Goal: Transaction & Acquisition: Purchase product/service

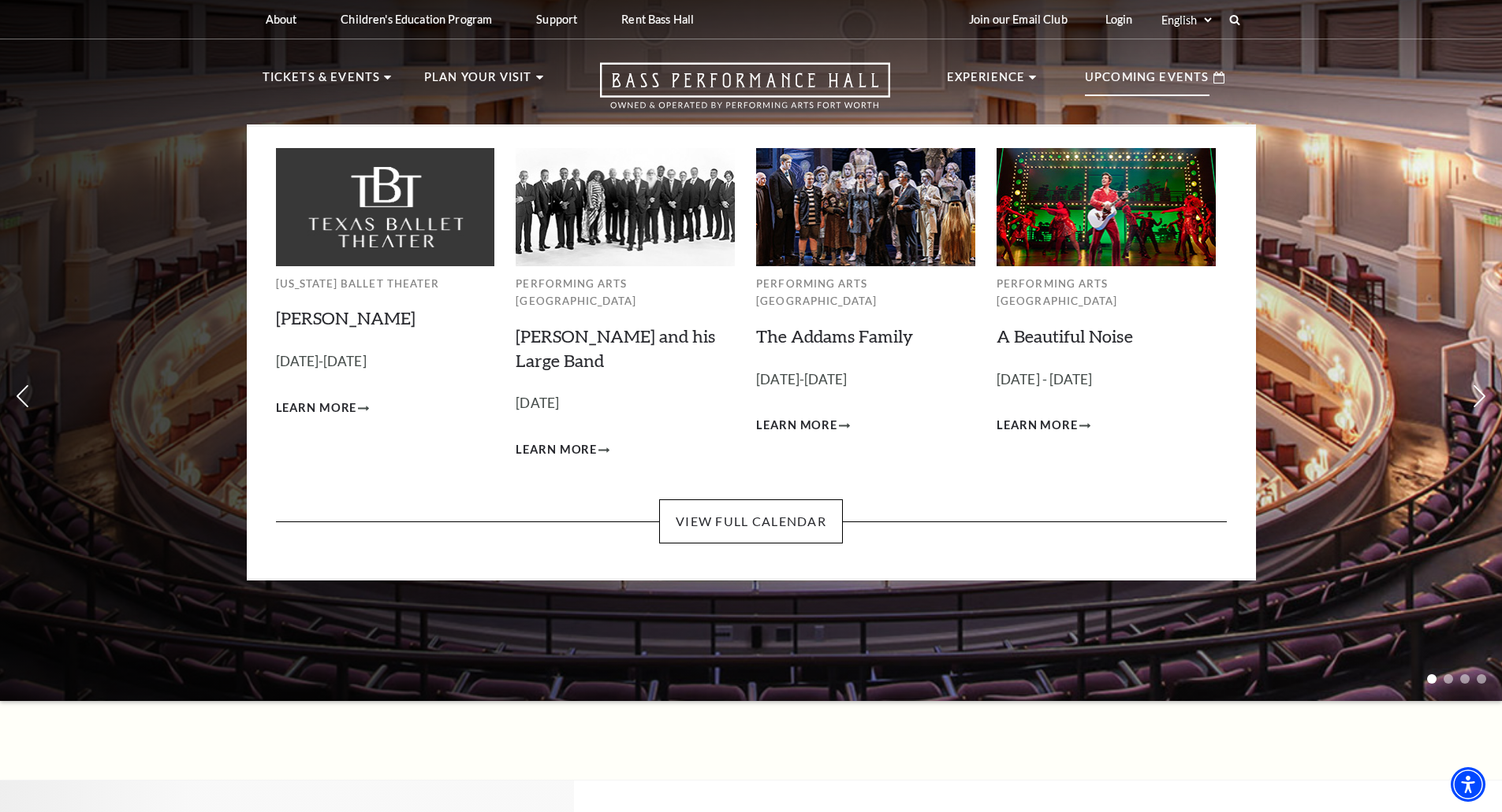
click at [1152, 82] on p "Upcoming Events" at bounding box center [1146, 81] width 125 height 28
click at [772, 504] on link "View Full Calendar" at bounding box center [751, 521] width 184 height 44
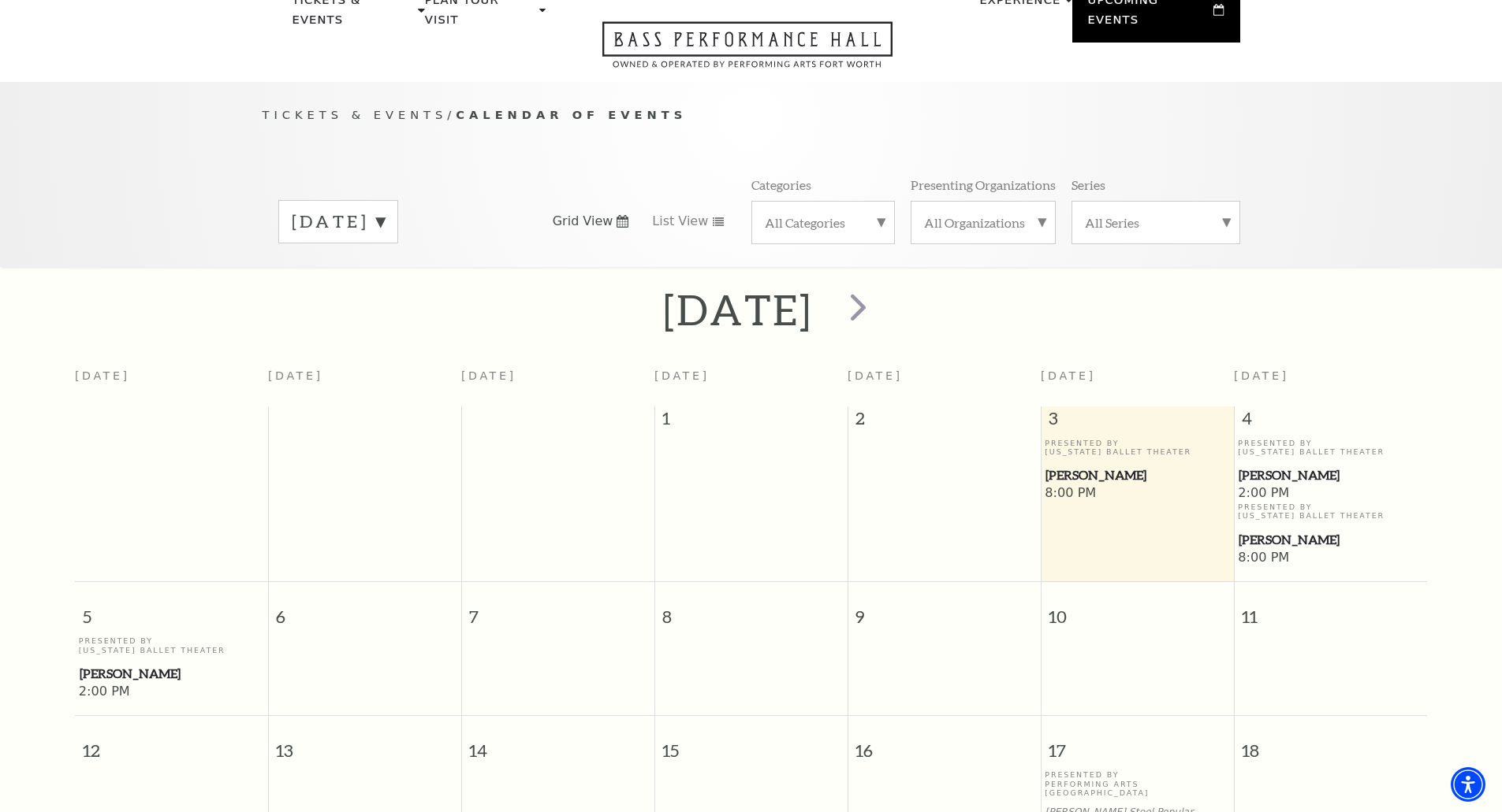
scroll to position [61, 0]
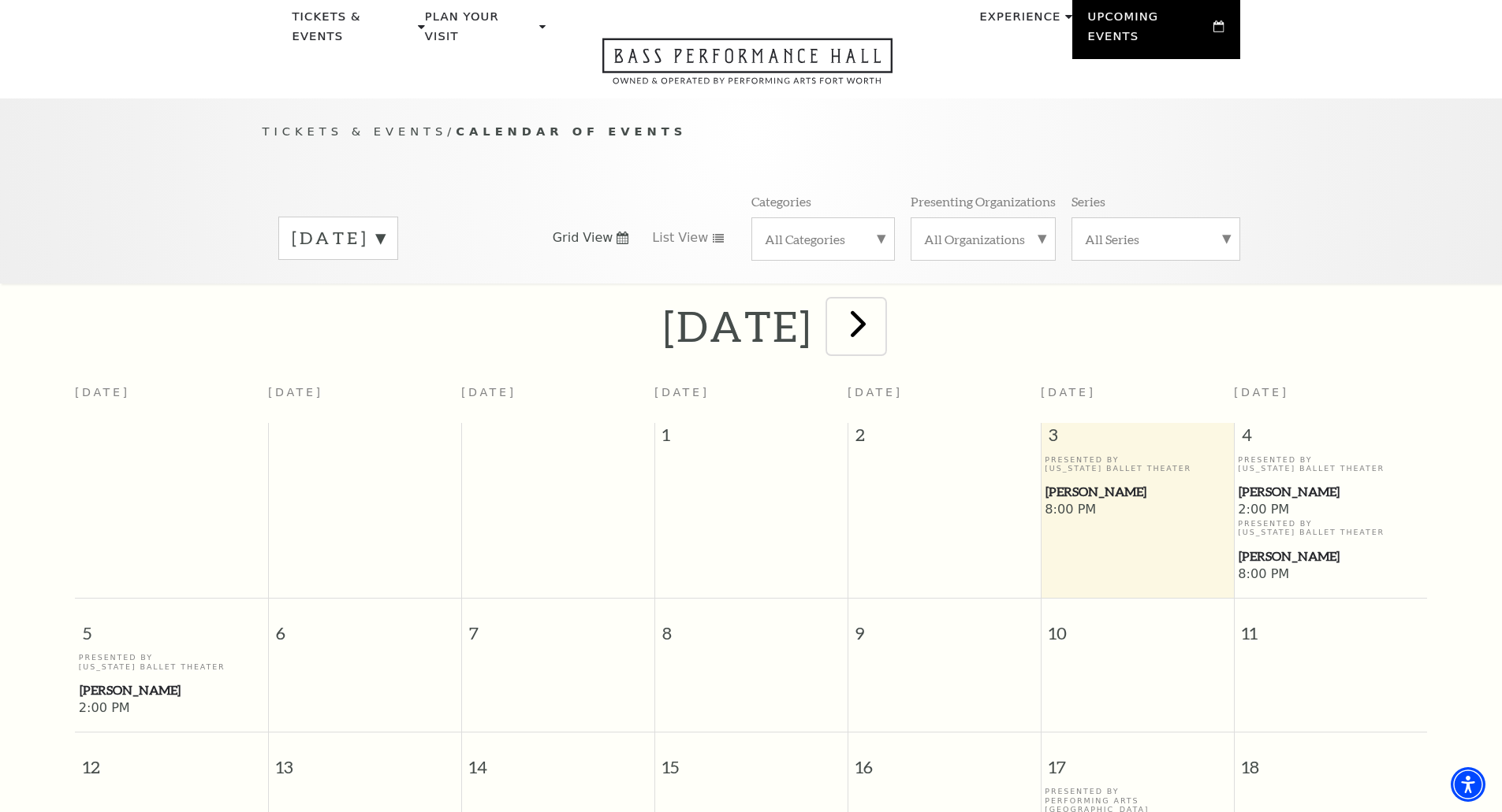
click at [881, 305] on span "next" at bounding box center [859, 324] width 45 height 45
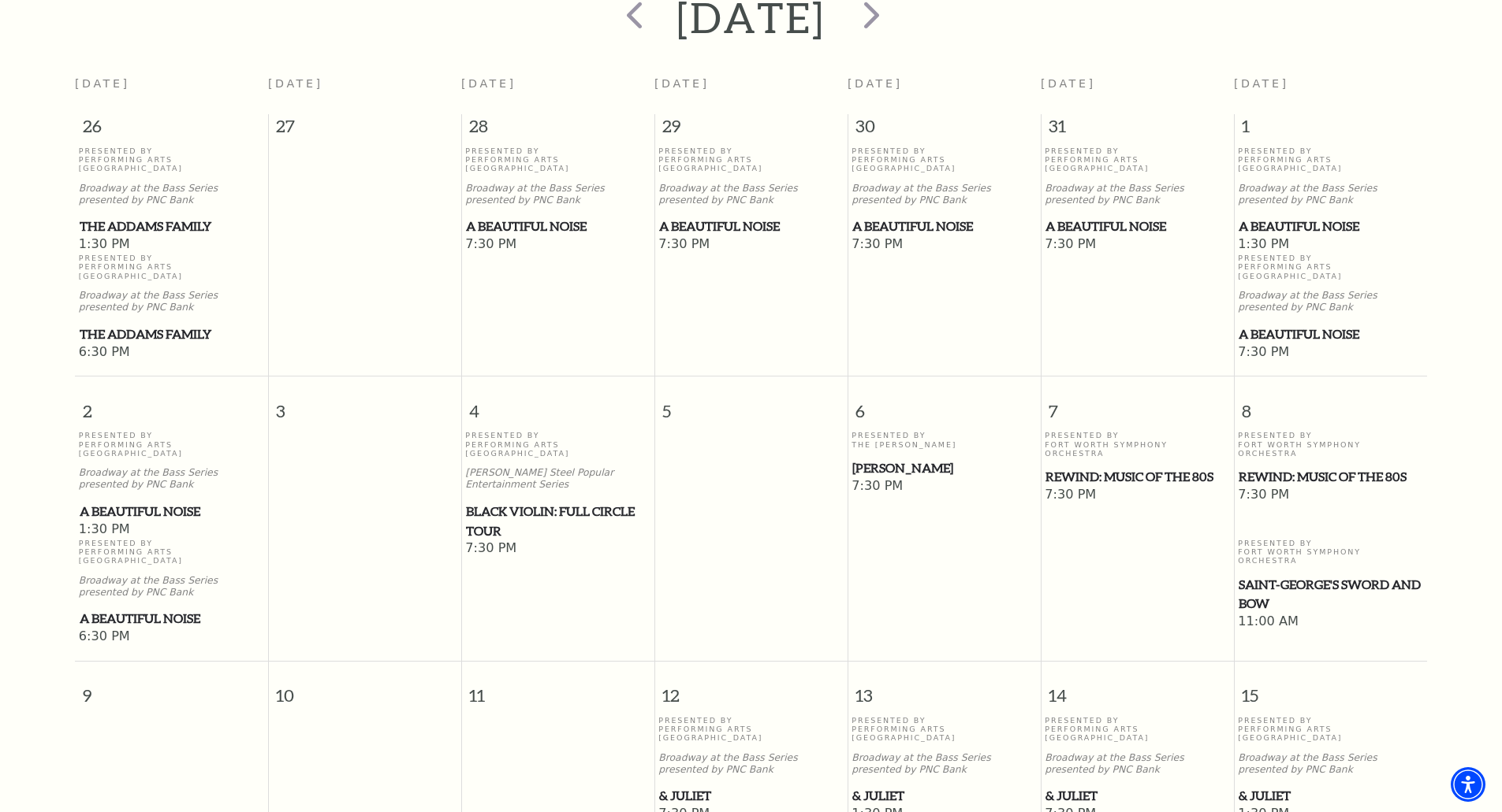
scroll to position [376, 0]
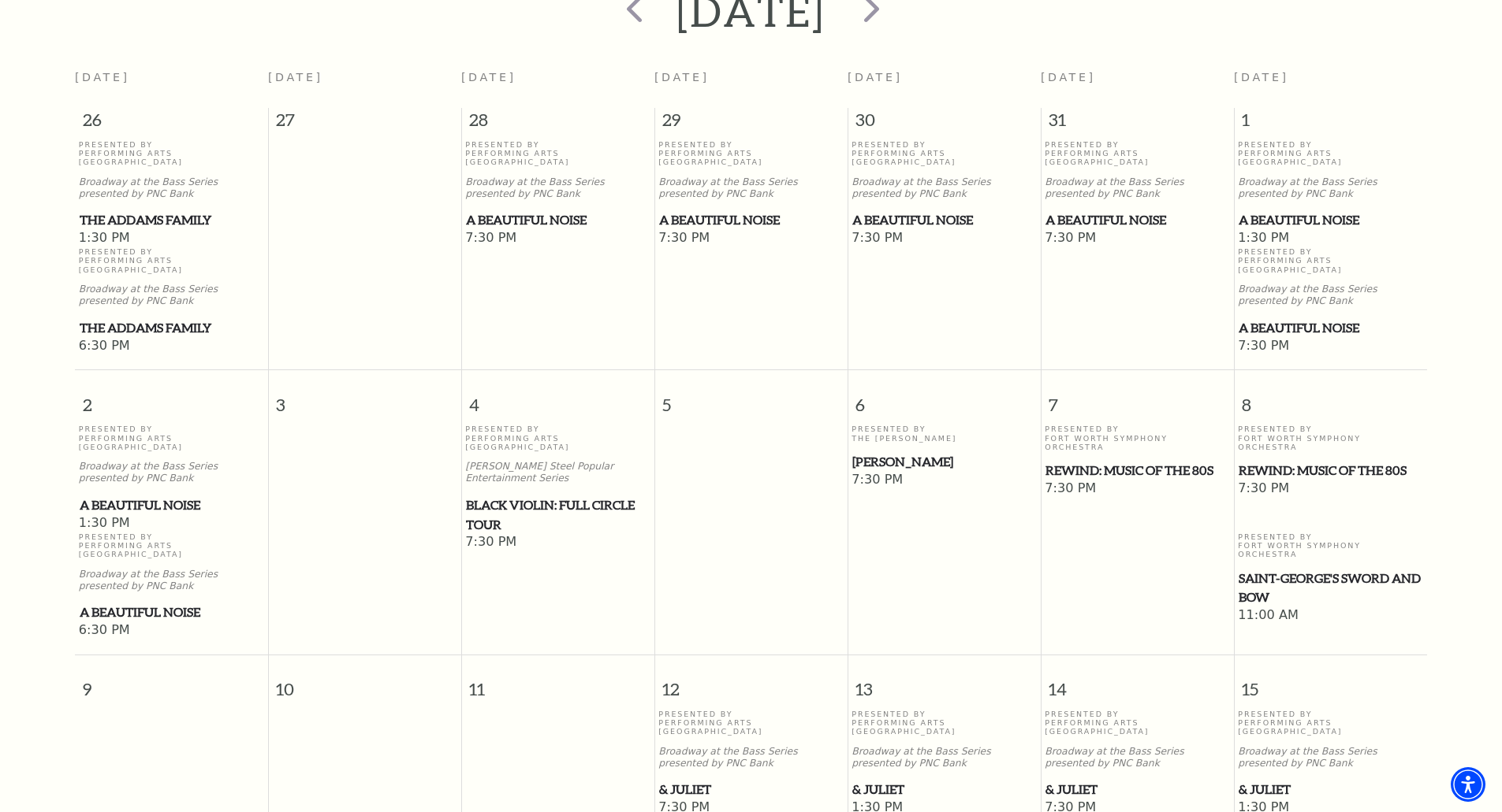
click at [1081, 461] on span "REWIND: Music of the 80s" at bounding box center [1137, 471] width 184 height 20
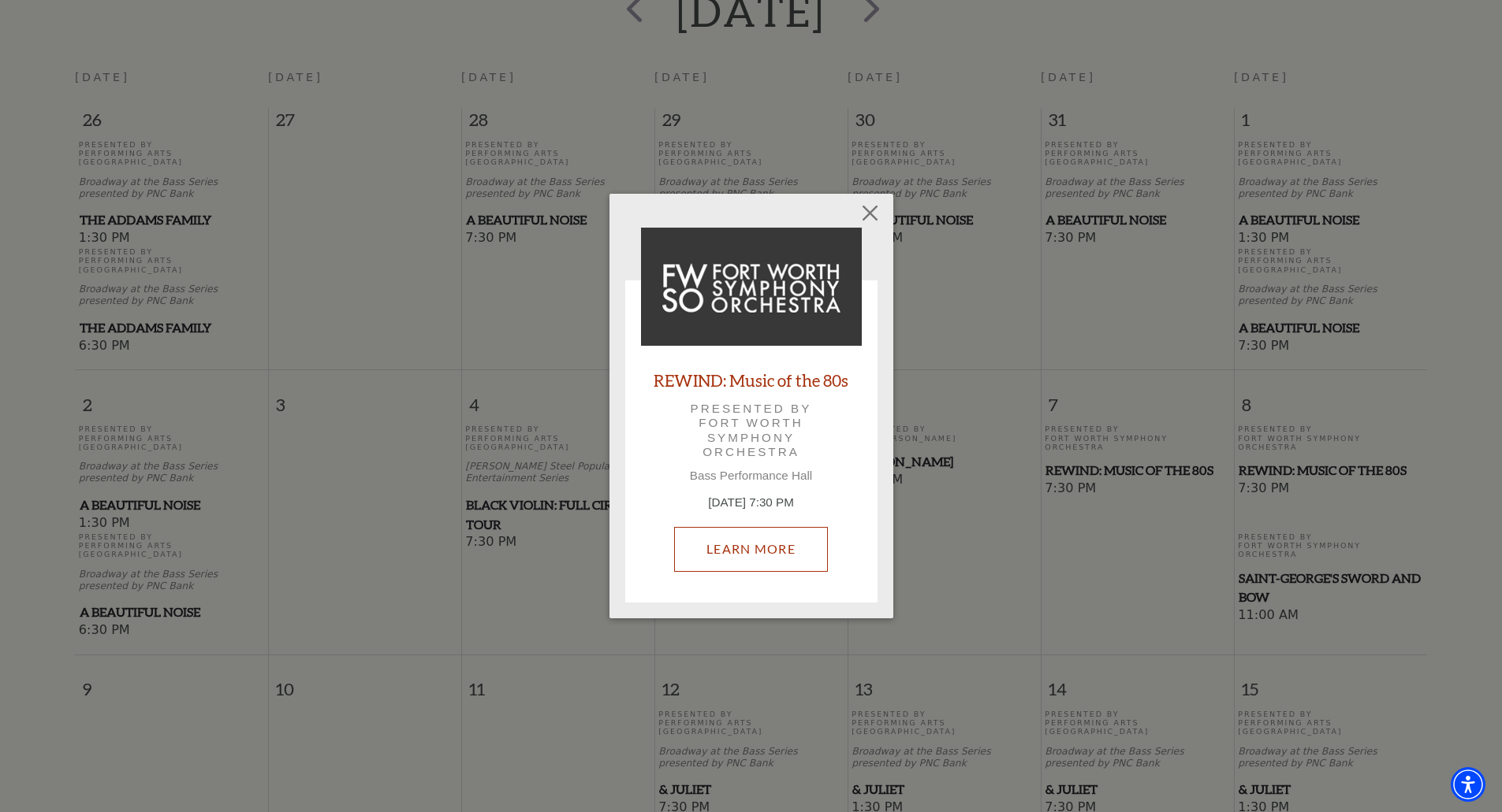
click at [767, 549] on link "Learn More" at bounding box center [751, 549] width 154 height 44
click at [873, 207] on button "Close" at bounding box center [869, 213] width 29 height 29
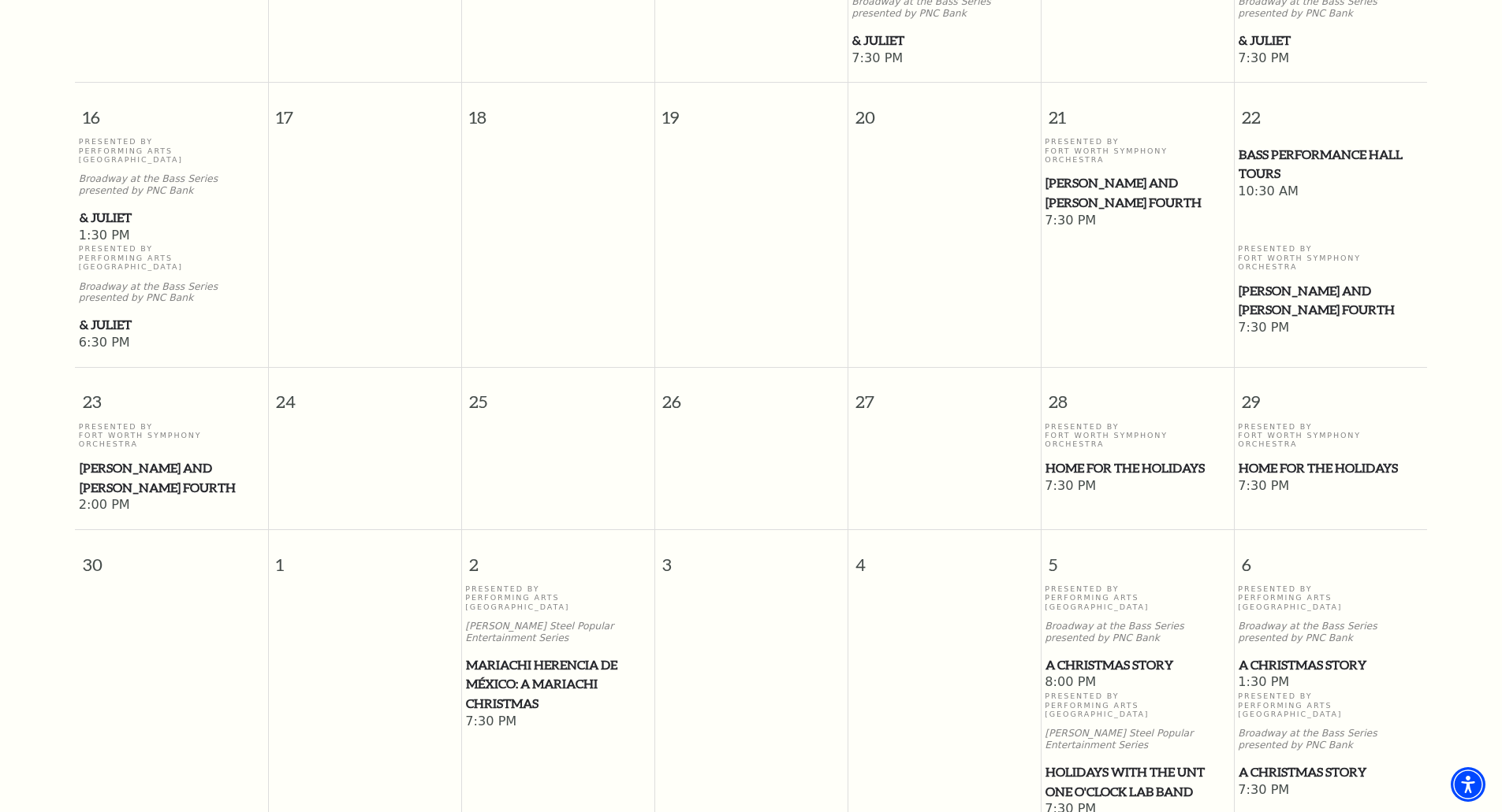
scroll to position [1243, 0]
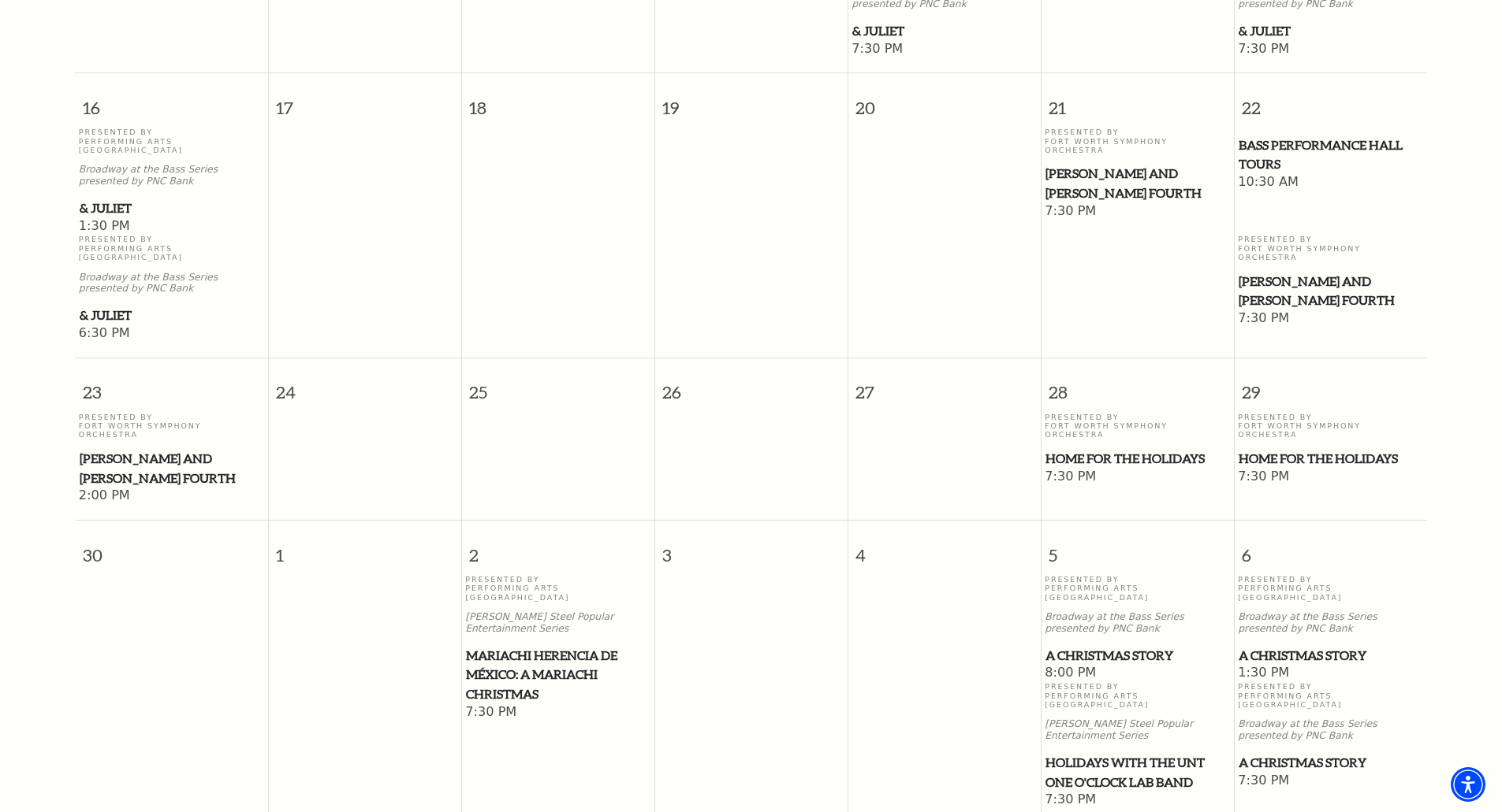
click at [524, 646] on span "Mariachi Herencia de México: A Mariachi Christmas" at bounding box center [557, 675] width 184 height 58
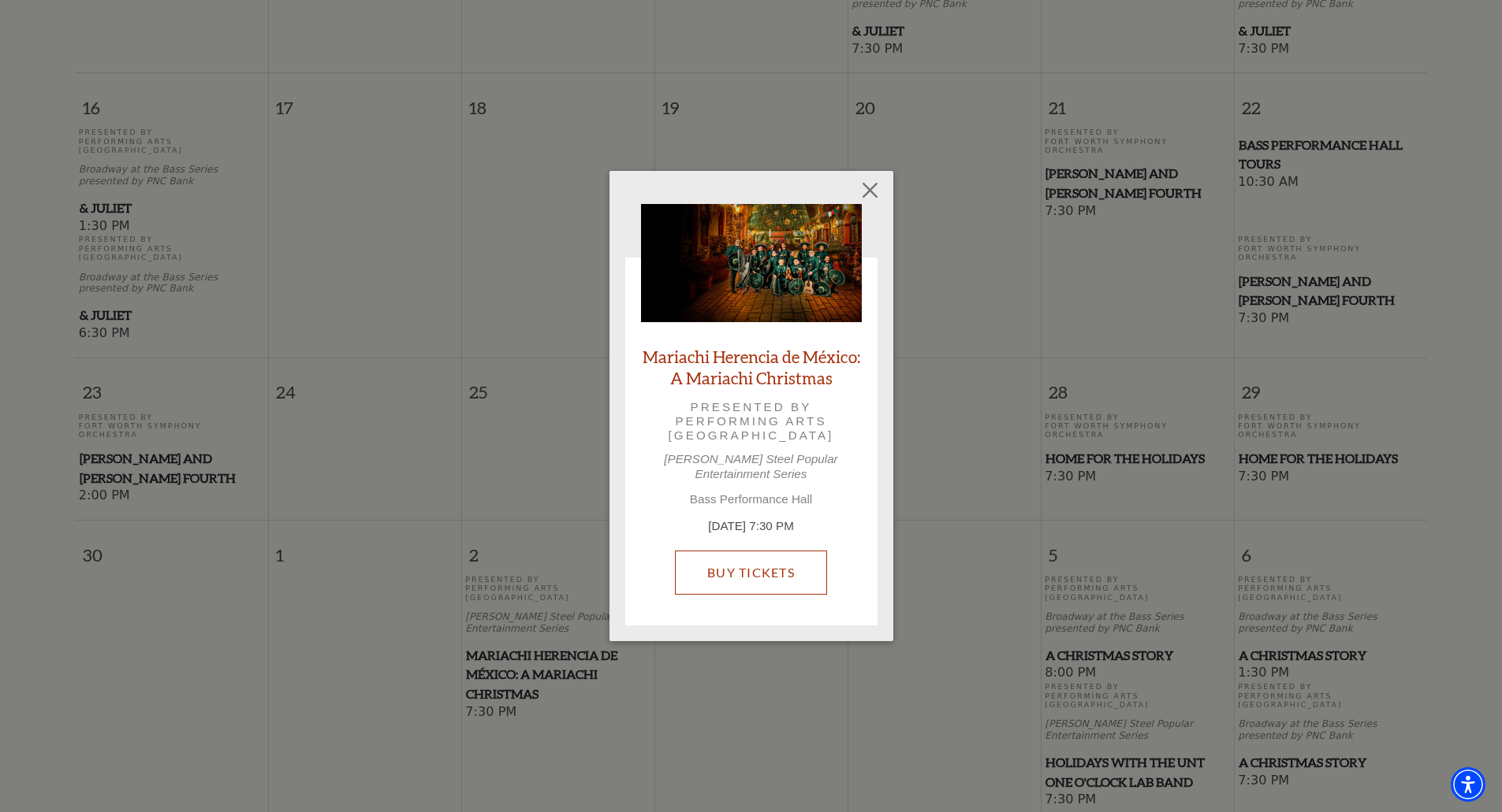
click at [732, 557] on link "Buy Tickets" at bounding box center [751, 572] width 152 height 44
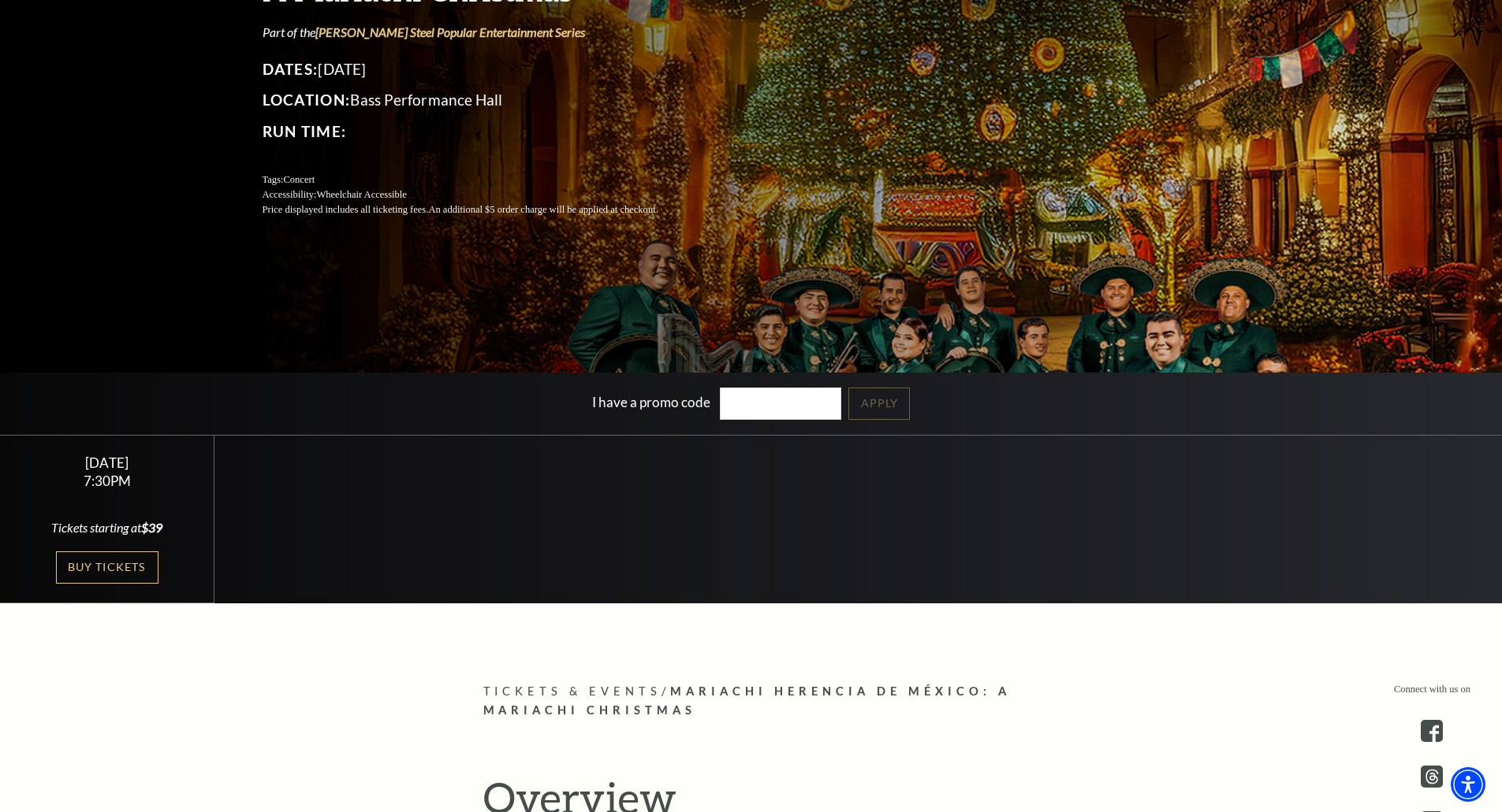
scroll to position [237, 0]
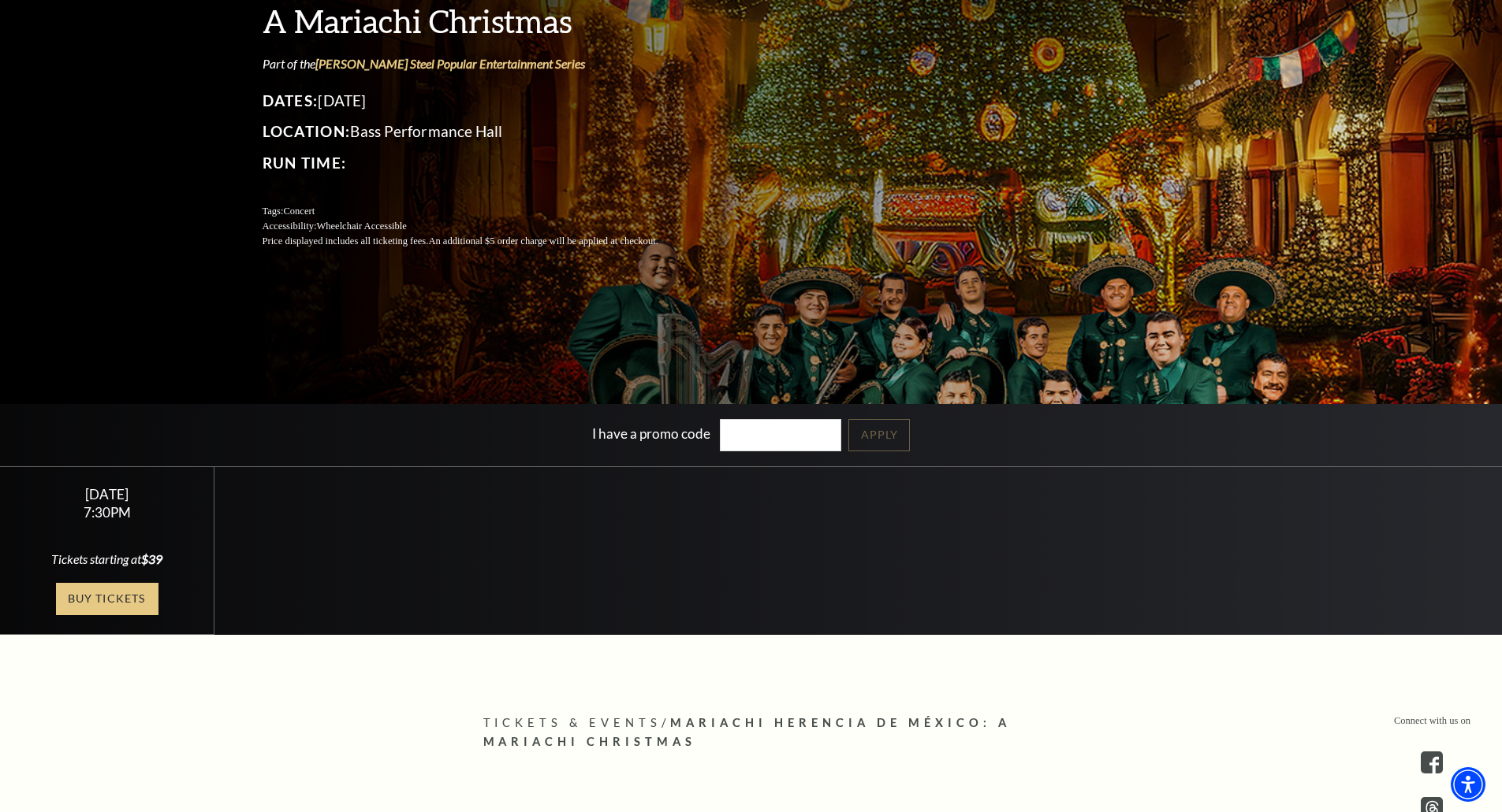
click at [114, 593] on link "Buy Tickets" at bounding box center [107, 599] width 102 height 32
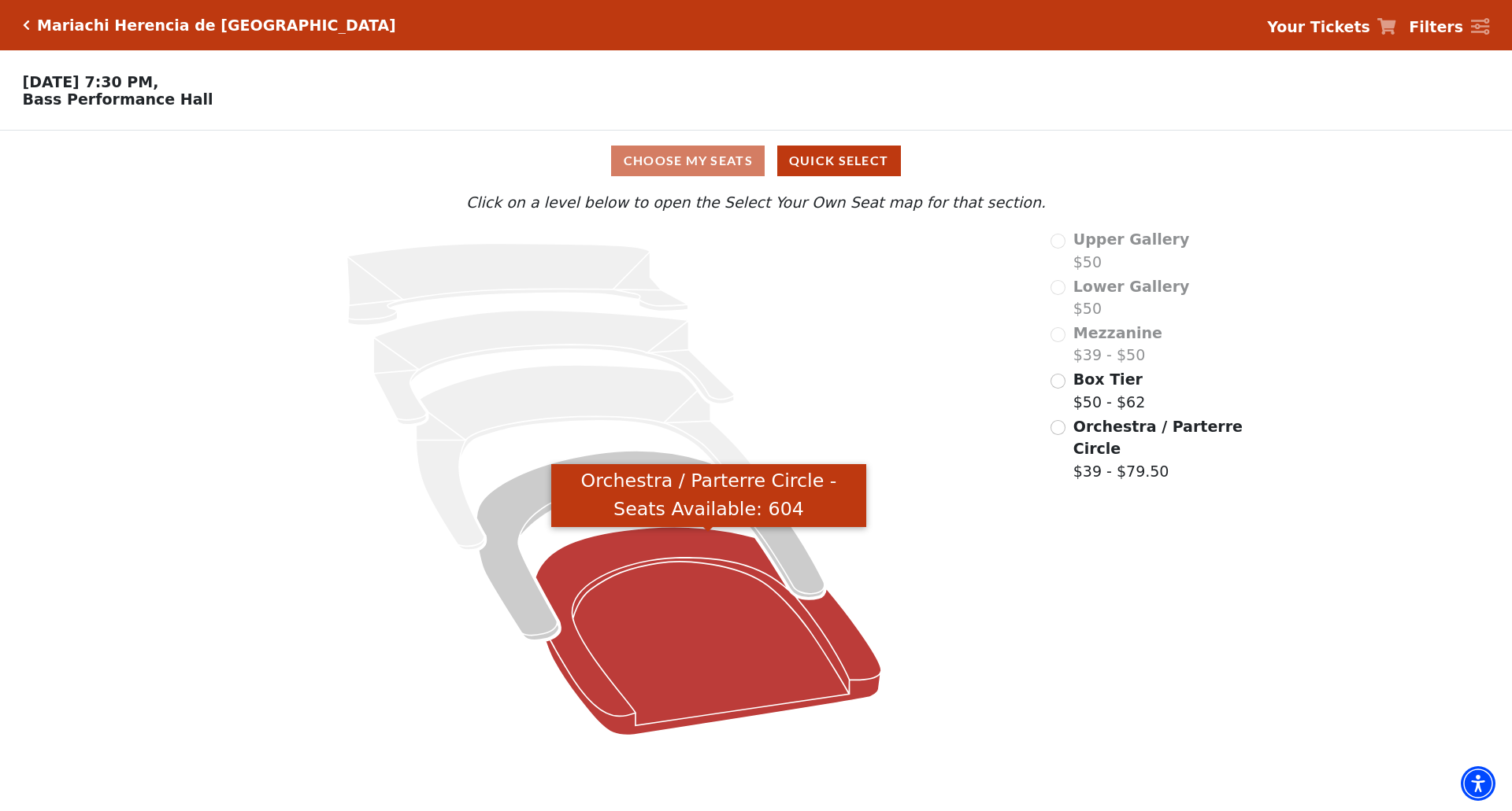
click at [659, 585] on icon "Orchestra / Parterre Circle - Seats Available: 604" at bounding box center [708, 632] width 345 height 209
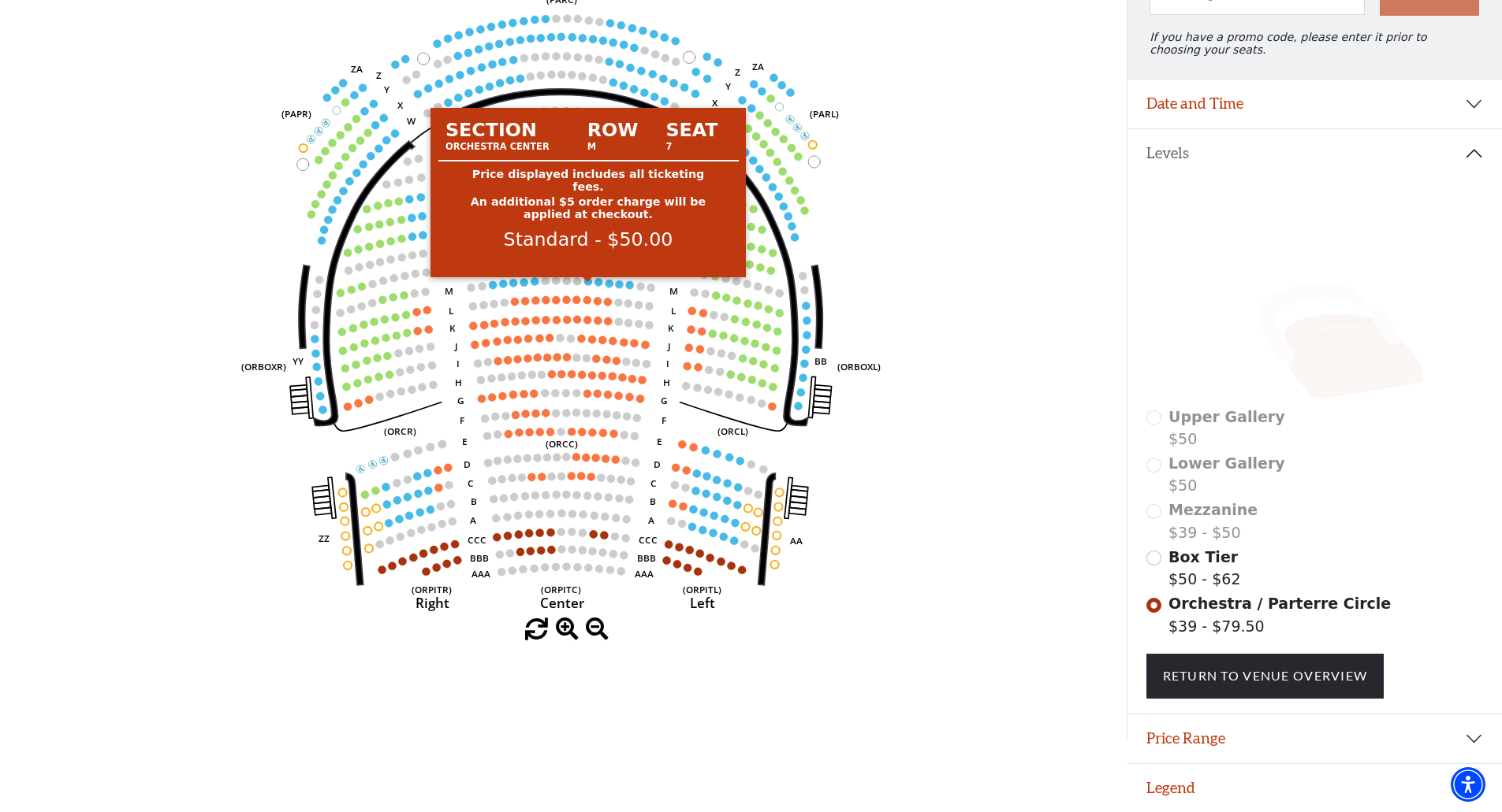
scroll to position [215, 0]
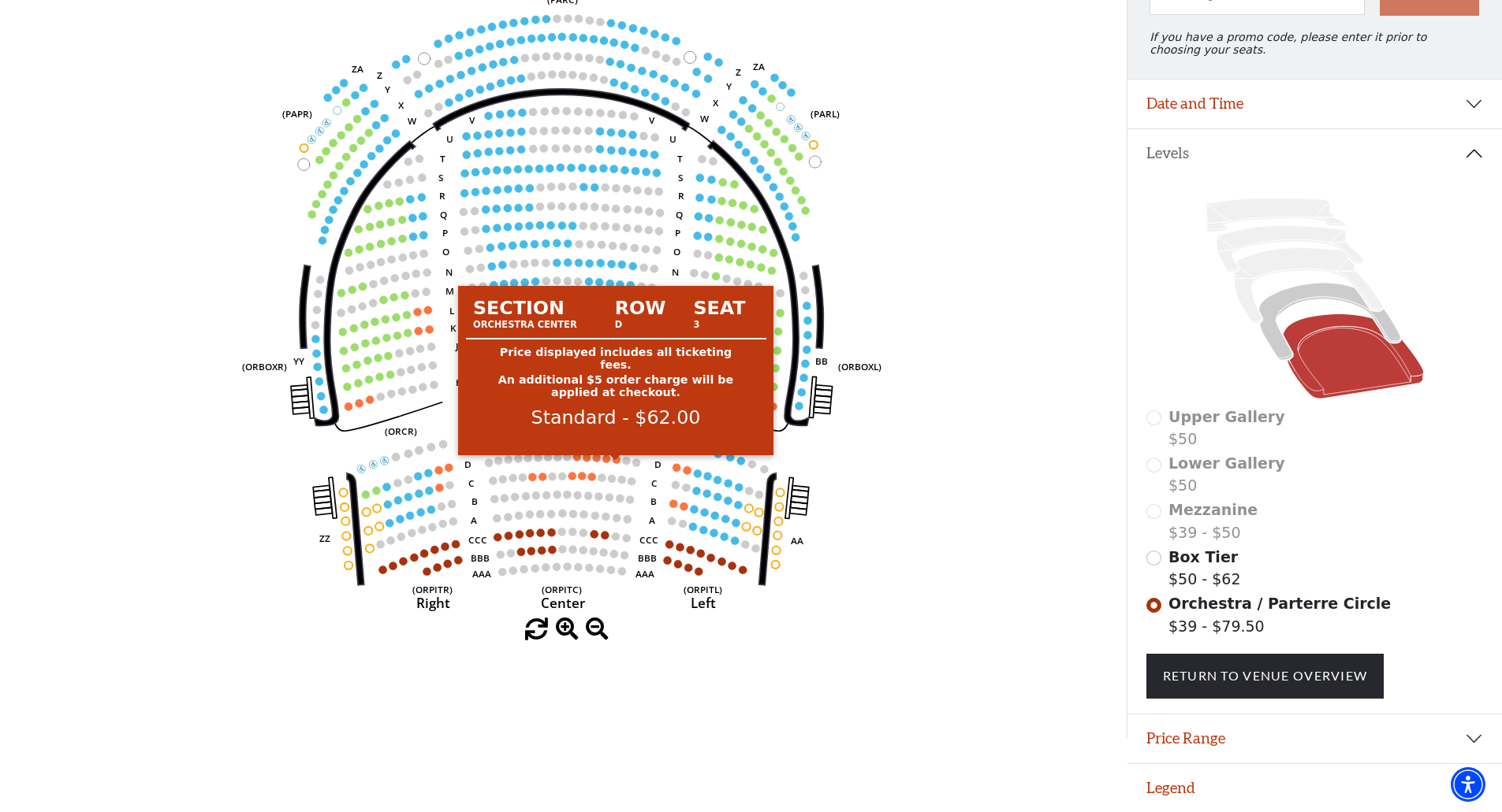
click at [614, 456] on circle at bounding box center [617, 460] width 8 height 8
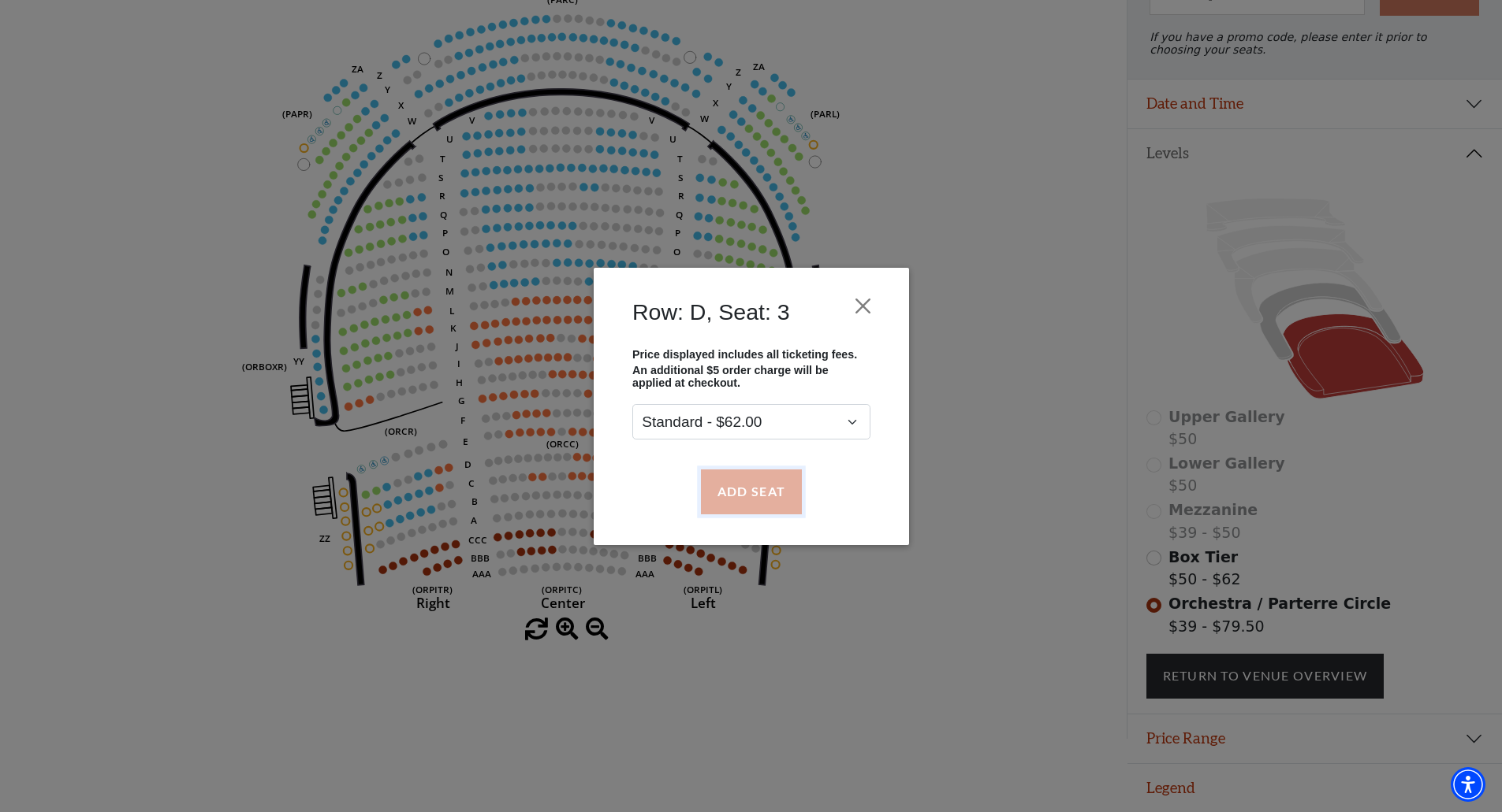
click at [756, 484] on button "Add Seat" at bounding box center [751, 491] width 101 height 44
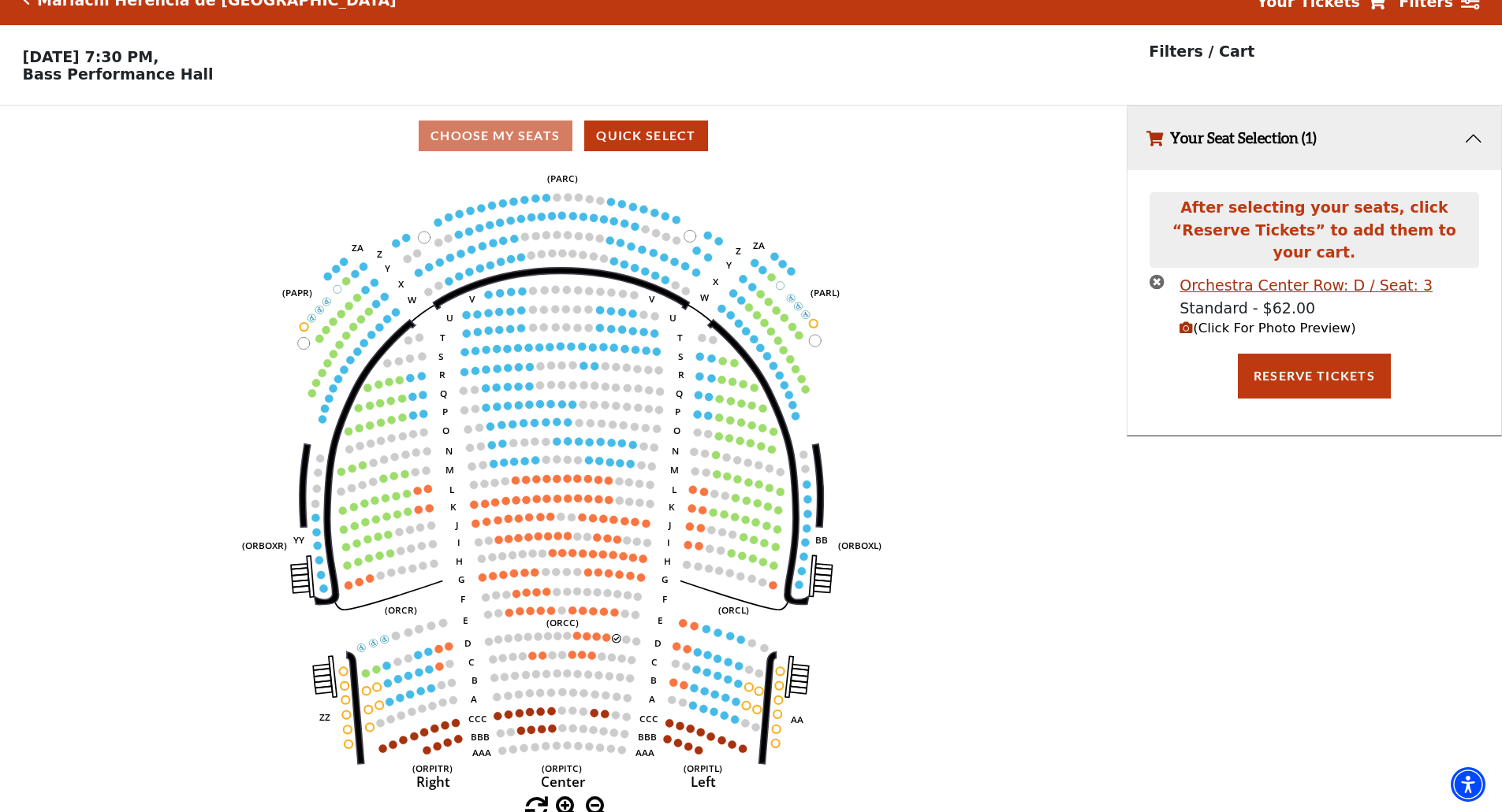
scroll to position [38, 0]
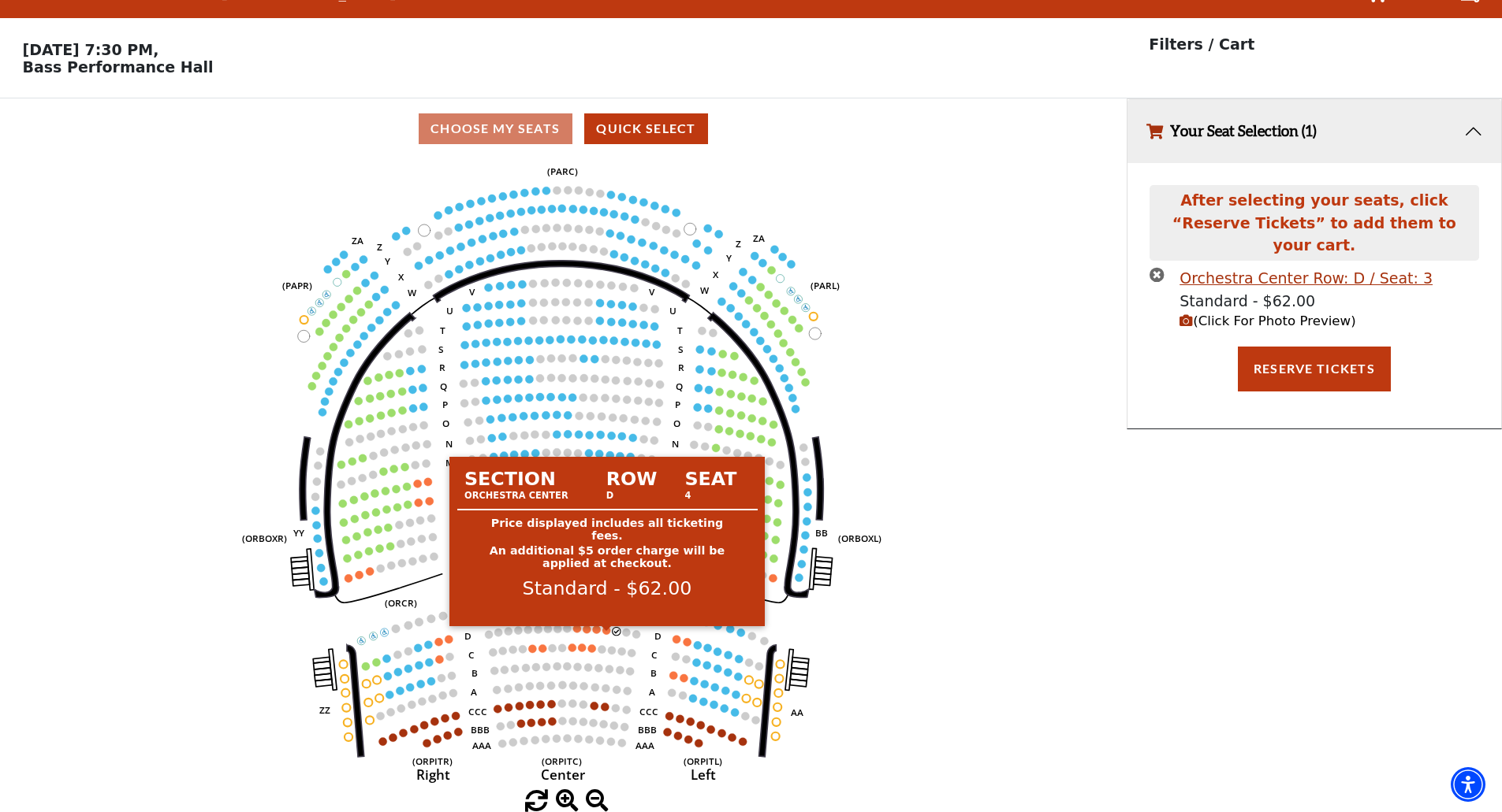
click at [609, 631] on circle at bounding box center [607, 630] width 8 height 8
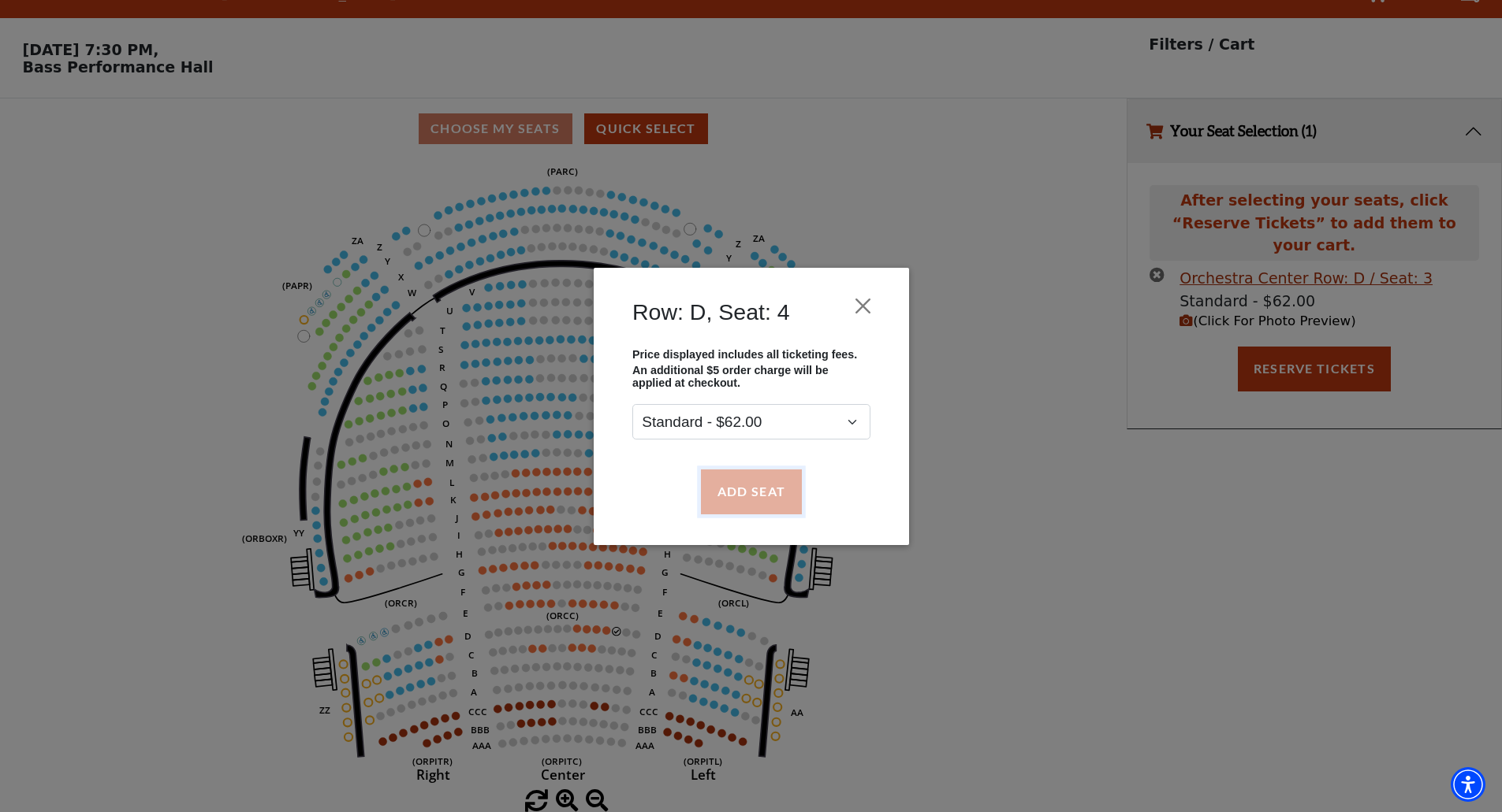
click at [770, 480] on button "Add Seat" at bounding box center [751, 491] width 101 height 44
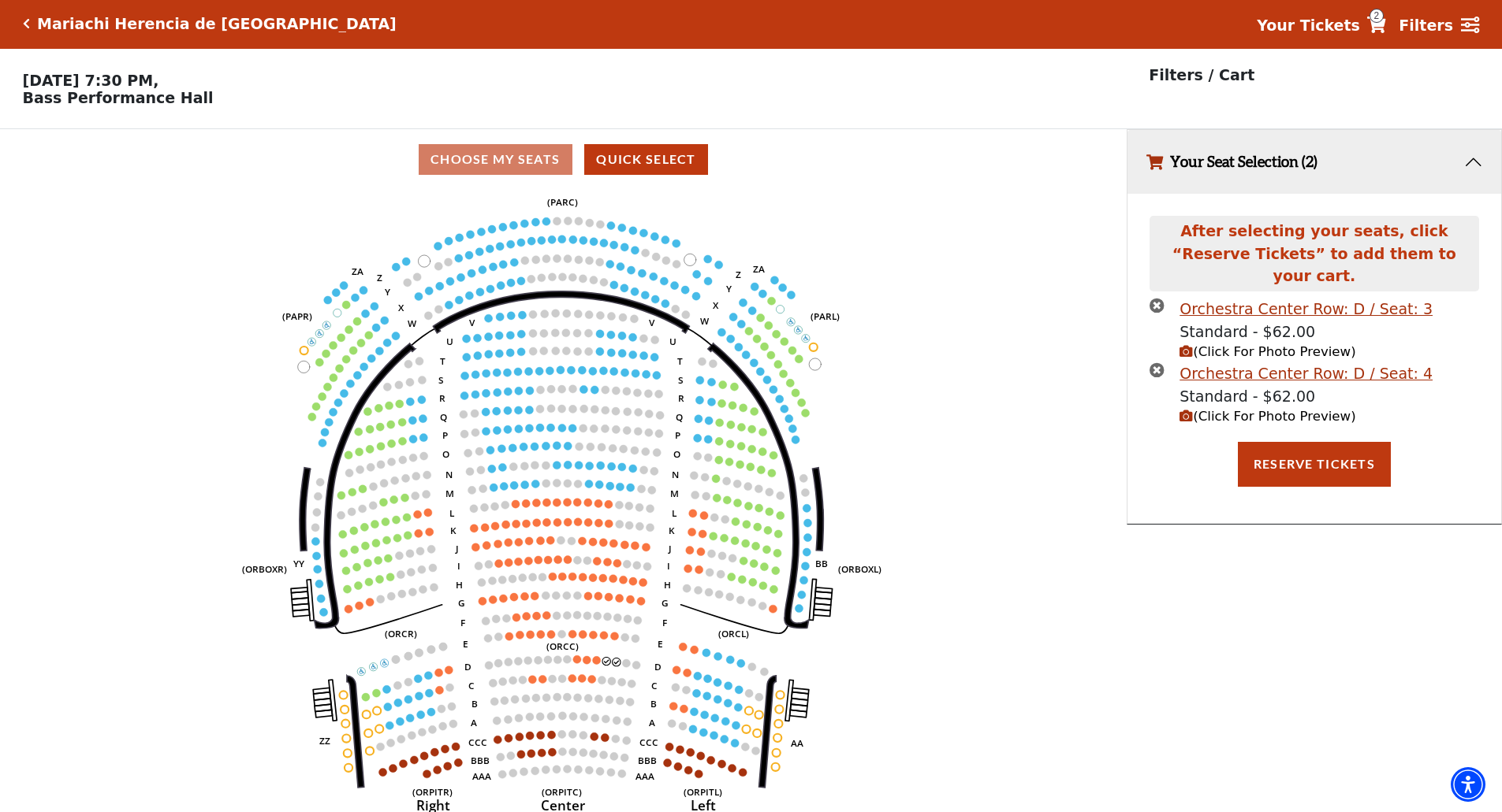
scroll to position [0, 0]
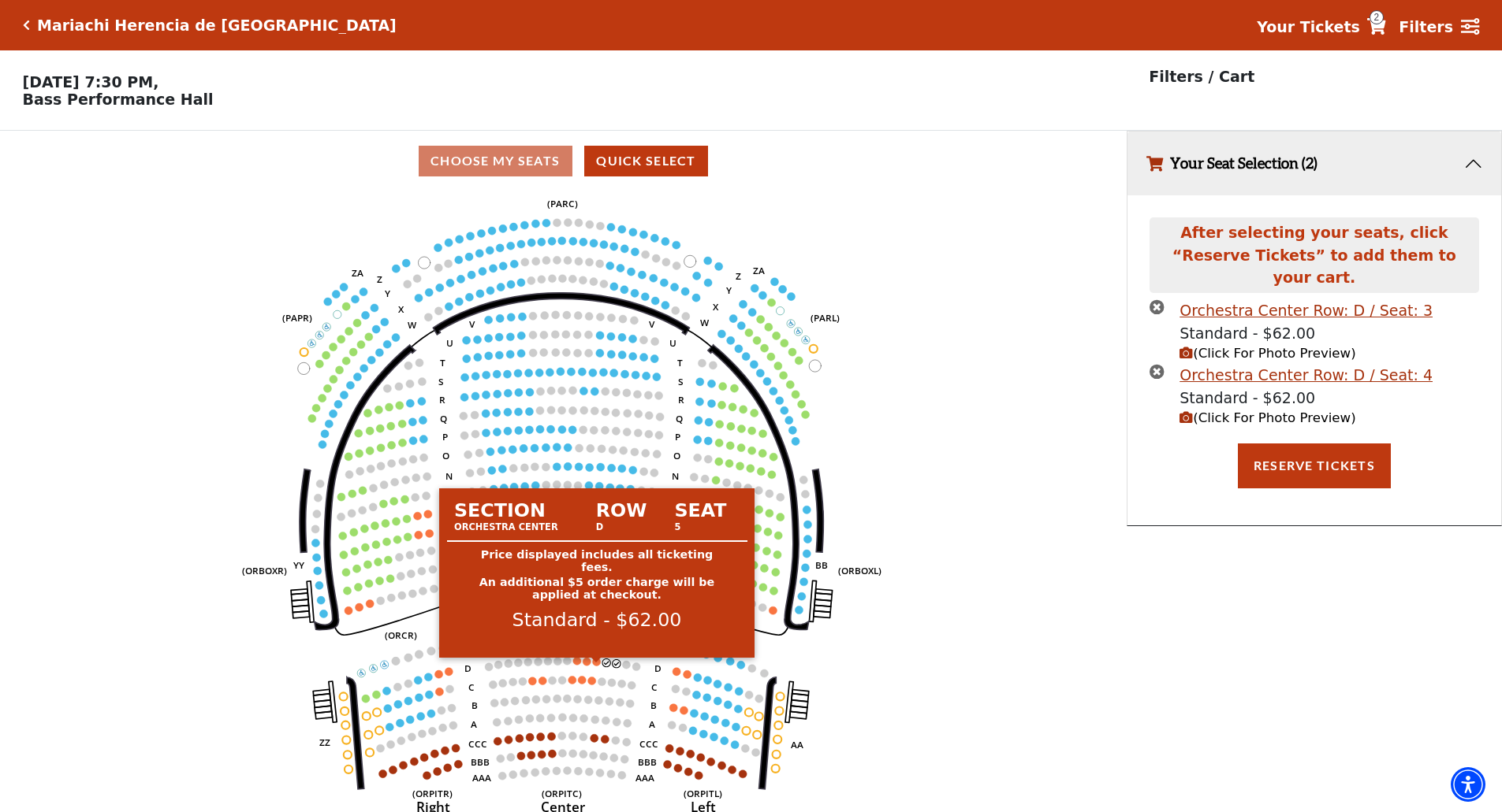
click at [594, 666] on circle at bounding box center [597, 662] width 8 height 8
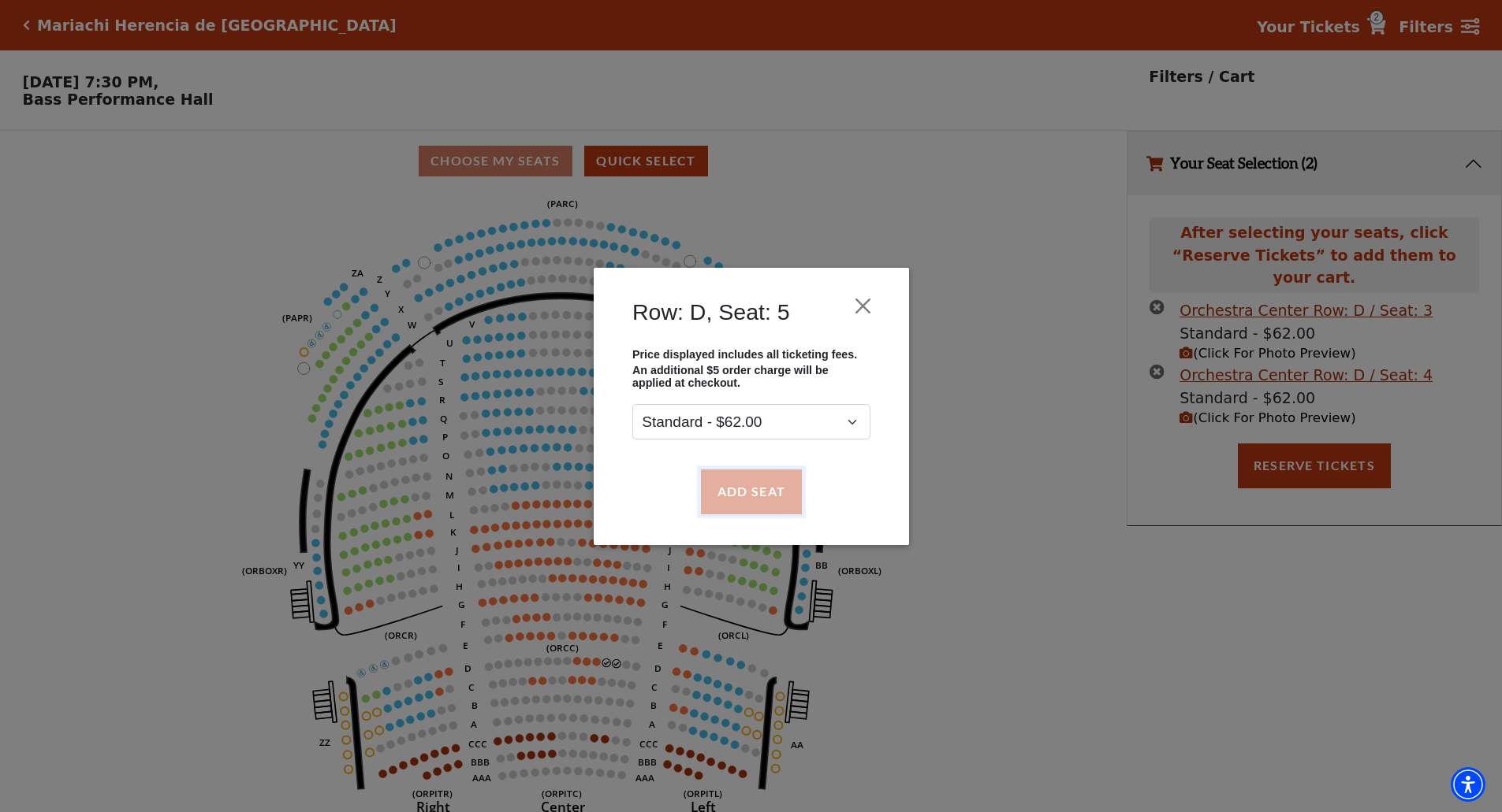
click at [752, 498] on button "Add Seat" at bounding box center [751, 491] width 101 height 44
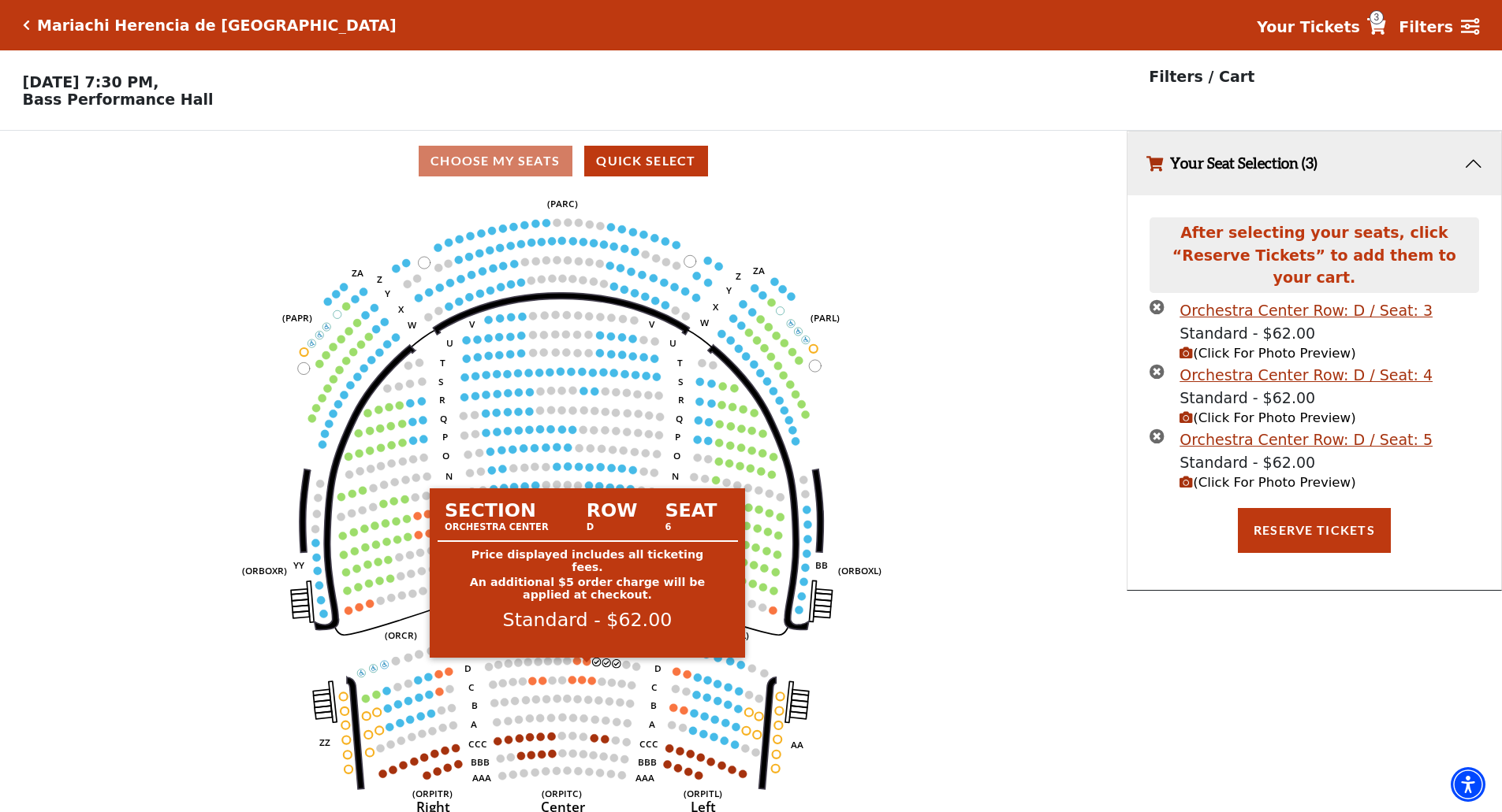
click at [585, 666] on circle at bounding box center [587, 662] width 8 height 8
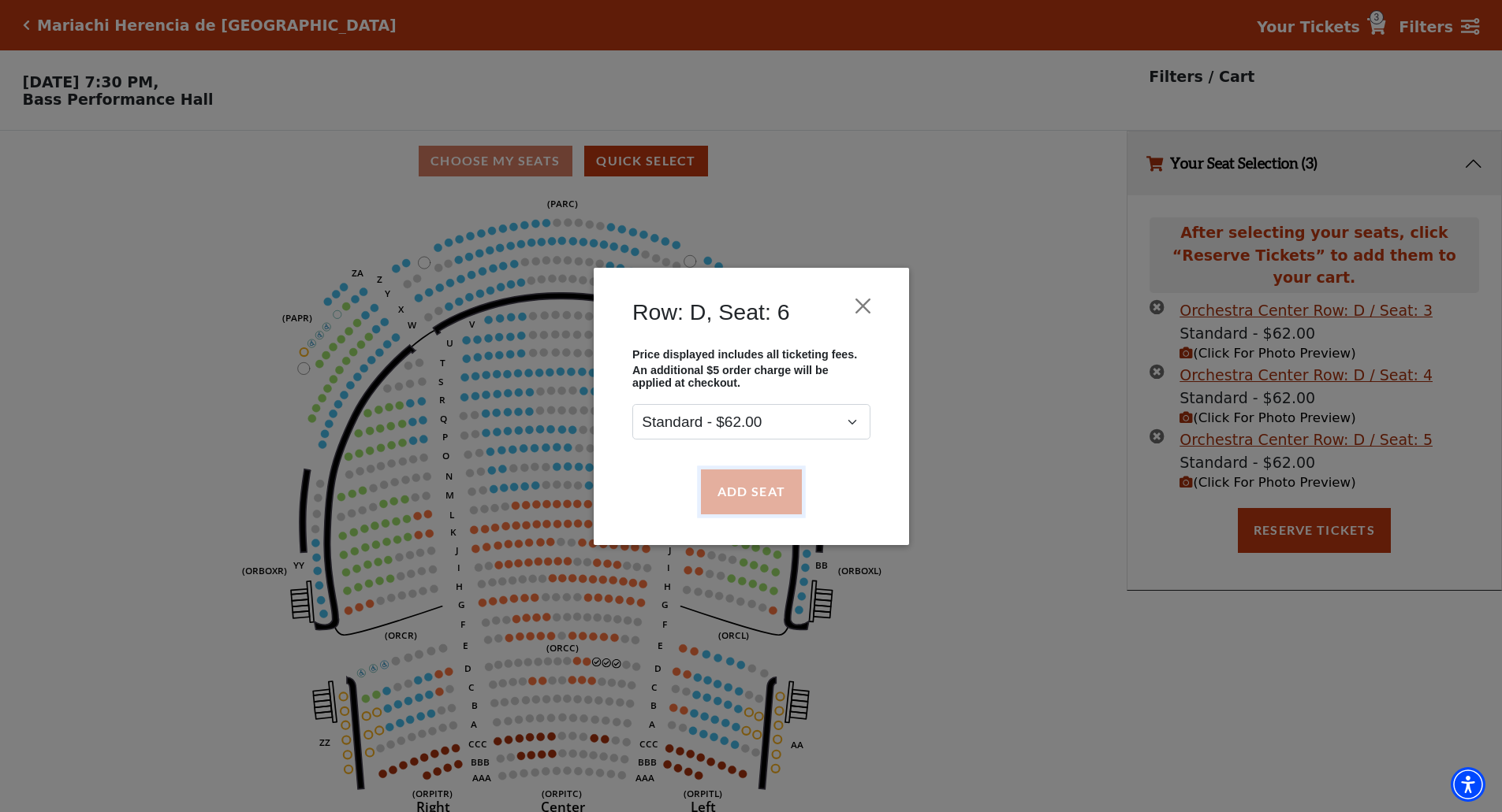
click at [761, 495] on button "Add Seat" at bounding box center [751, 491] width 101 height 44
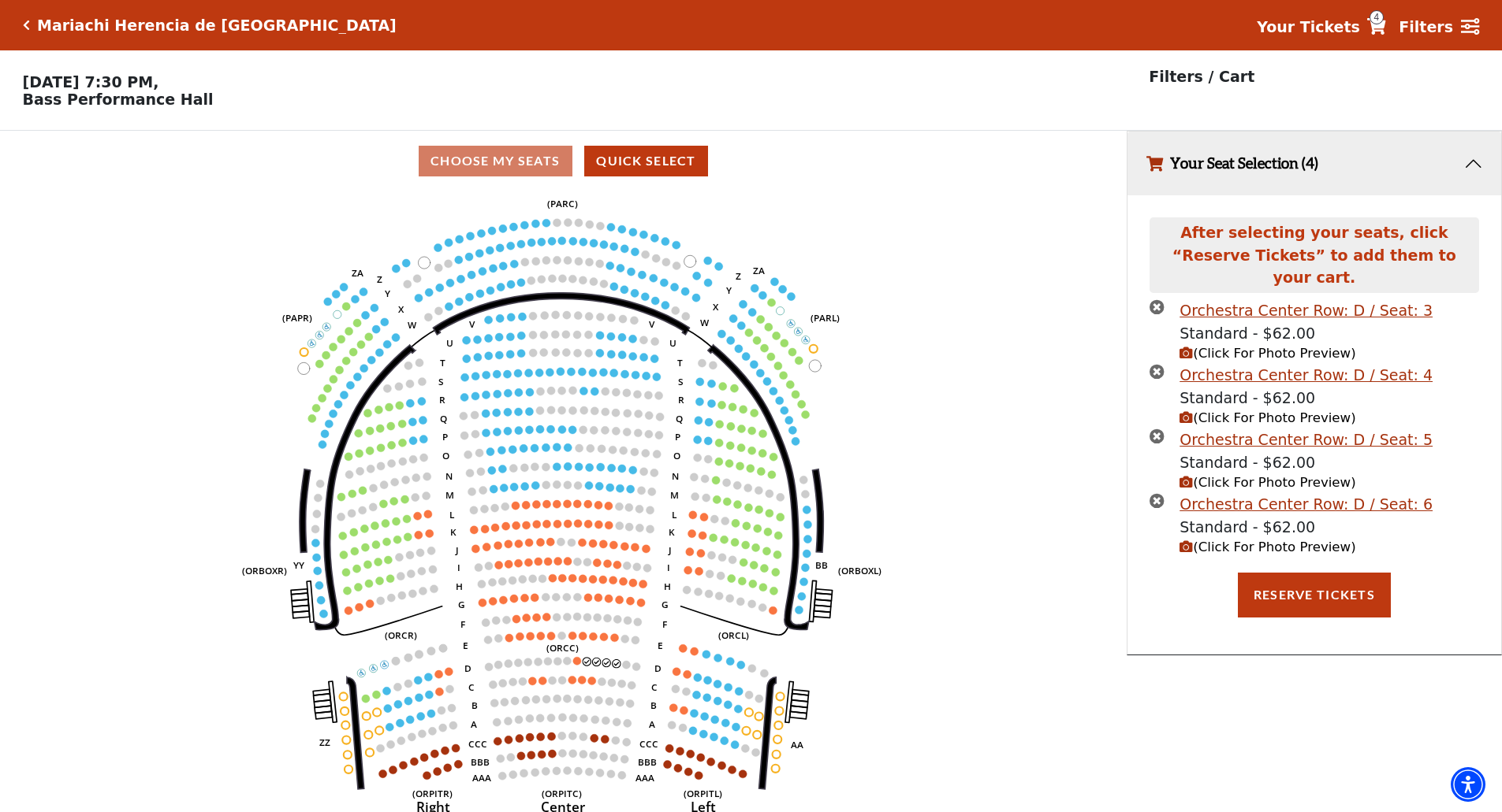
scroll to position [38, 0]
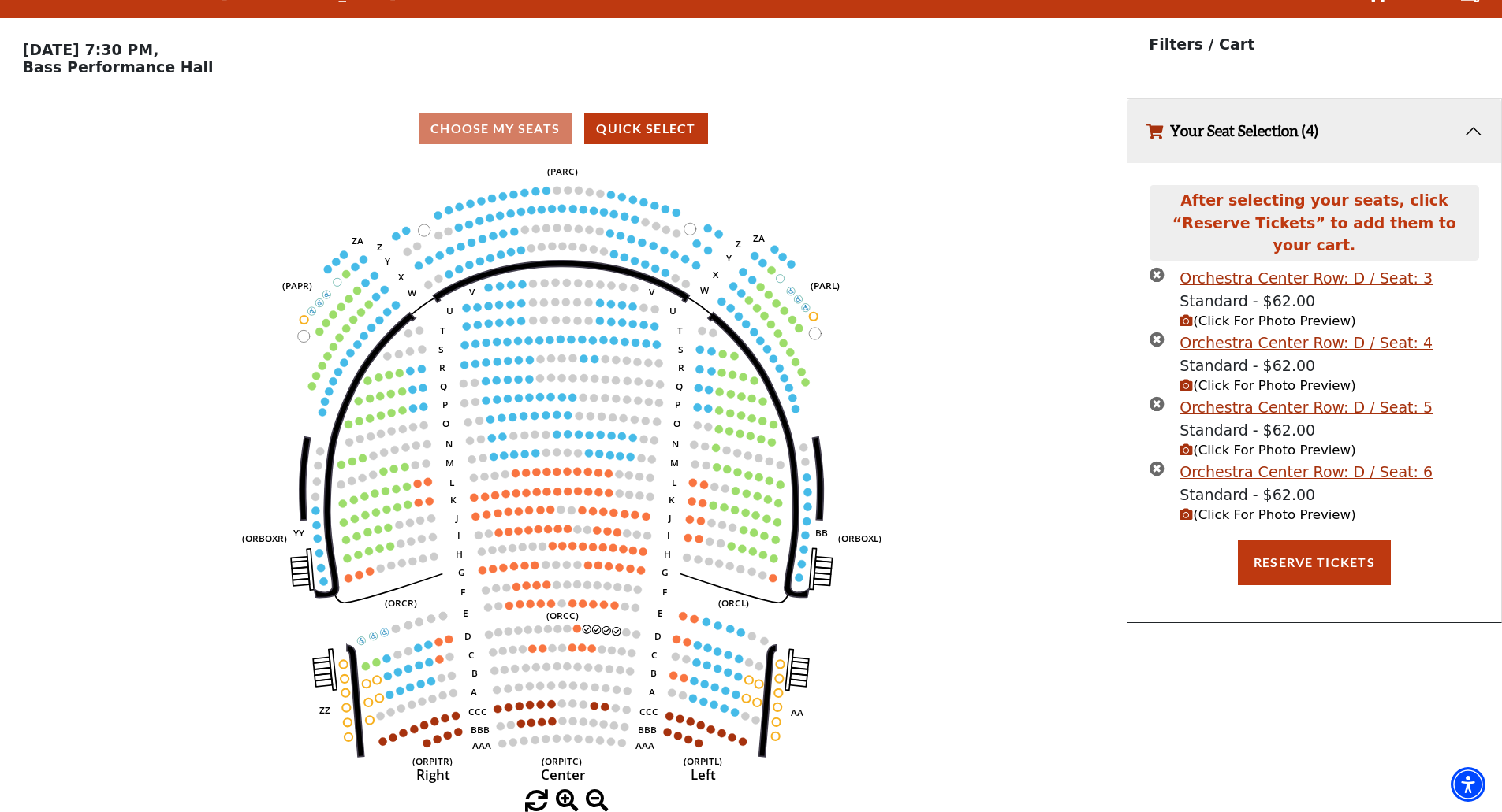
click at [1195, 443] on span "(Click For Photo Preview)" at bounding box center [1267, 450] width 176 height 15
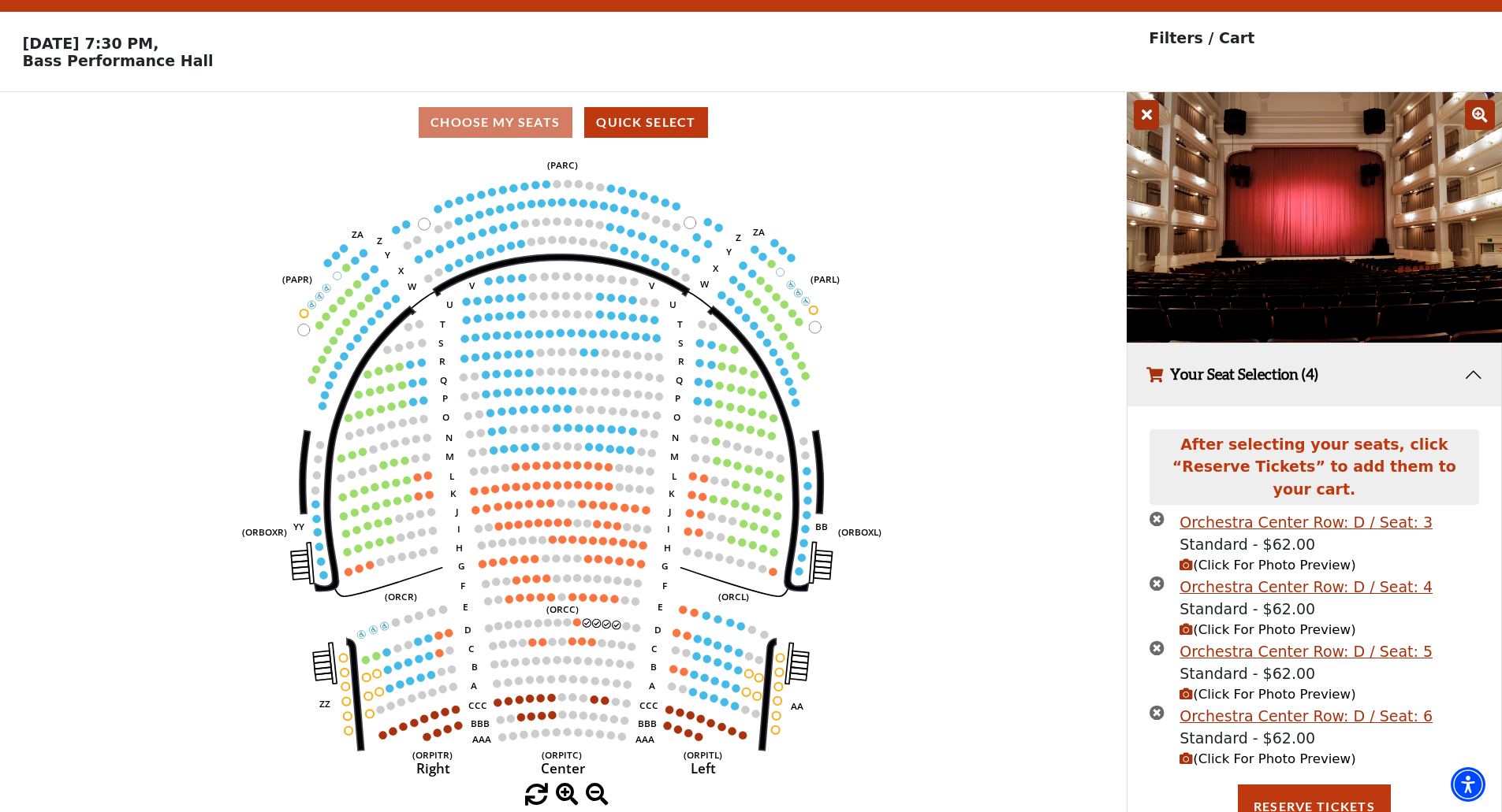
click at [885, 221] on icon "Left (ORPITL) Right (ORPITR) Center (ORPITC) ZZ AA YY BB ZA ZA (ORCL) (ORCR) (O…" at bounding box center [563, 468] width 1014 height 631
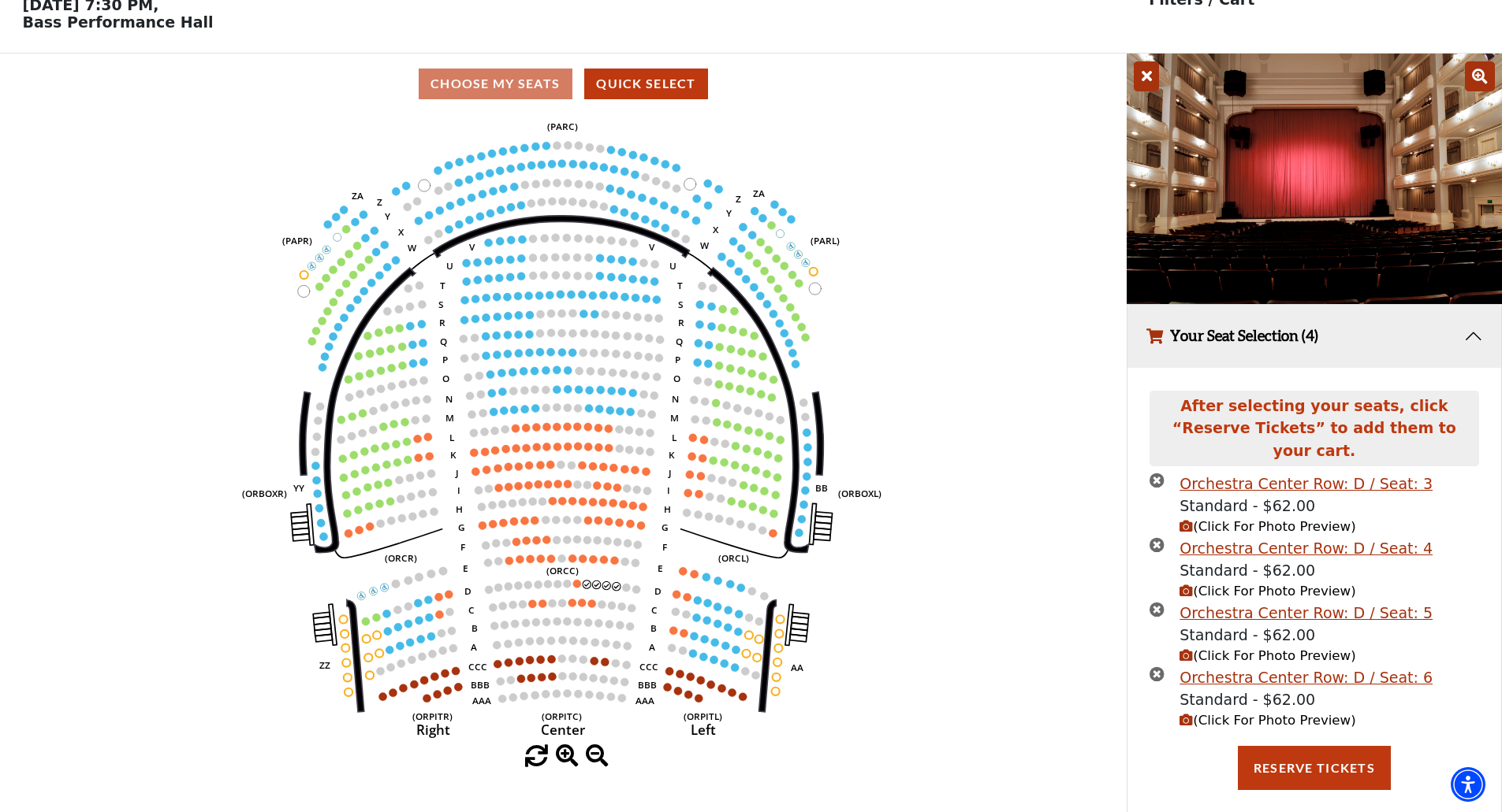
scroll to position [0, 0]
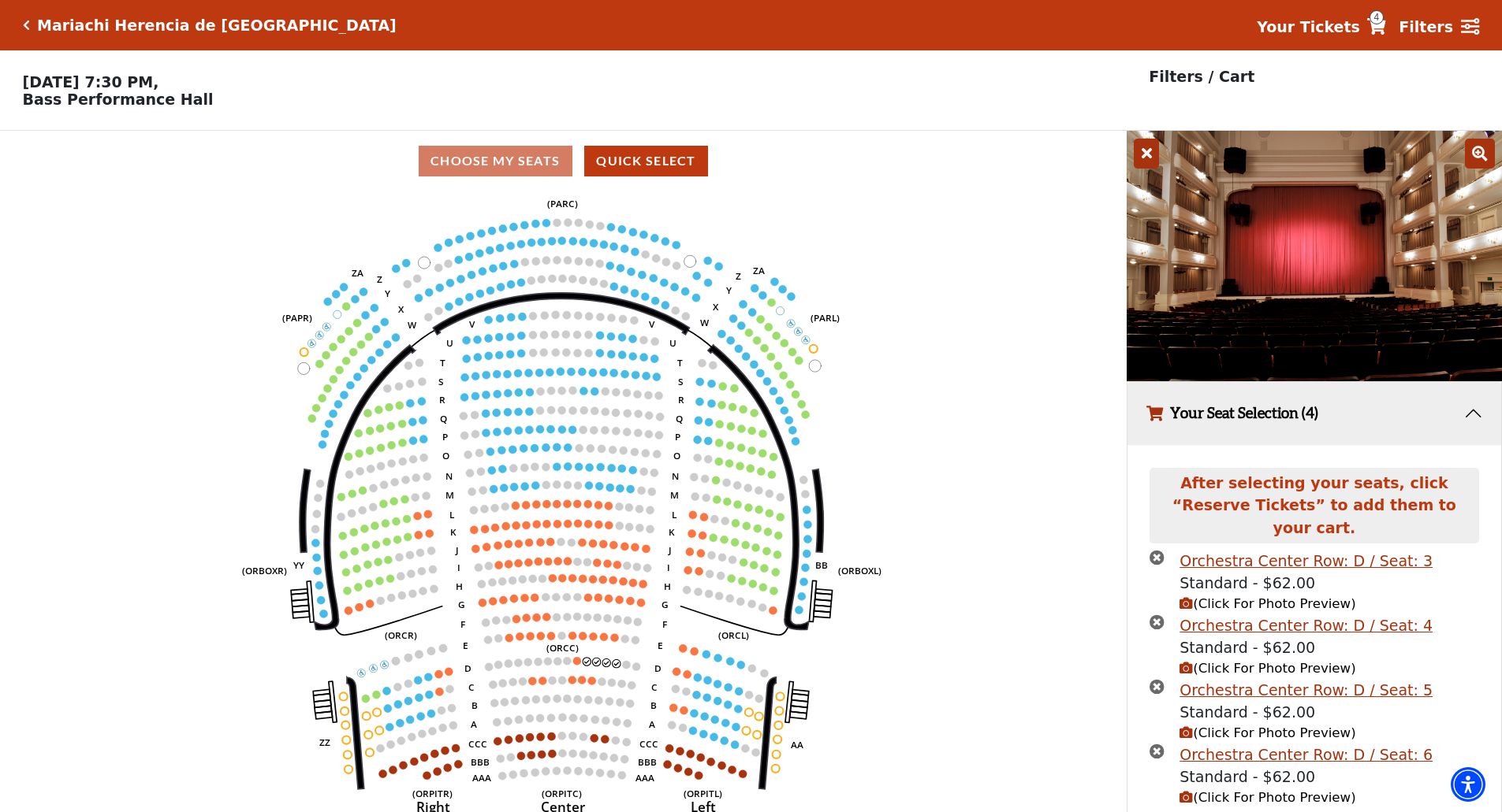
click at [175, 87] on p "Tuesday, December 2 at 7:30 PM, Bass Performance Hall" at bounding box center [563, 90] width 1127 height 34
click at [1021, 512] on icon "Left (ORPITL) Right (ORPITR) Center (ORPITC) ZZ AA YY BB ZA ZA (ORCL) (ORCR) (O…" at bounding box center [563, 507] width 1014 height 631
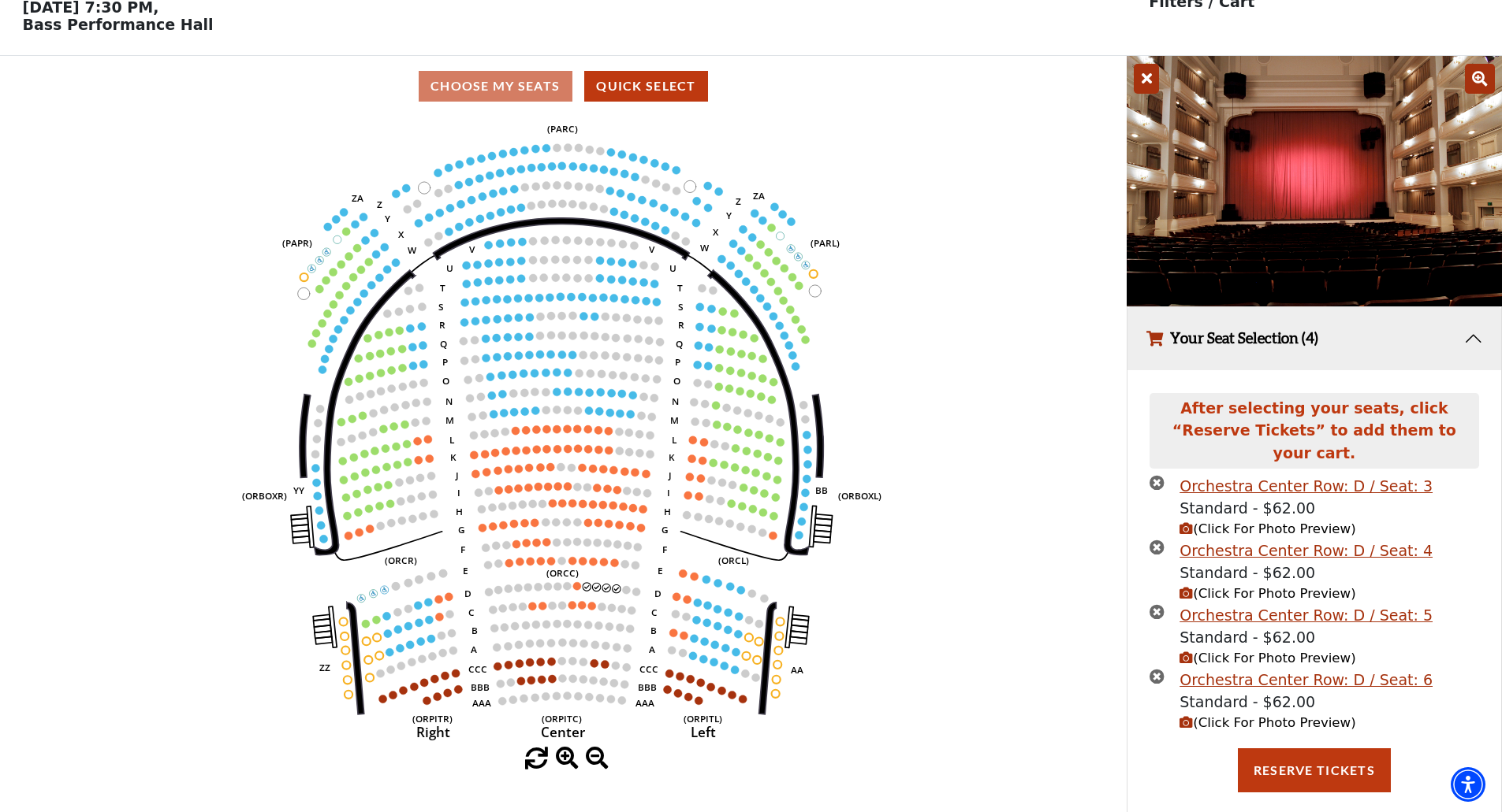
scroll to position [78, 0]
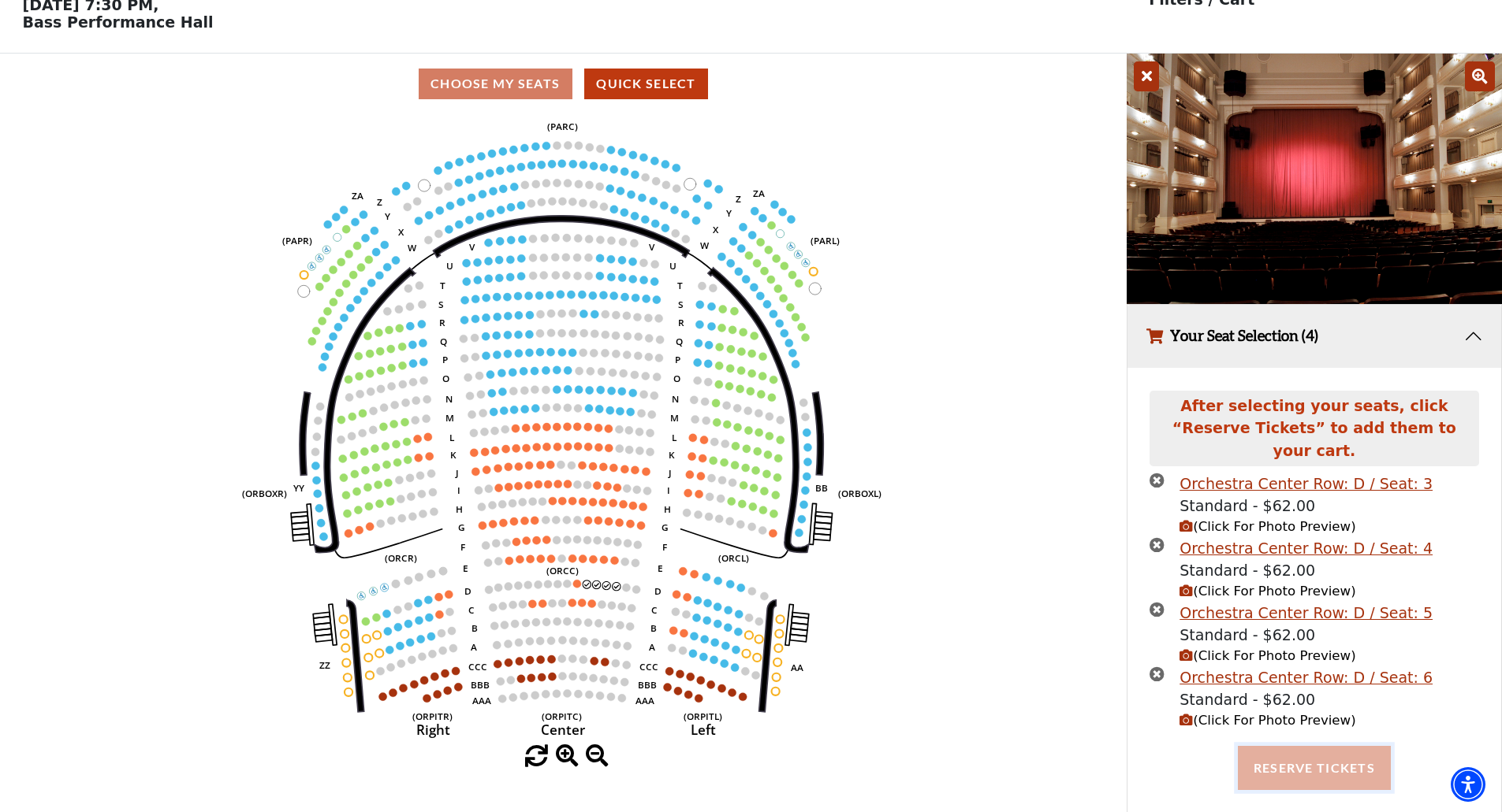
click at [1315, 757] on button "Reserve Tickets" at bounding box center [1314, 768] width 153 height 44
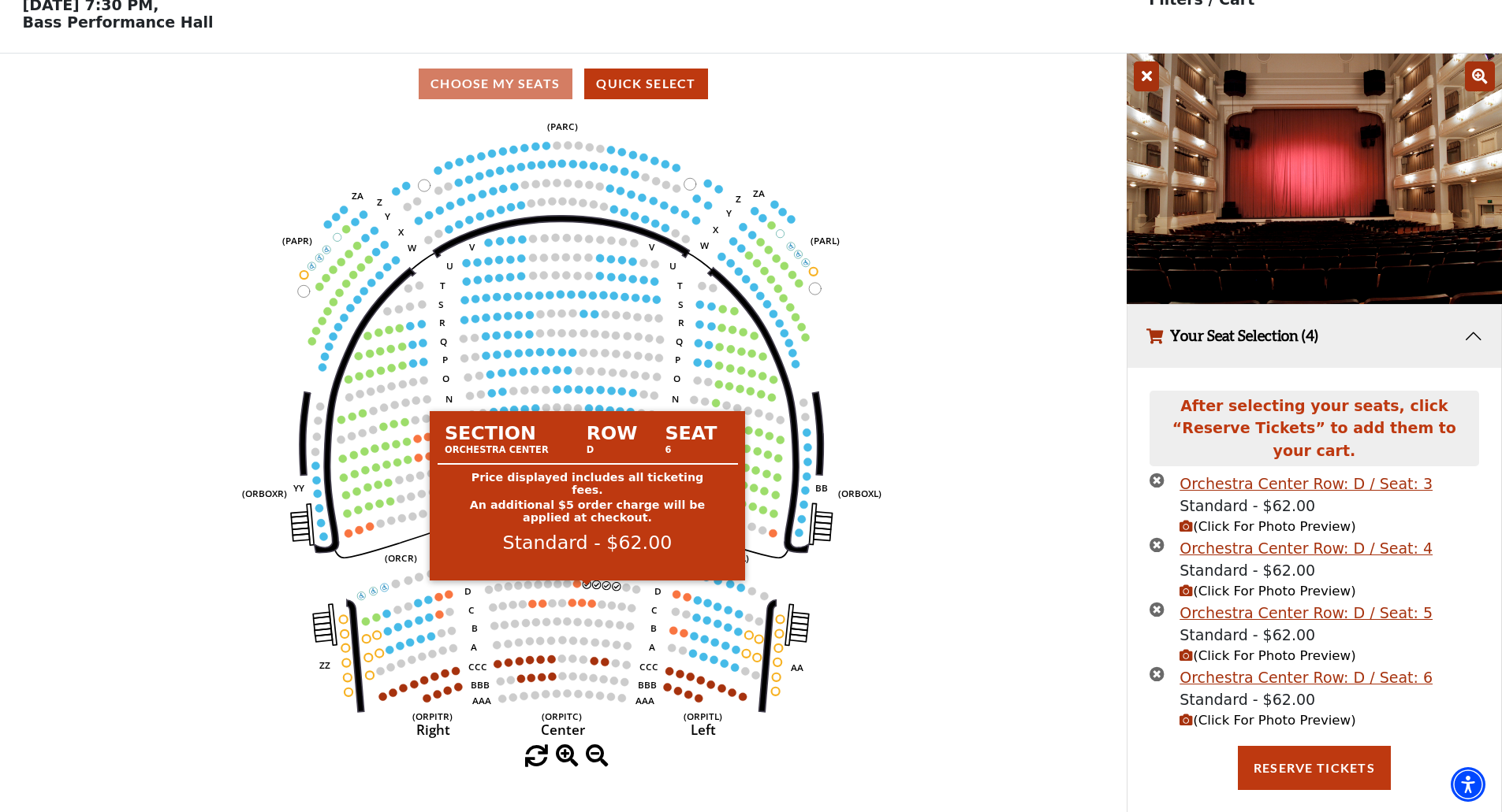
click at [585, 588] on circle at bounding box center [587, 585] width 8 height 8
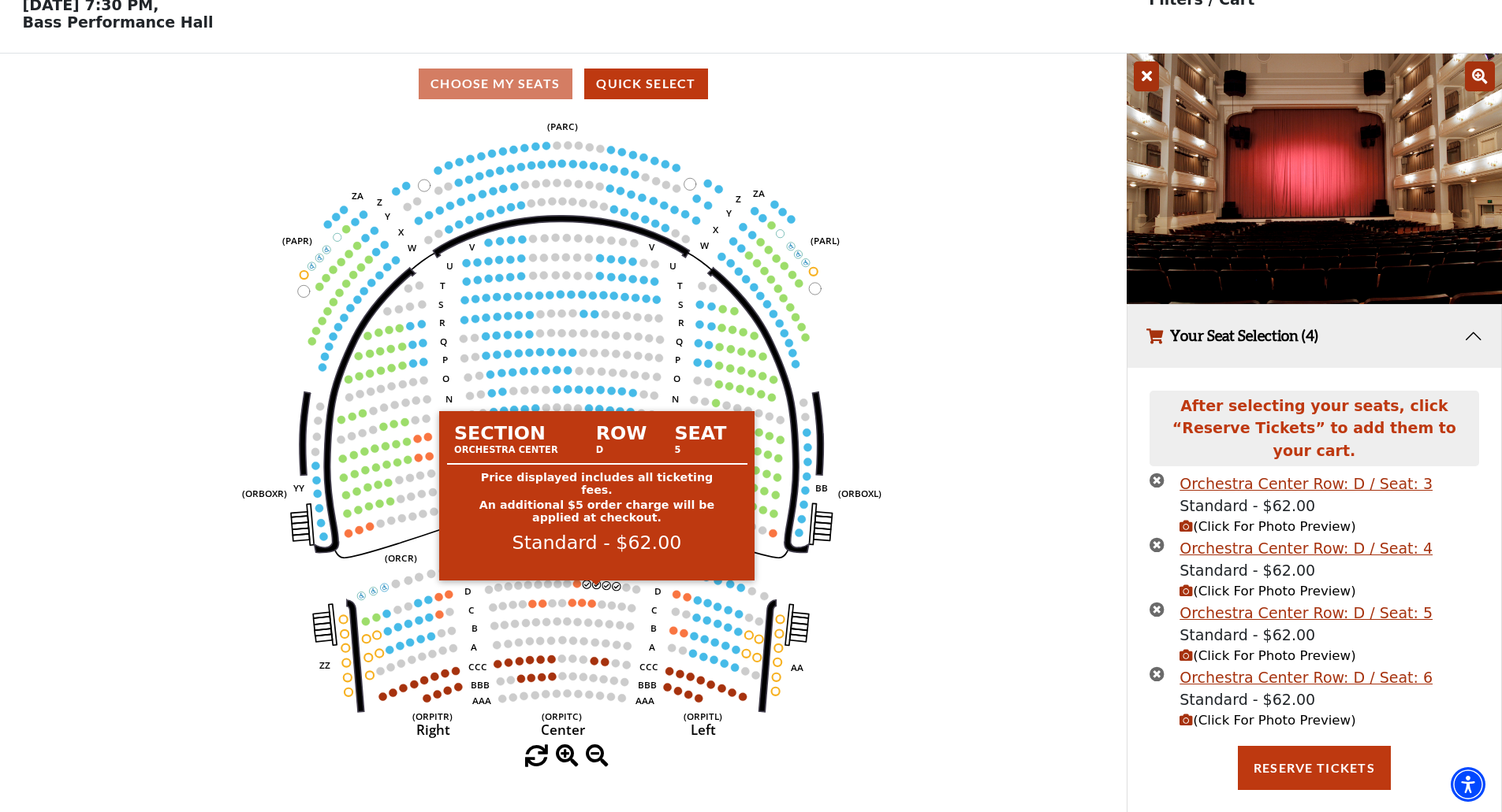
click at [597, 589] on circle at bounding box center [597, 585] width 8 height 8
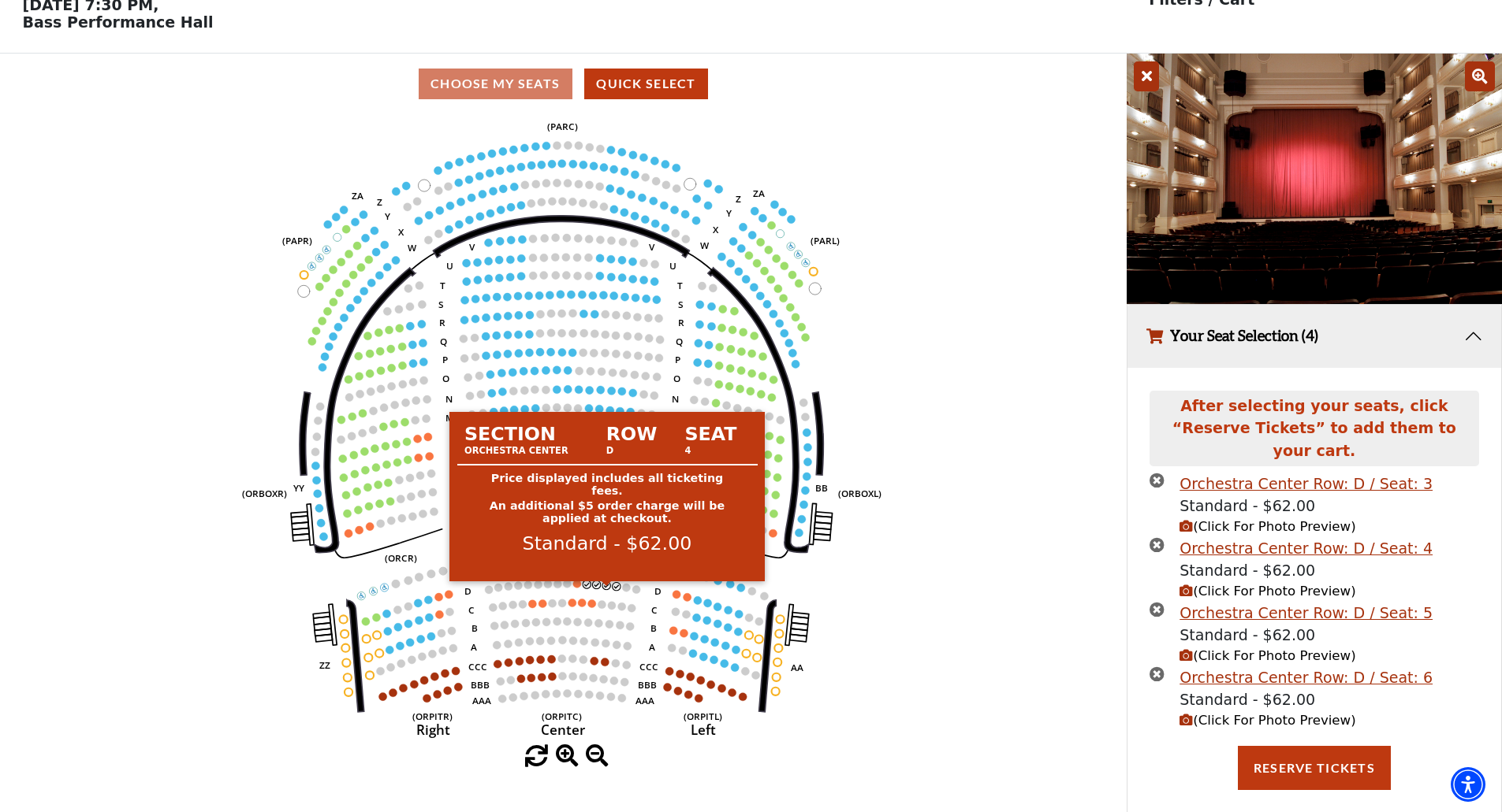
click at [606, 589] on circle at bounding box center [607, 585] width 8 height 8
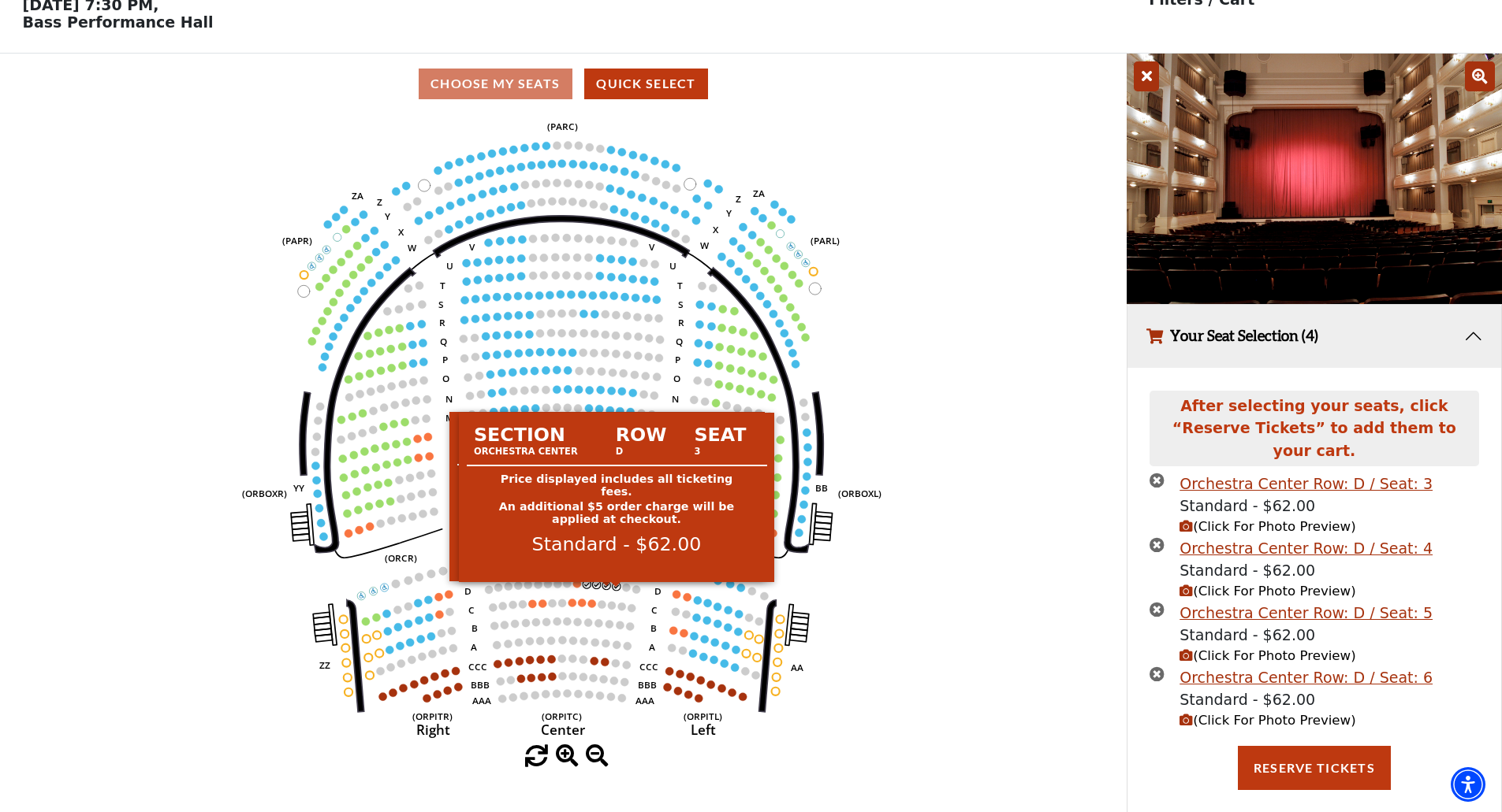
click at [619, 590] on circle at bounding box center [617, 586] width 8 height 8
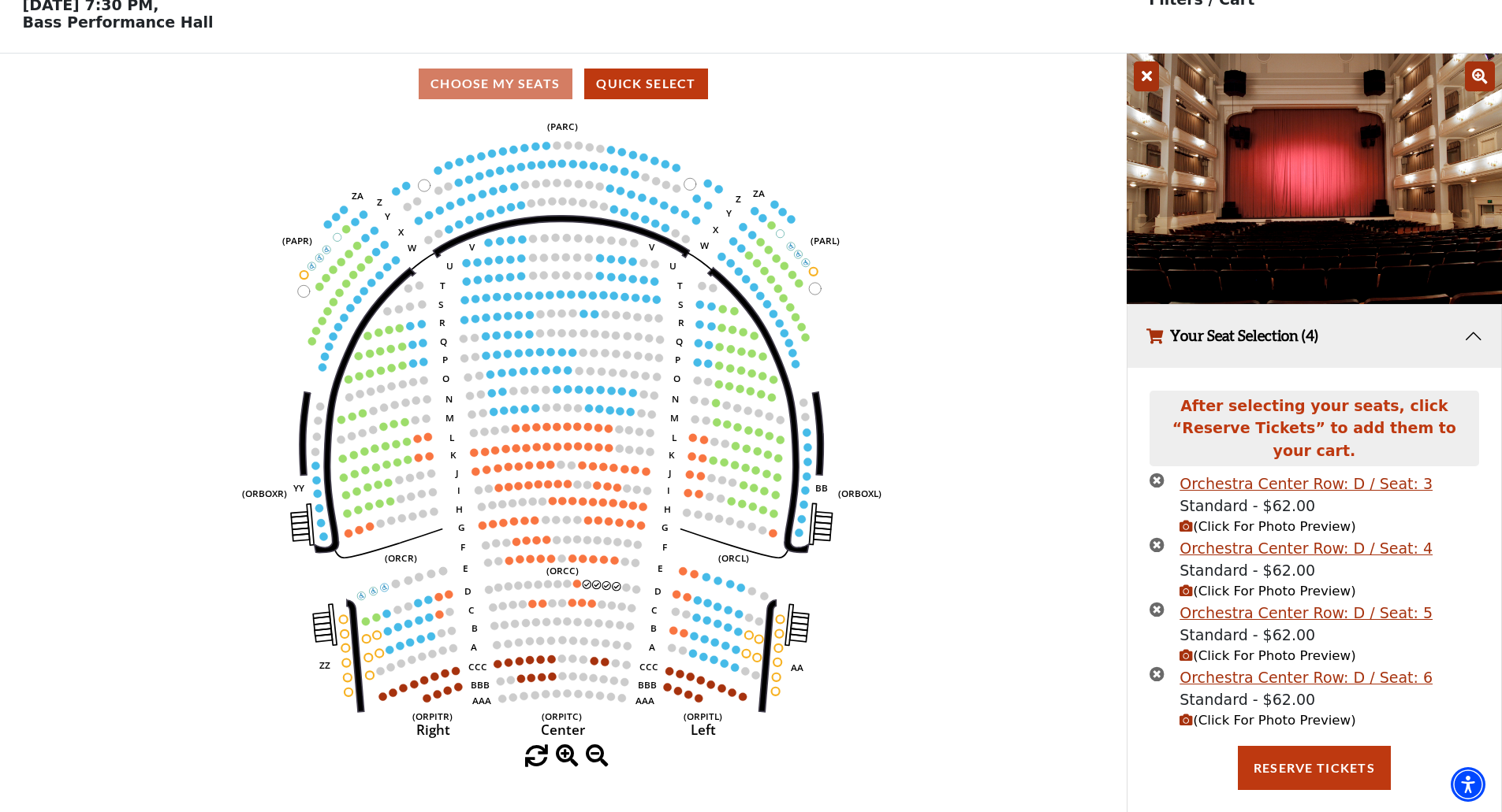
click at [1155, 667] on icon "times-circle" at bounding box center [1156, 674] width 15 height 15
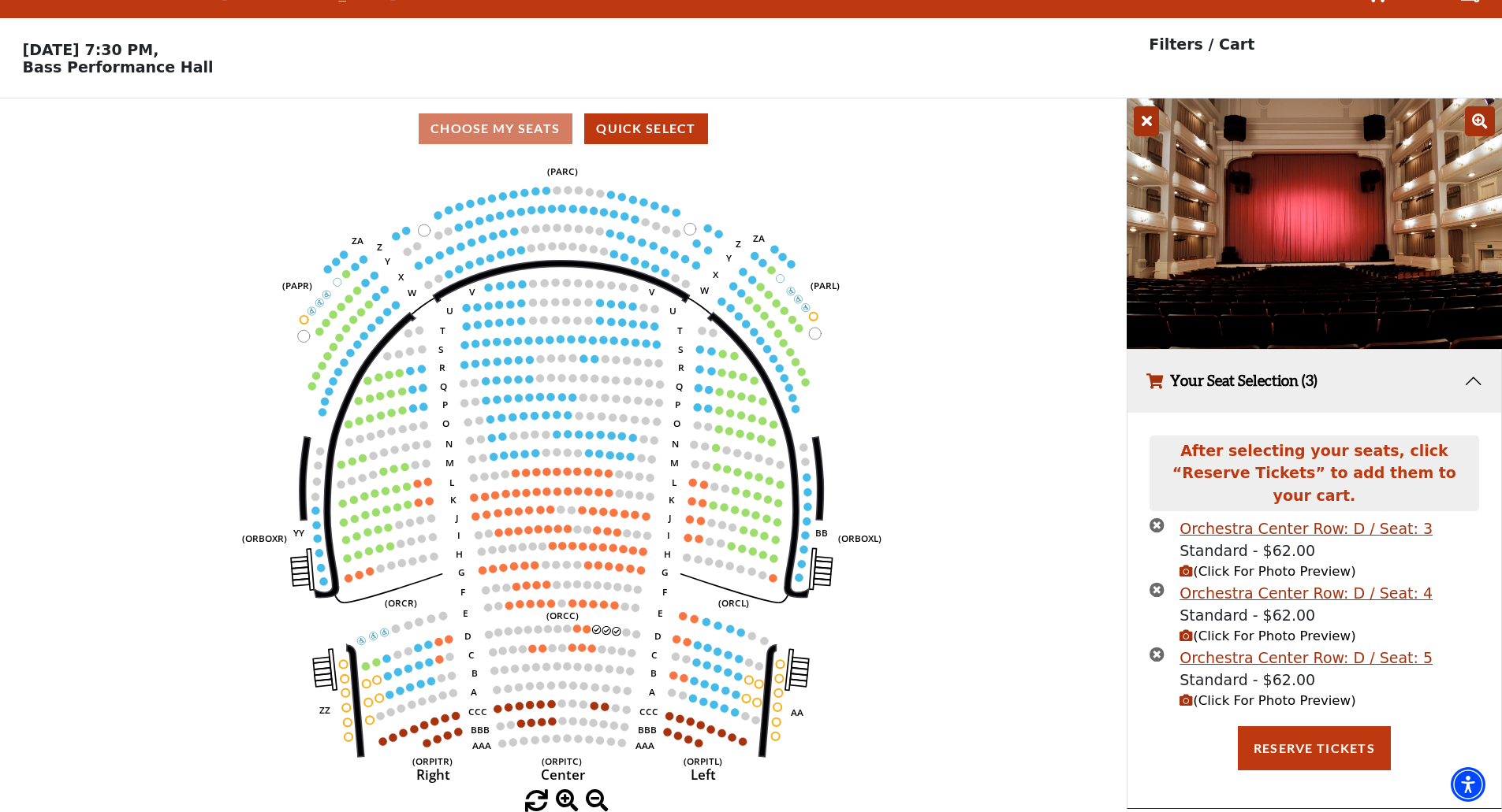
click at [1160, 647] on icon "times-circle" at bounding box center [1156, 654] width 15 height 15
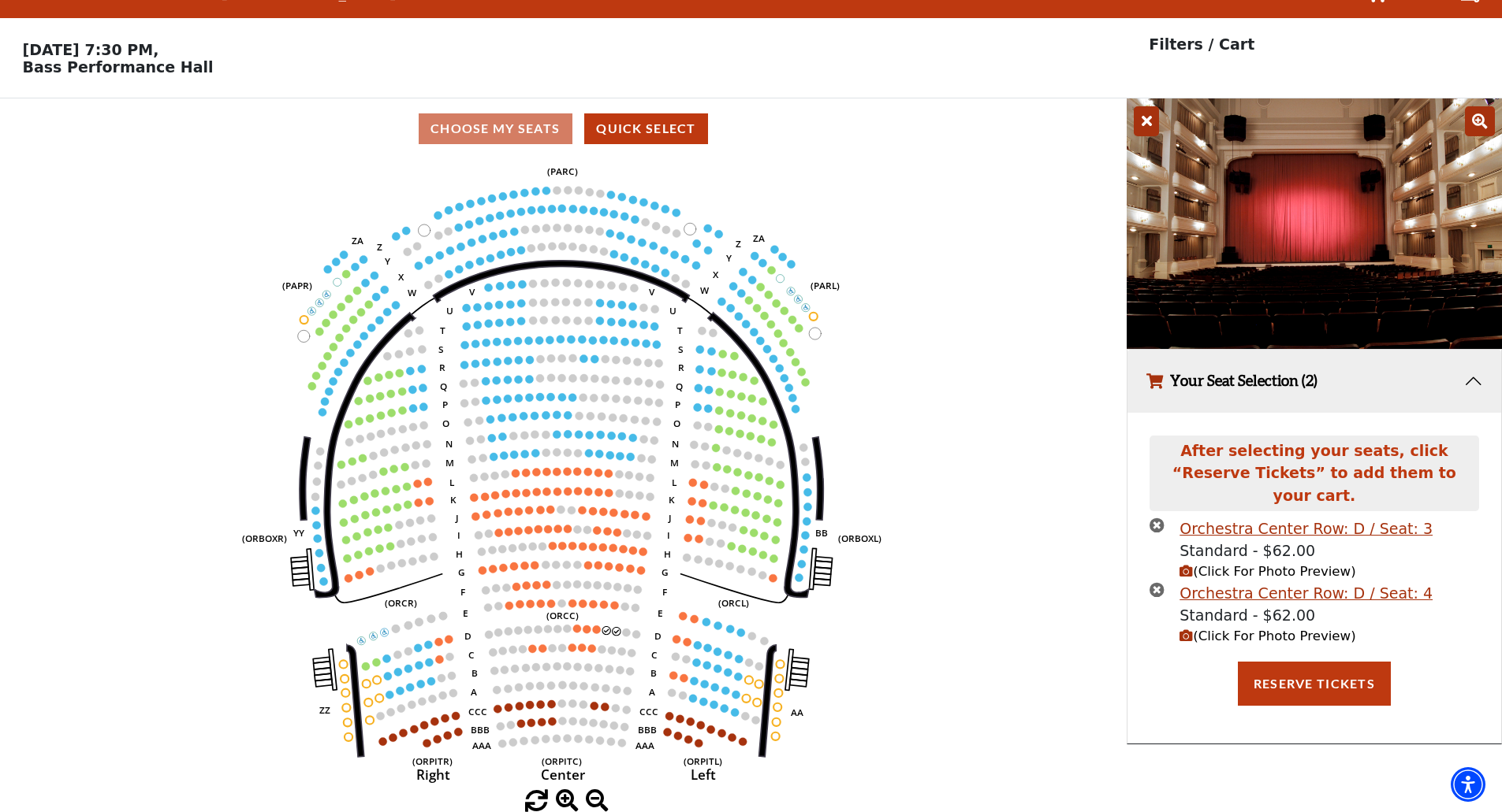
click at [1160, 582] on icon "times-circle" at bounding box center [1156, 589] width 15 height 15
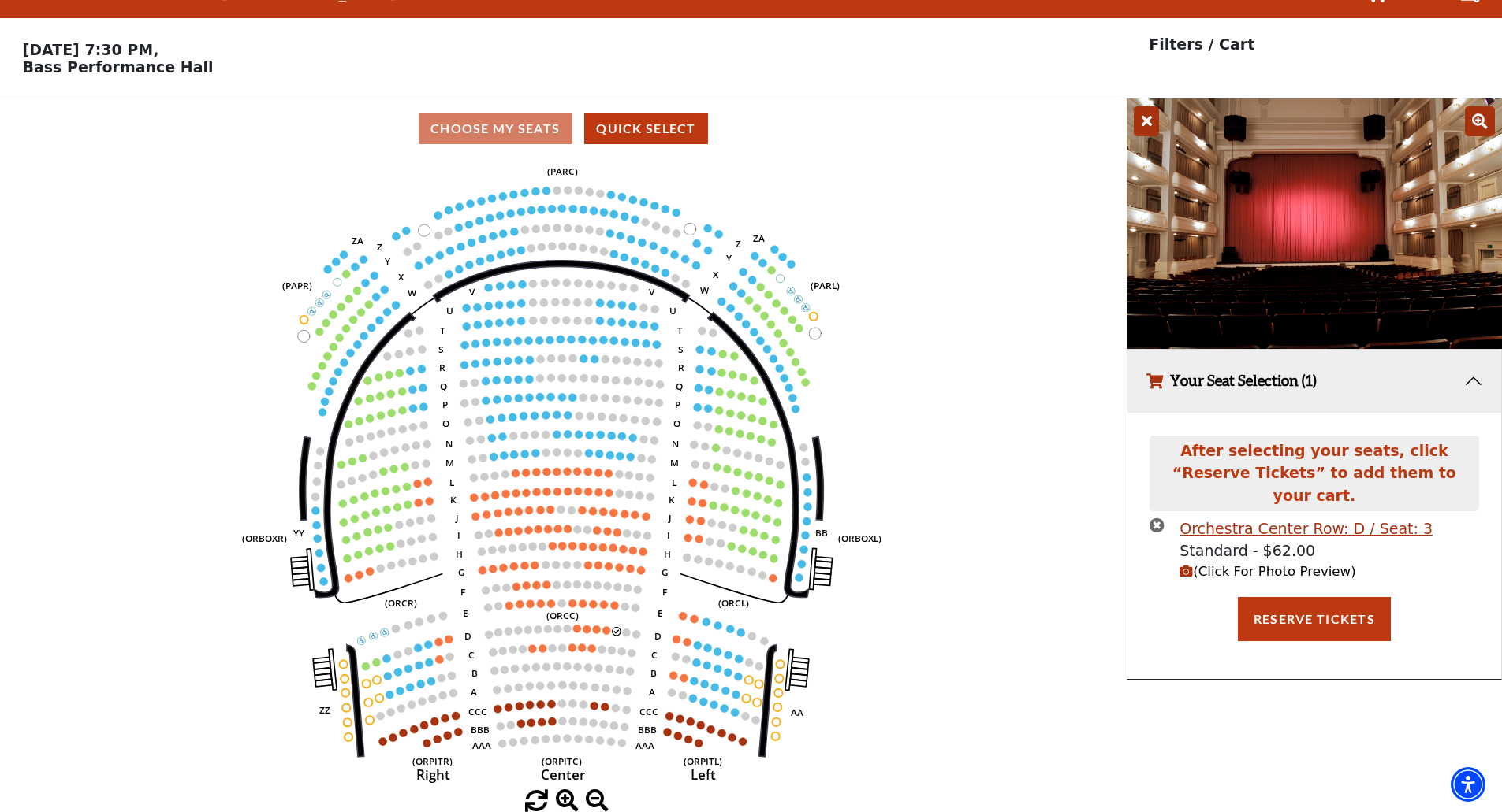
click at [1160, 517] on icon "times-circle" at bounding box center [1156, 524] width 15 height 15
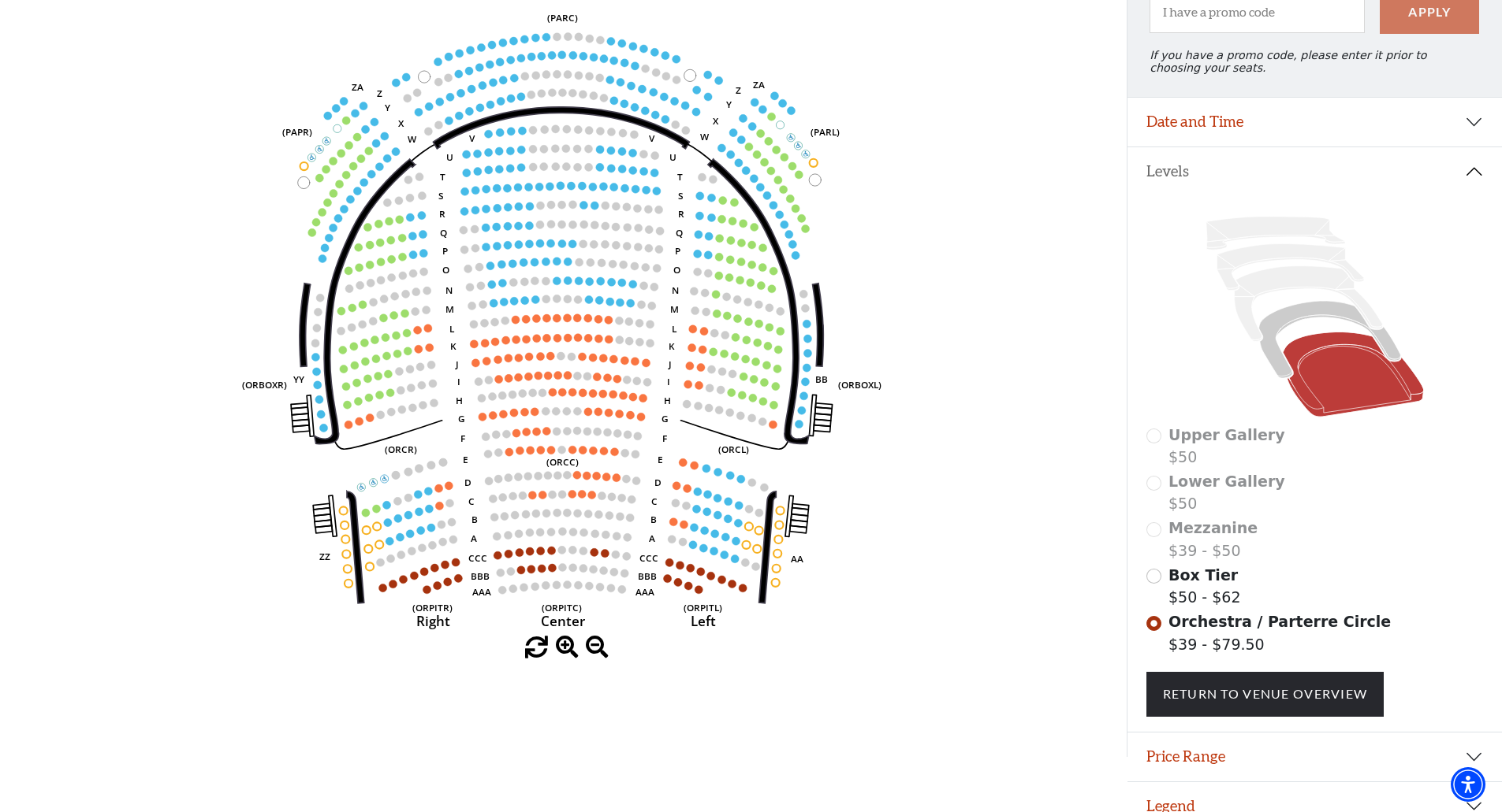
scroll to position [215, 0]
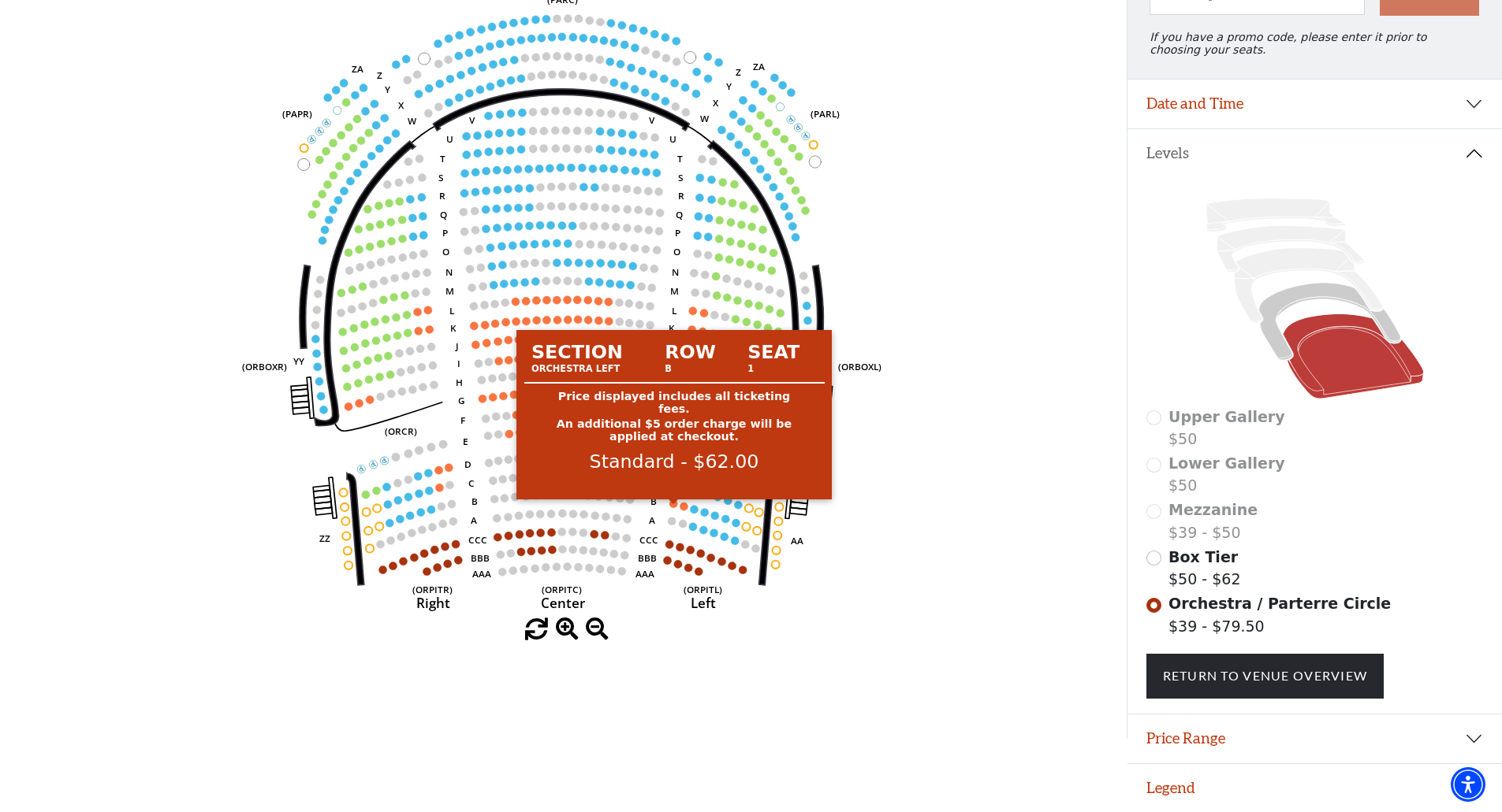
click at [671, 500] on circle at bounding box center [674, 504] width 8 height 8
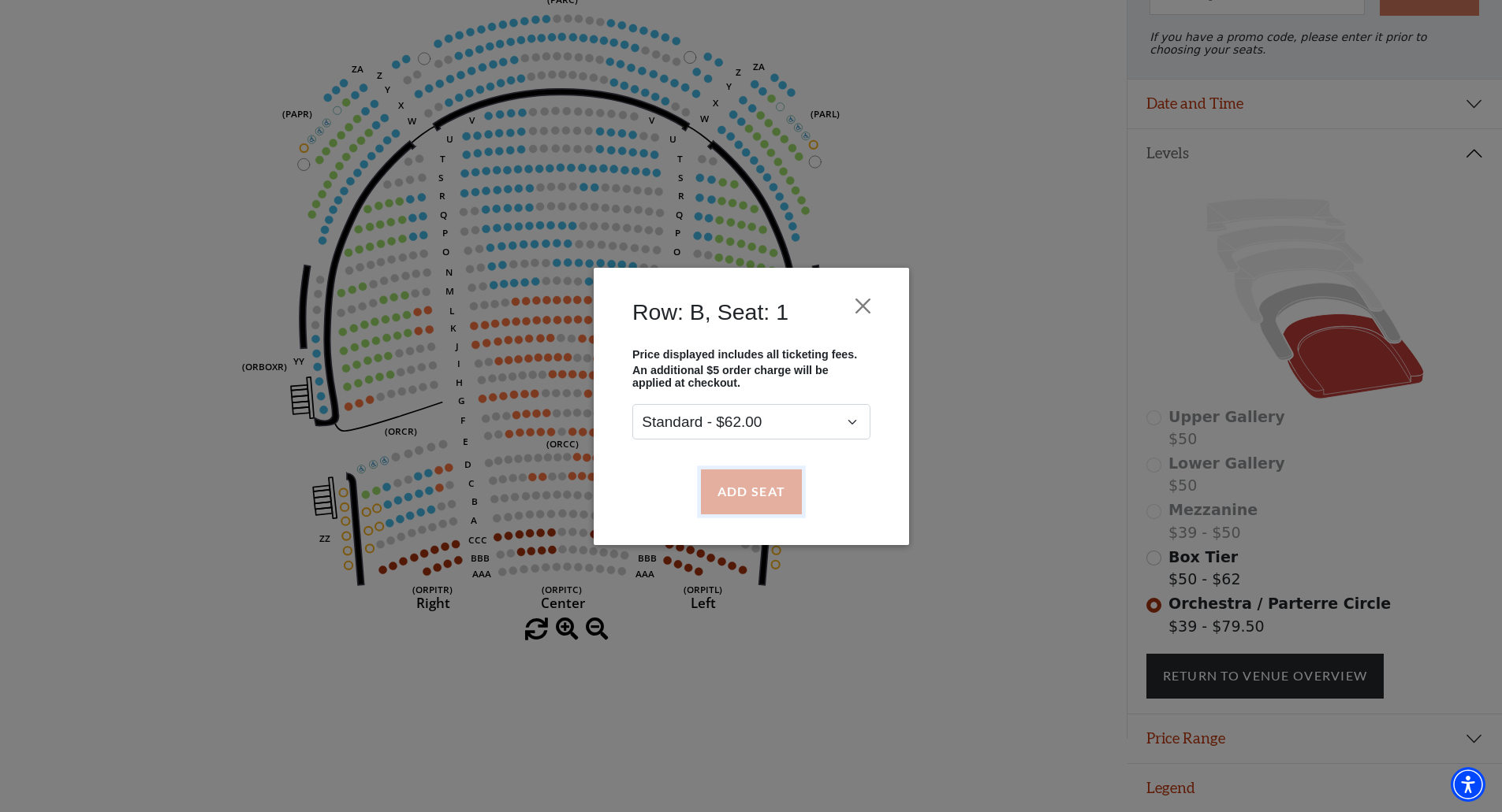
click at [733, 502] on button "Add Seat" at bounding box center [751, 491] width 101 height 44
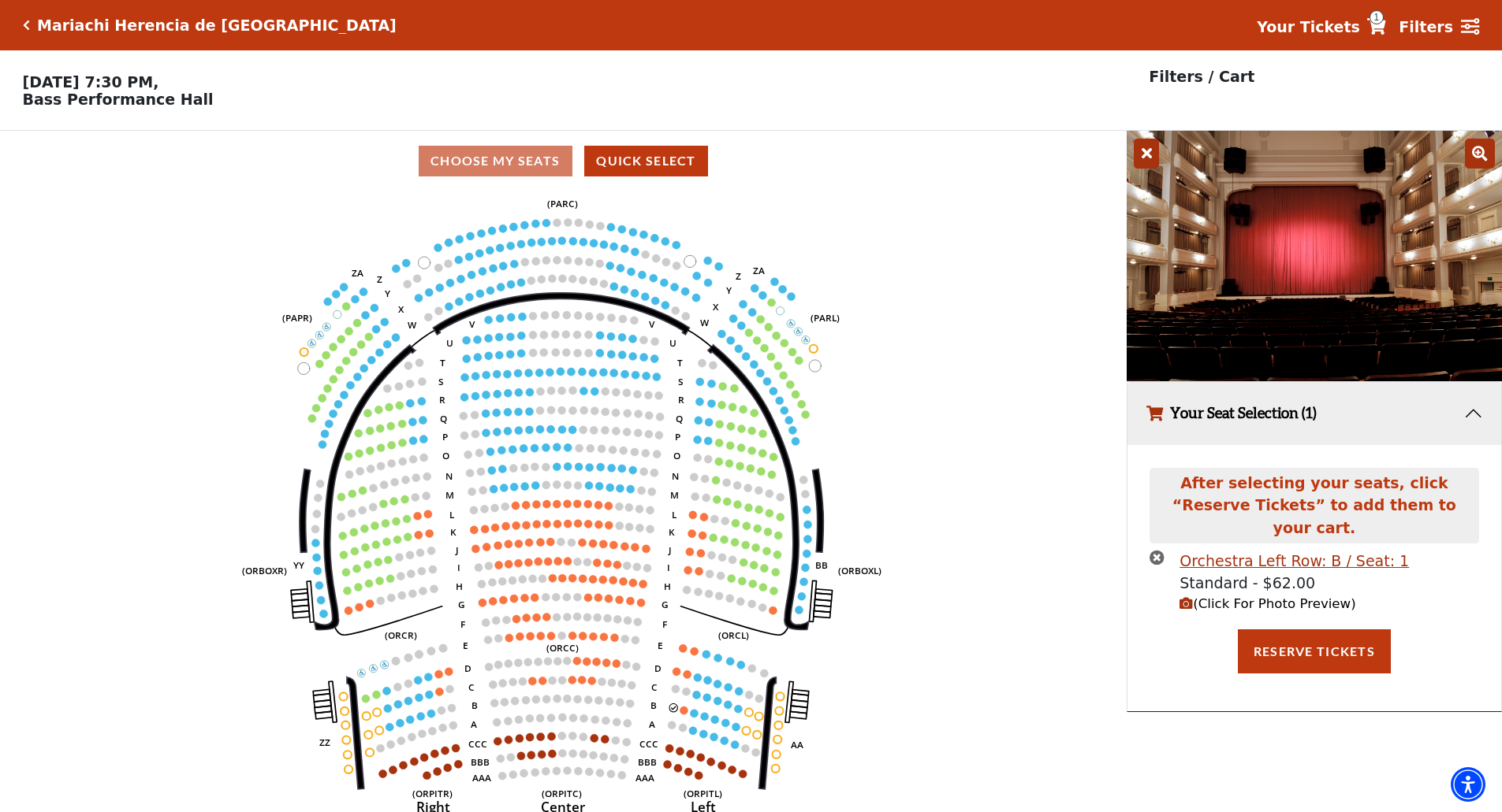
scroll to position [38, 0]
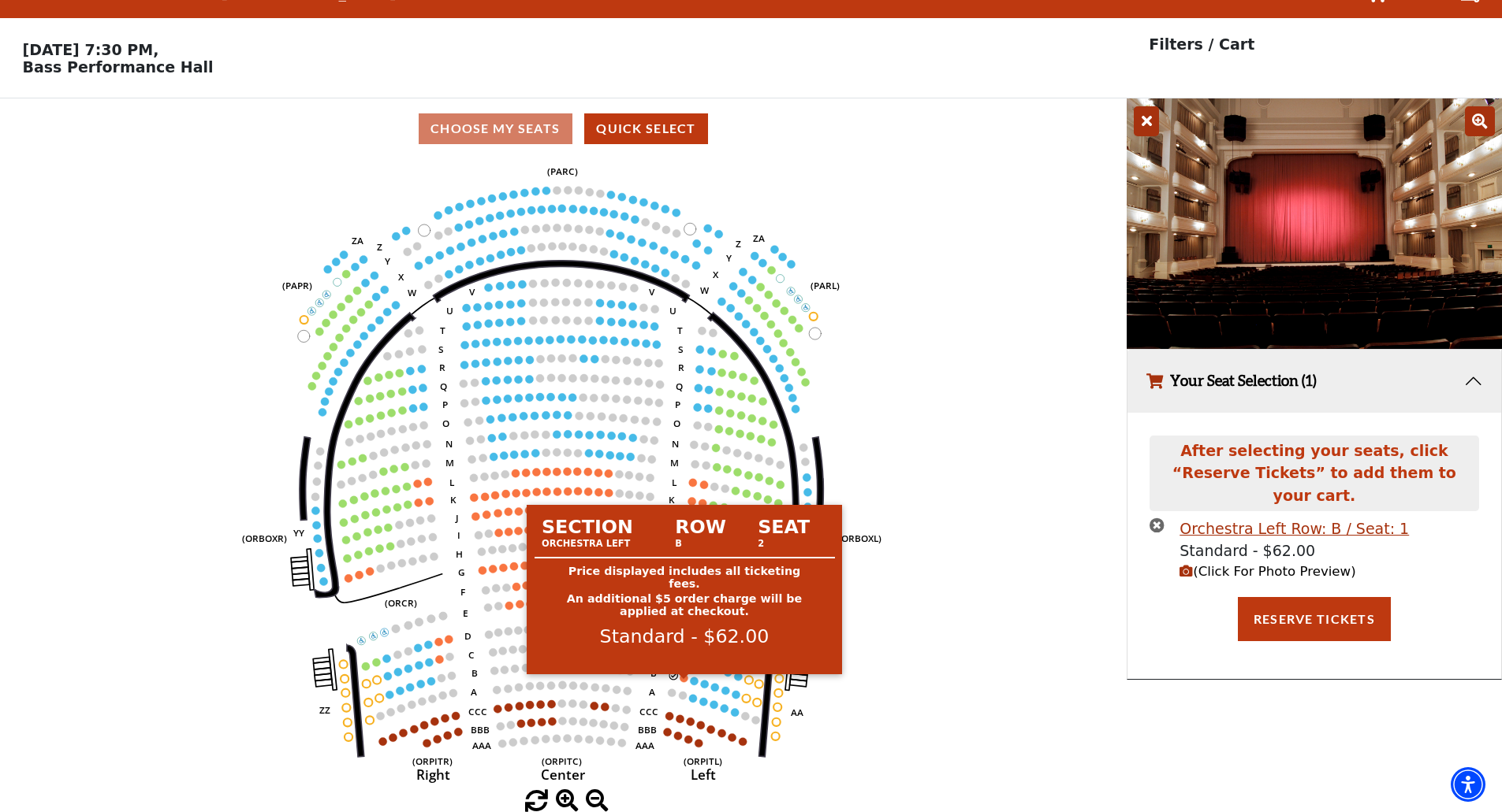
click at [683, 679] on circle at bounding box center [685, 678] width 8 height 8
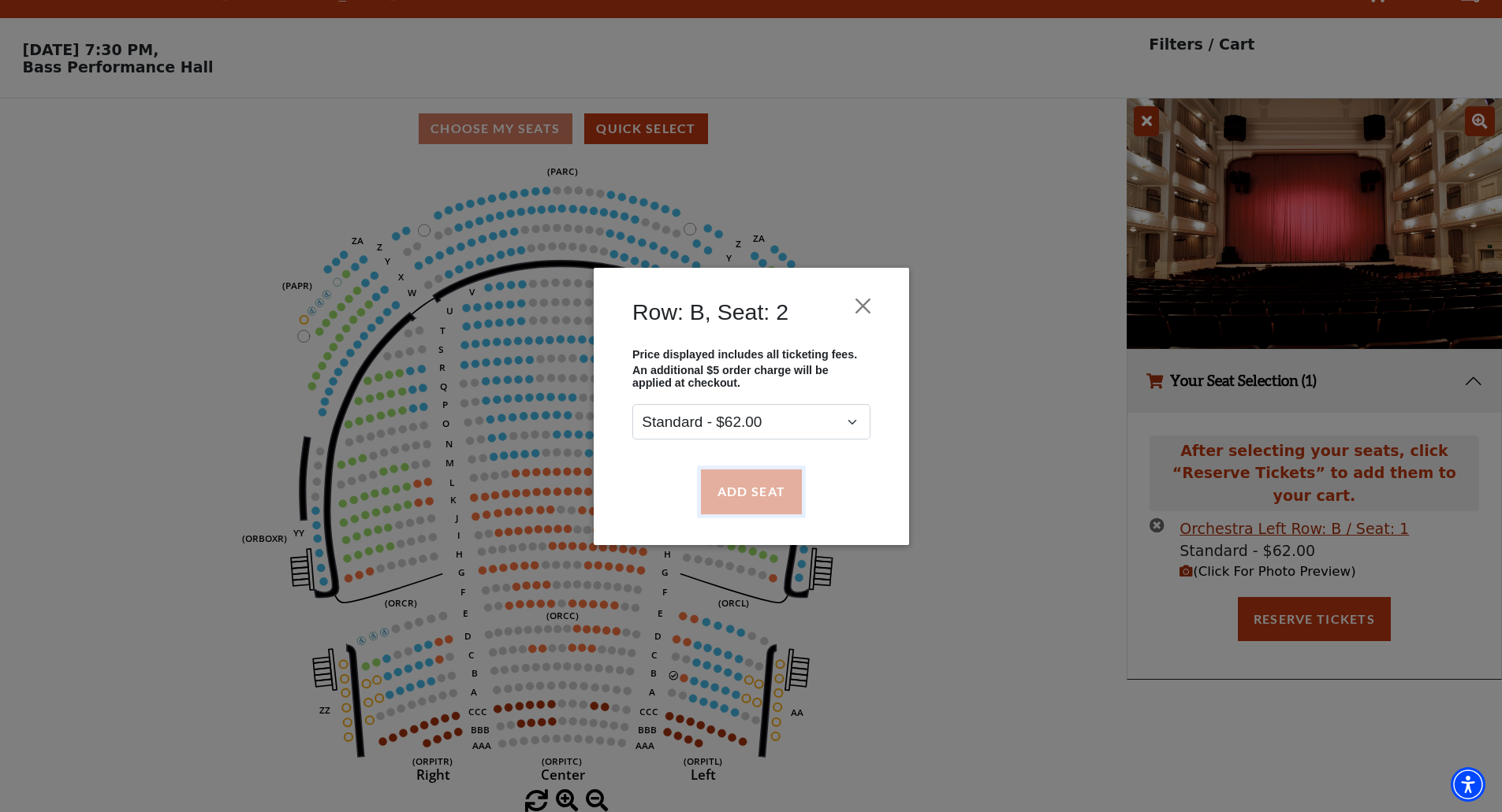
click at [765, 501] on button "Add Seat" at bounding box center [751, 491] width 101 height 44
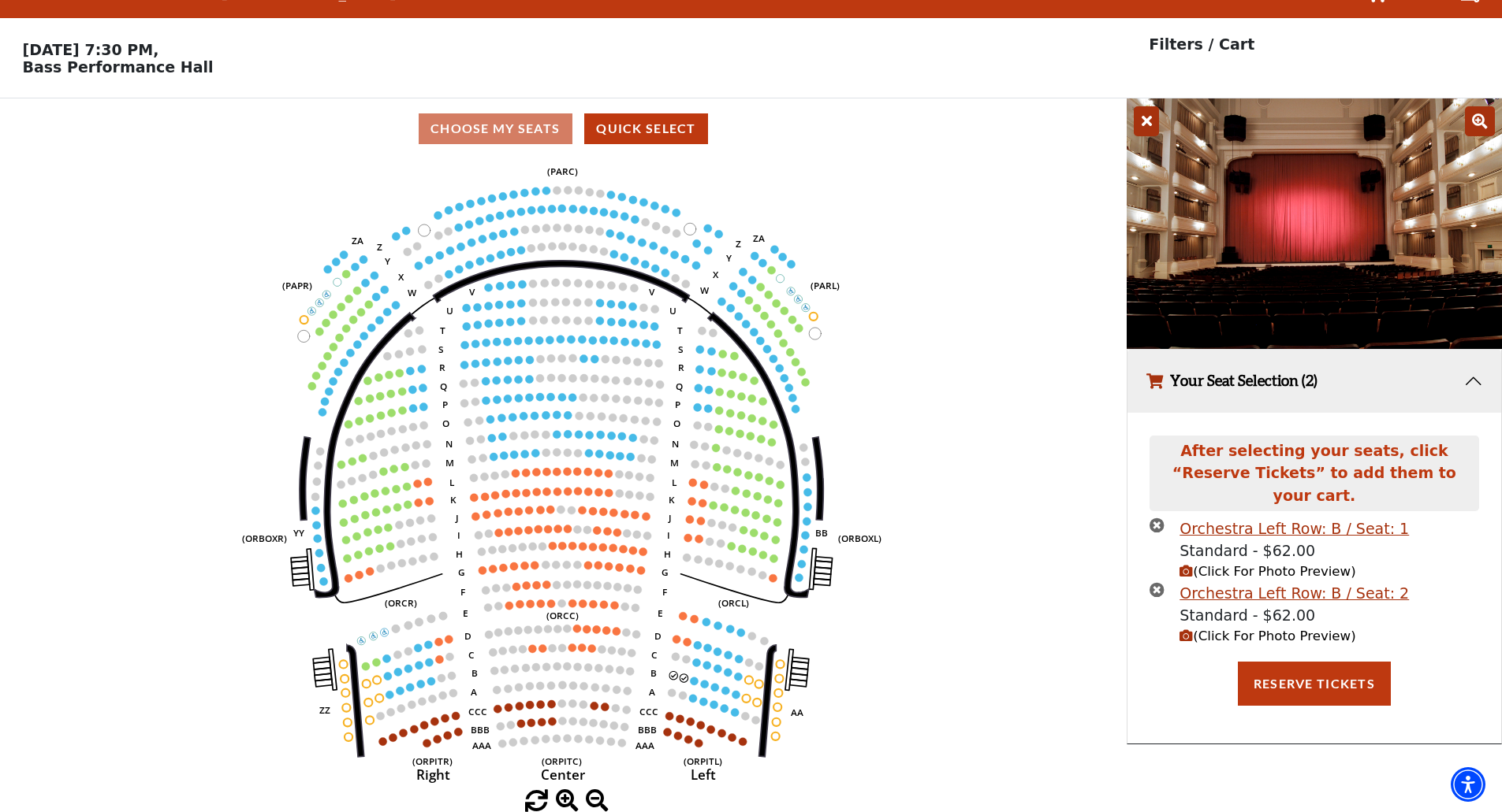
scroll to position [0, 0]
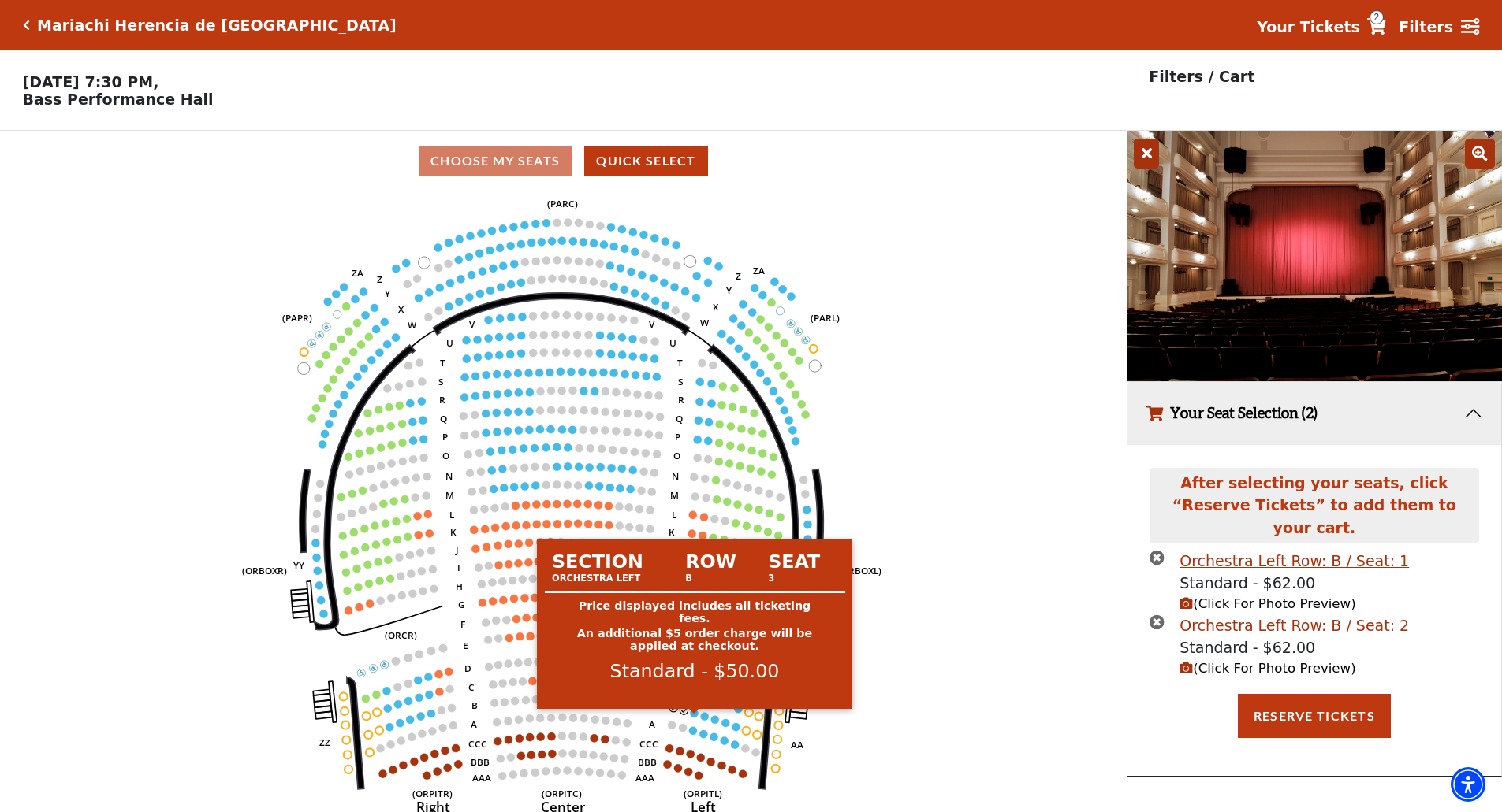
click at [697, 717] on circle at bounding box center [695, 713] width 8 height 8
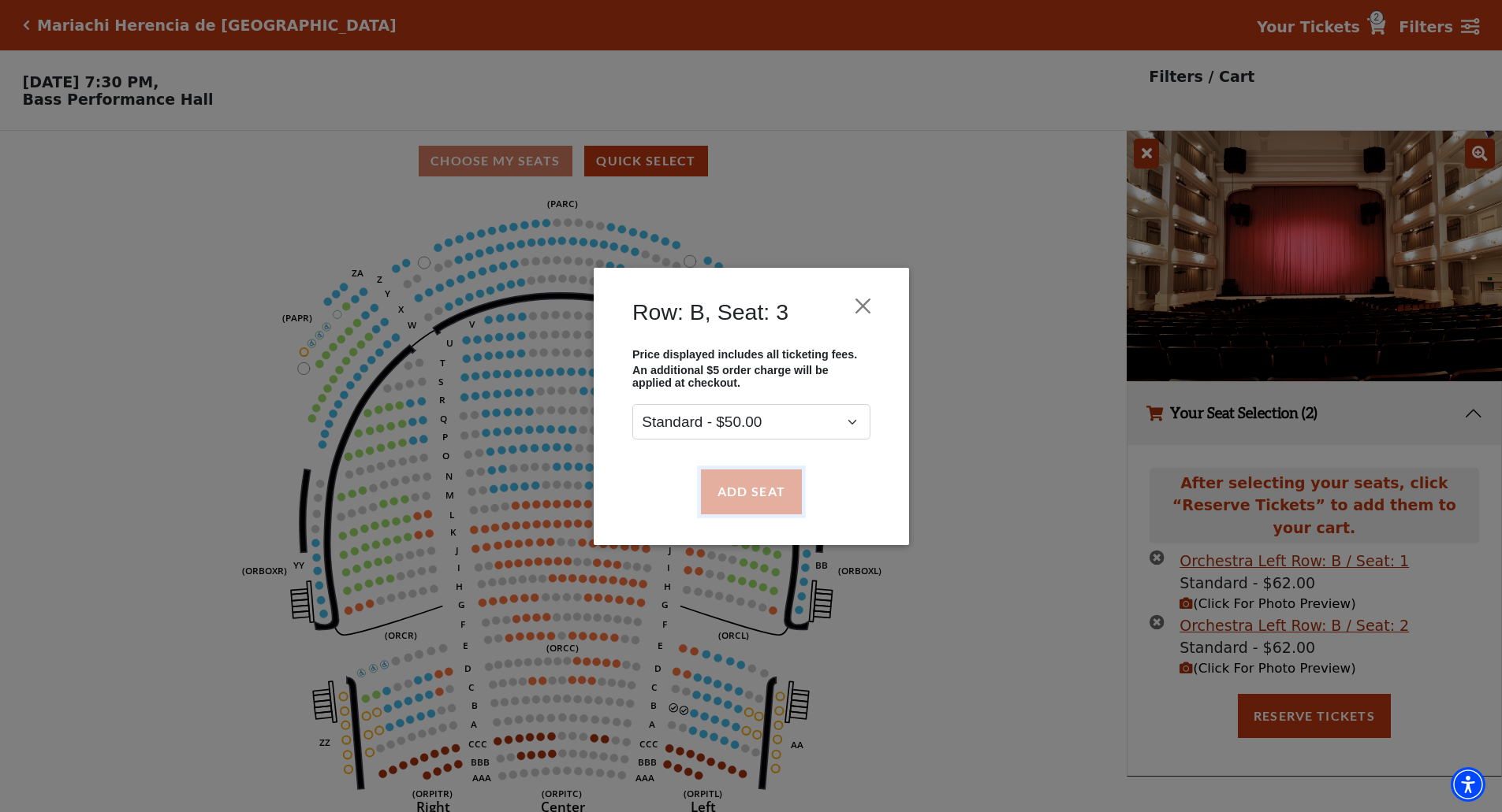
click at [764, 490] on button "Add Seat" at bounding box center [751, 491] width 101 height 44
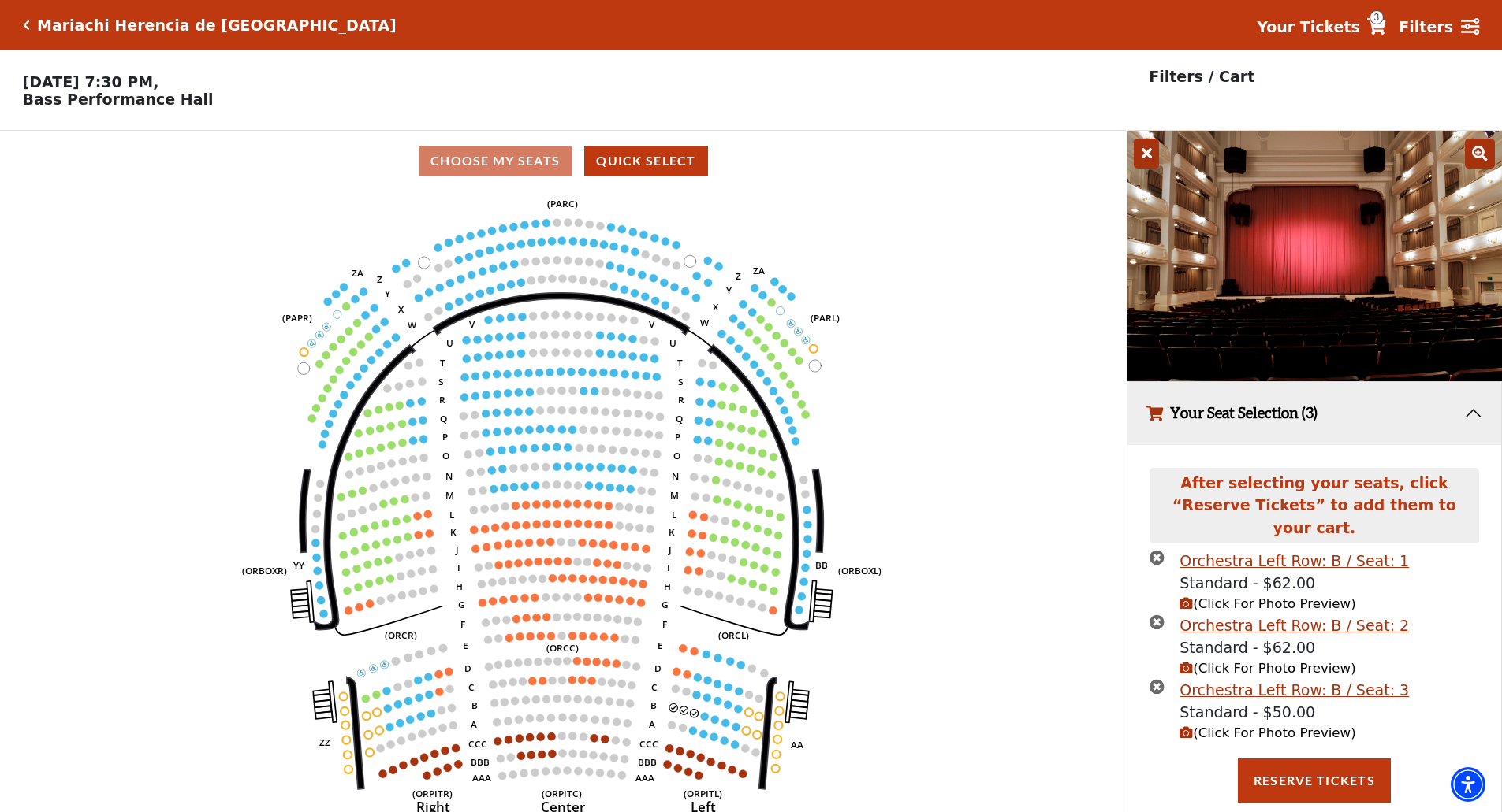
click at [700, 721] on icon "Left (ORPITL) Right (ORPITR) Center (ORPITC) ZZ AA YY BB ZA ZA (ORCL) (ORCR) (O…" at bounding box center [563, 507] width 1014 height 631
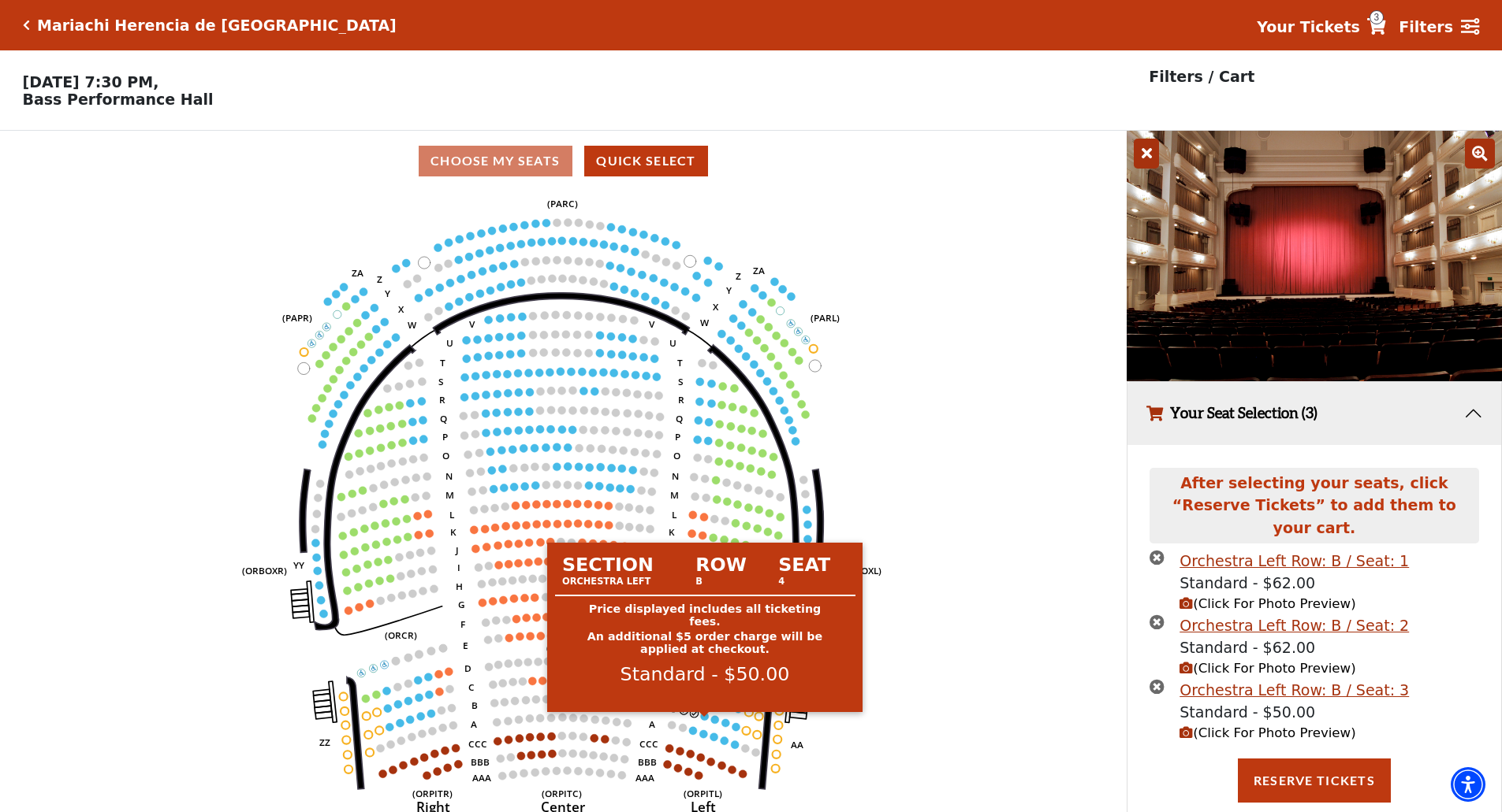
click at [702, 721] on circle at bounding box center [705, 717] width 8 height 8
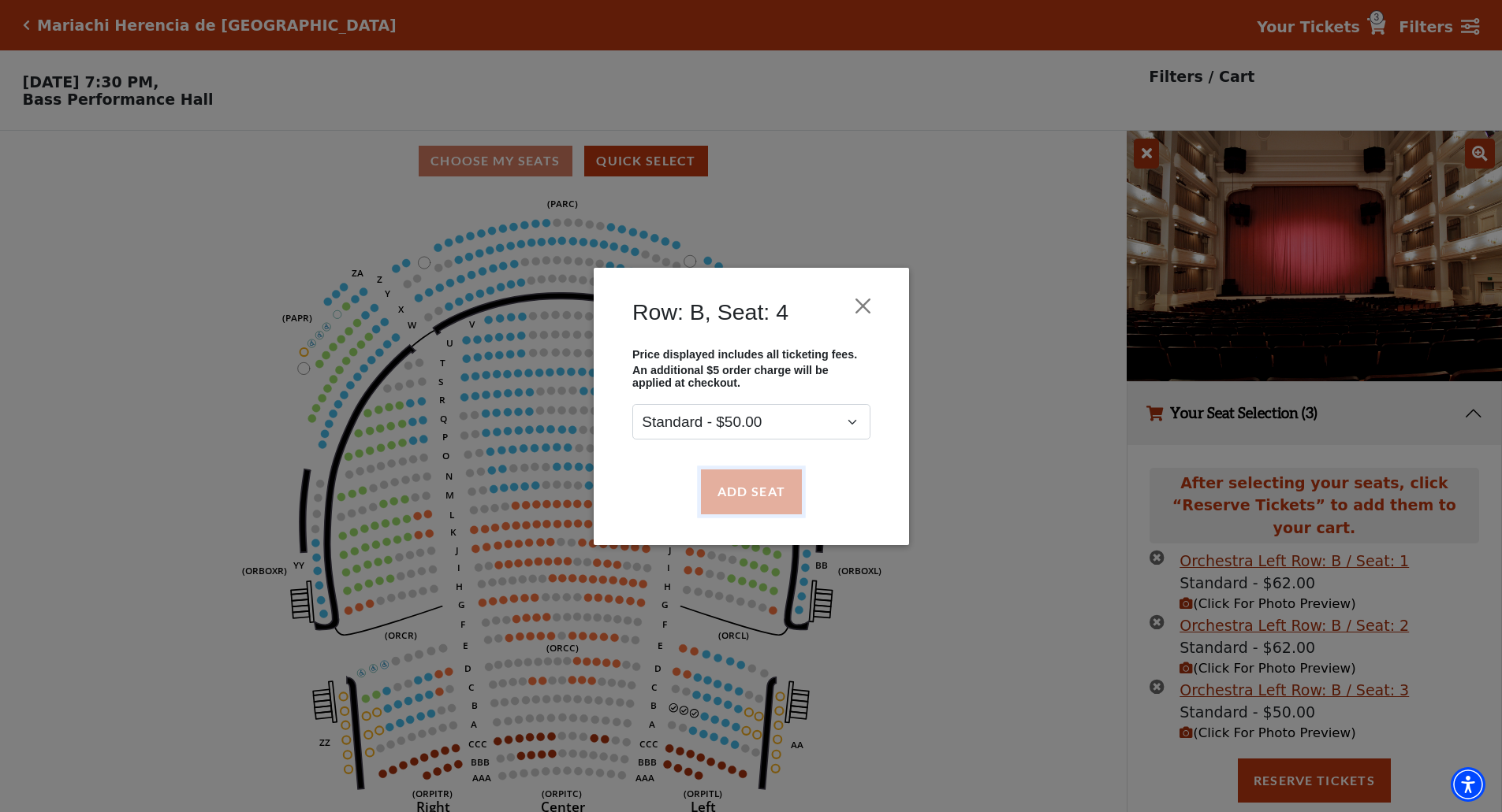
click at [742, 485] on button "Add Seat" at bounding box center [751, 491] width 101 height 44
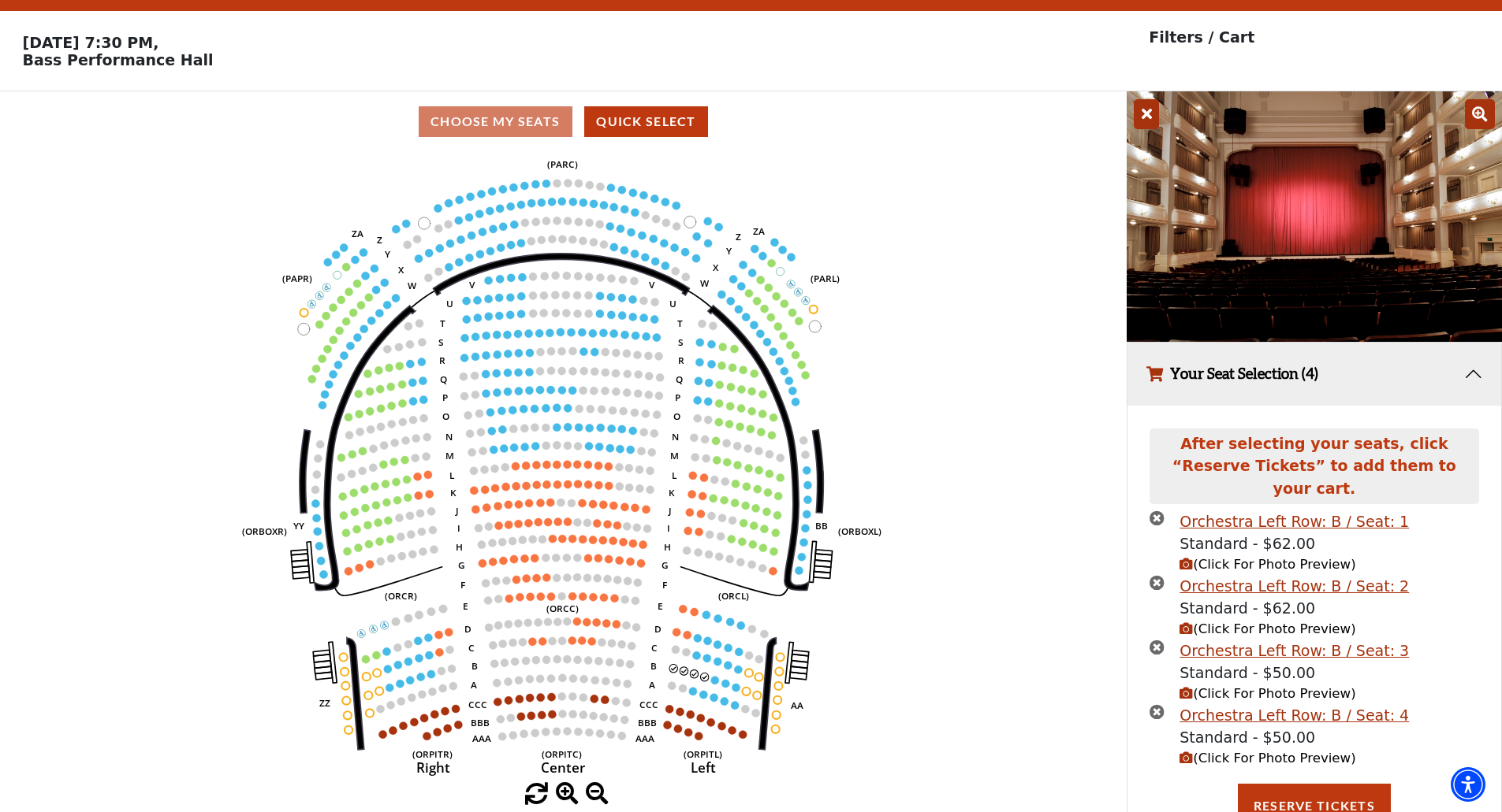
click at [1214, 751] on span "(Click For Photo Preview)" at bounding box center [1267, 758] width 176 height 15
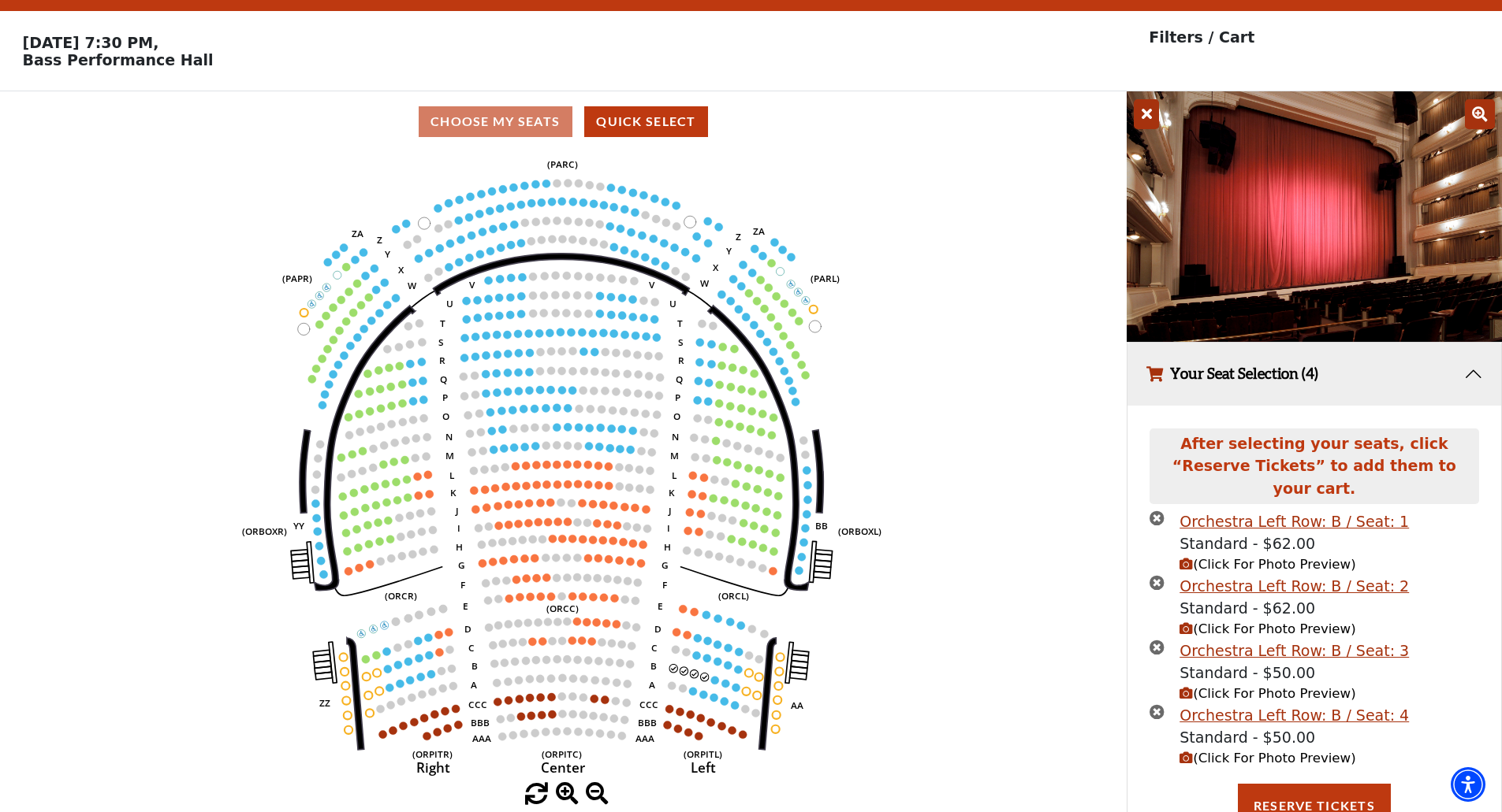
click at [901, 639] on icon "Left (ORPITL) Right (ORPITR) Center (ORPITC) ZZ AA YY BB ZA ZA (ORCL) (ORCR) (O…" at bounding box center [563, 467] width 1014 height 631
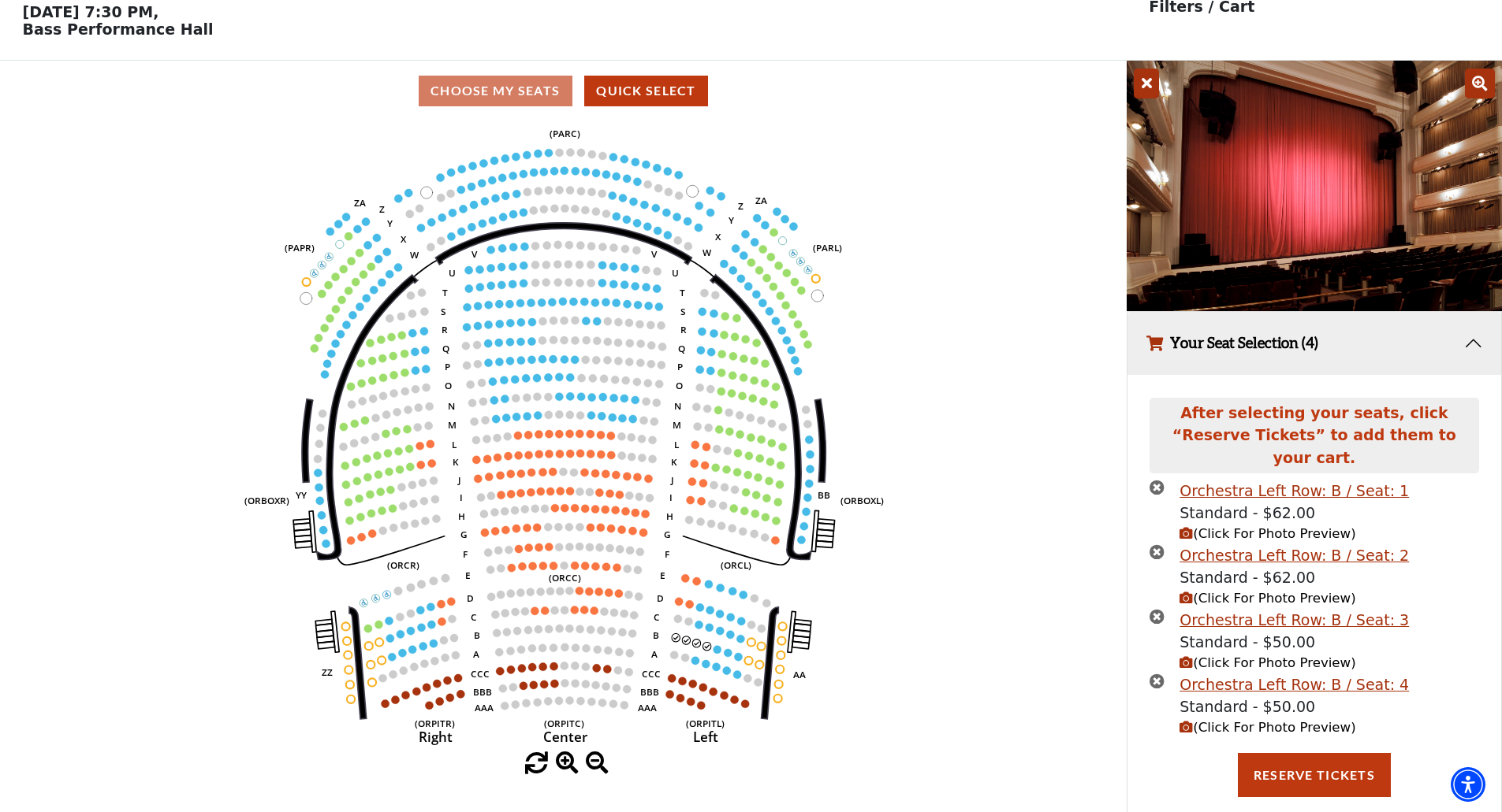
scroll to position [78, 0]
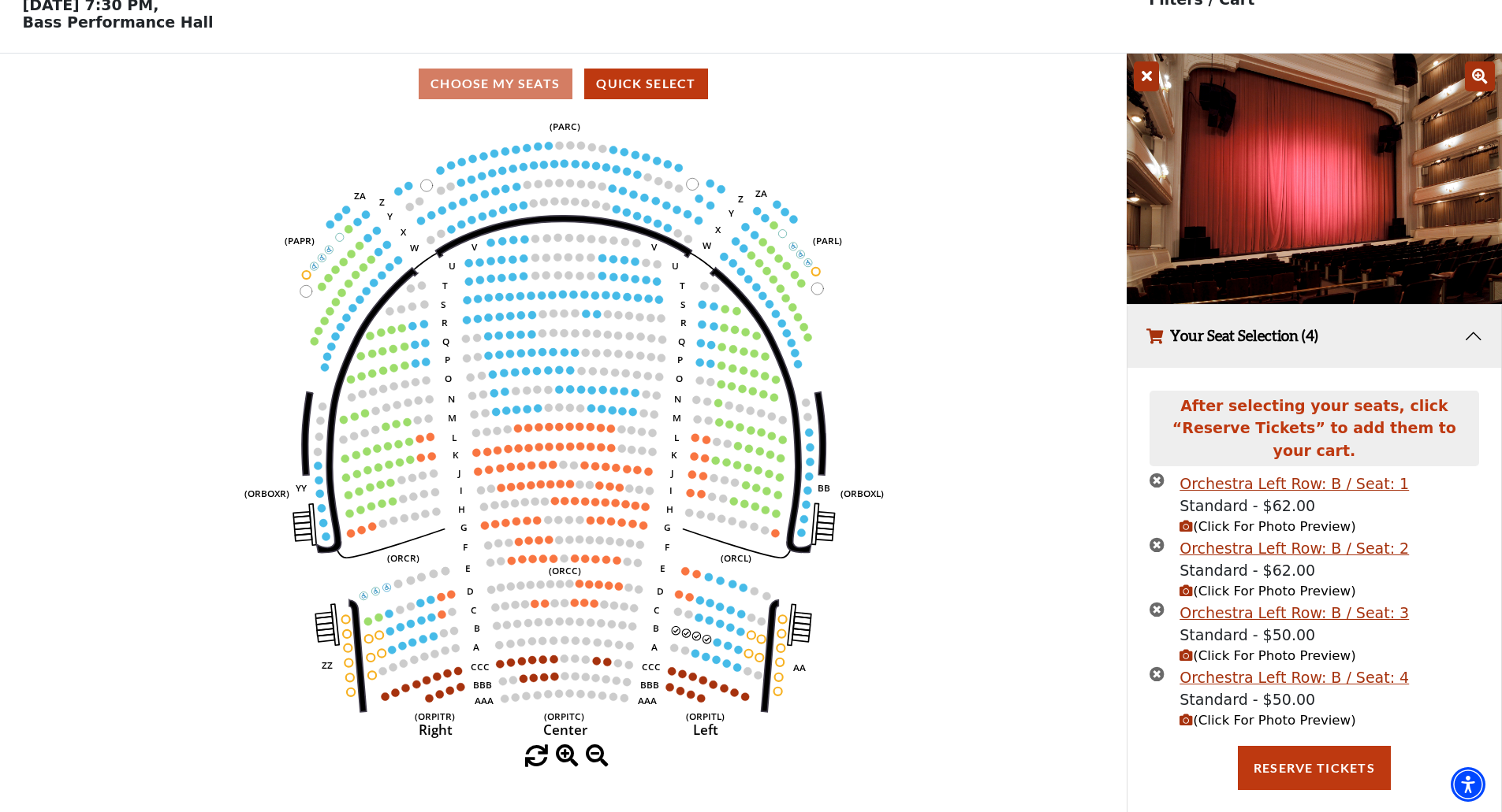
click at [1152, 667] on icon "times-circle" at bounding box center [1156, 674] width 15 height 15
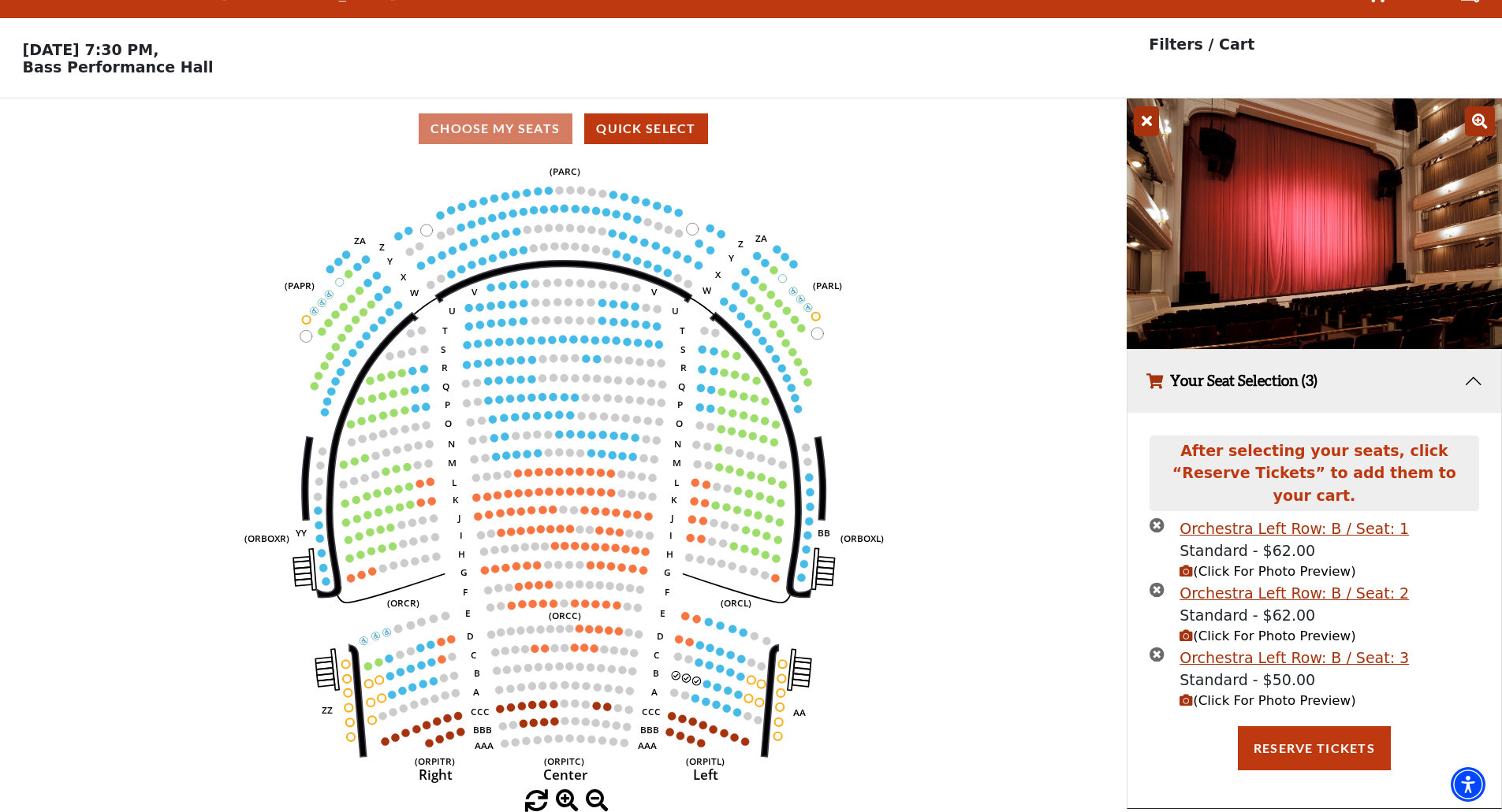
scroll to position [38, 0]
click at [1158, 647] on icon "times-circle" at bounding box center [1156, 654] width 15 height 15
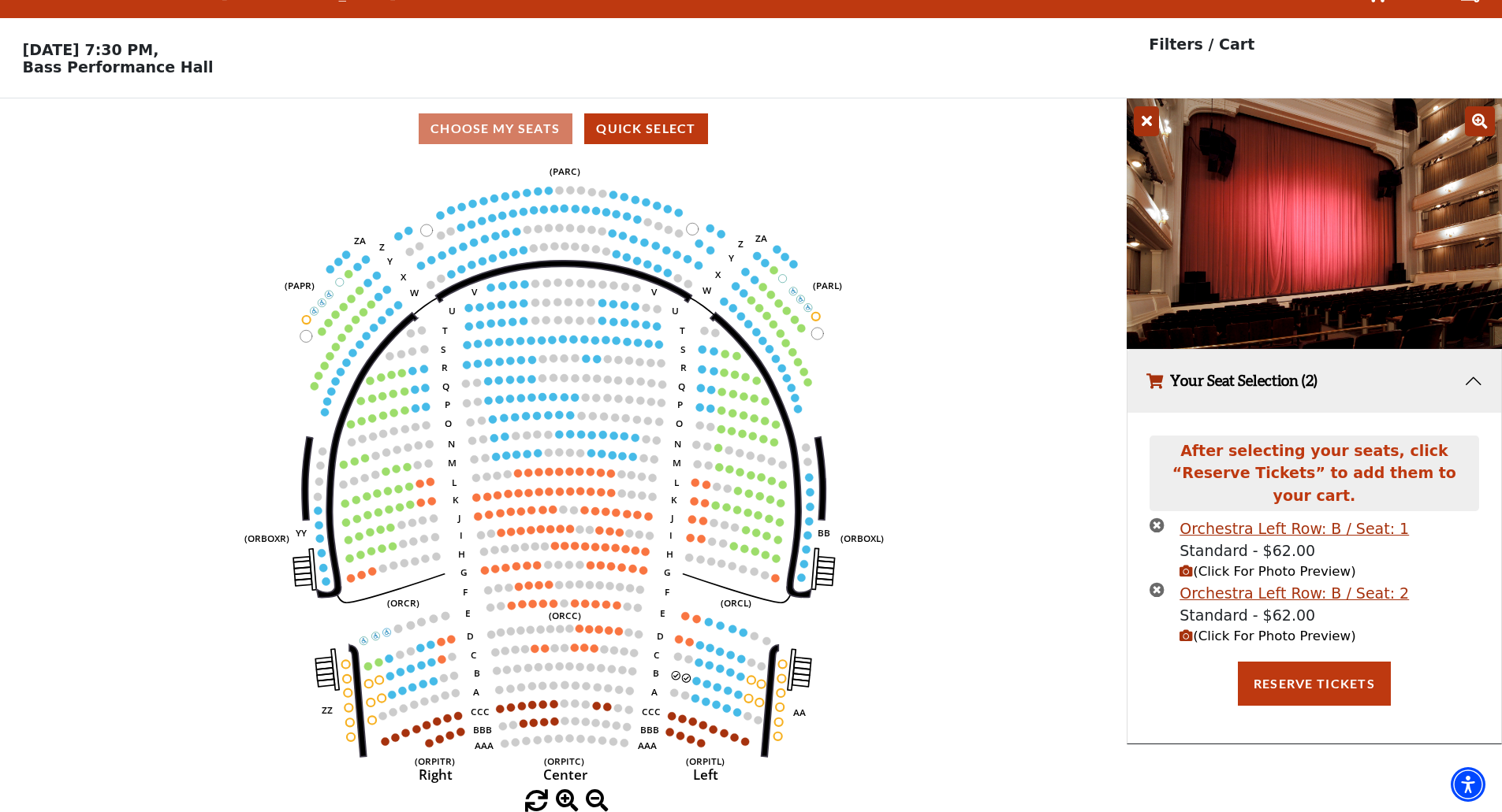
click at [1155, 582] on icon "times-circle" at bounding box center [1156, 589] width 15 height 15
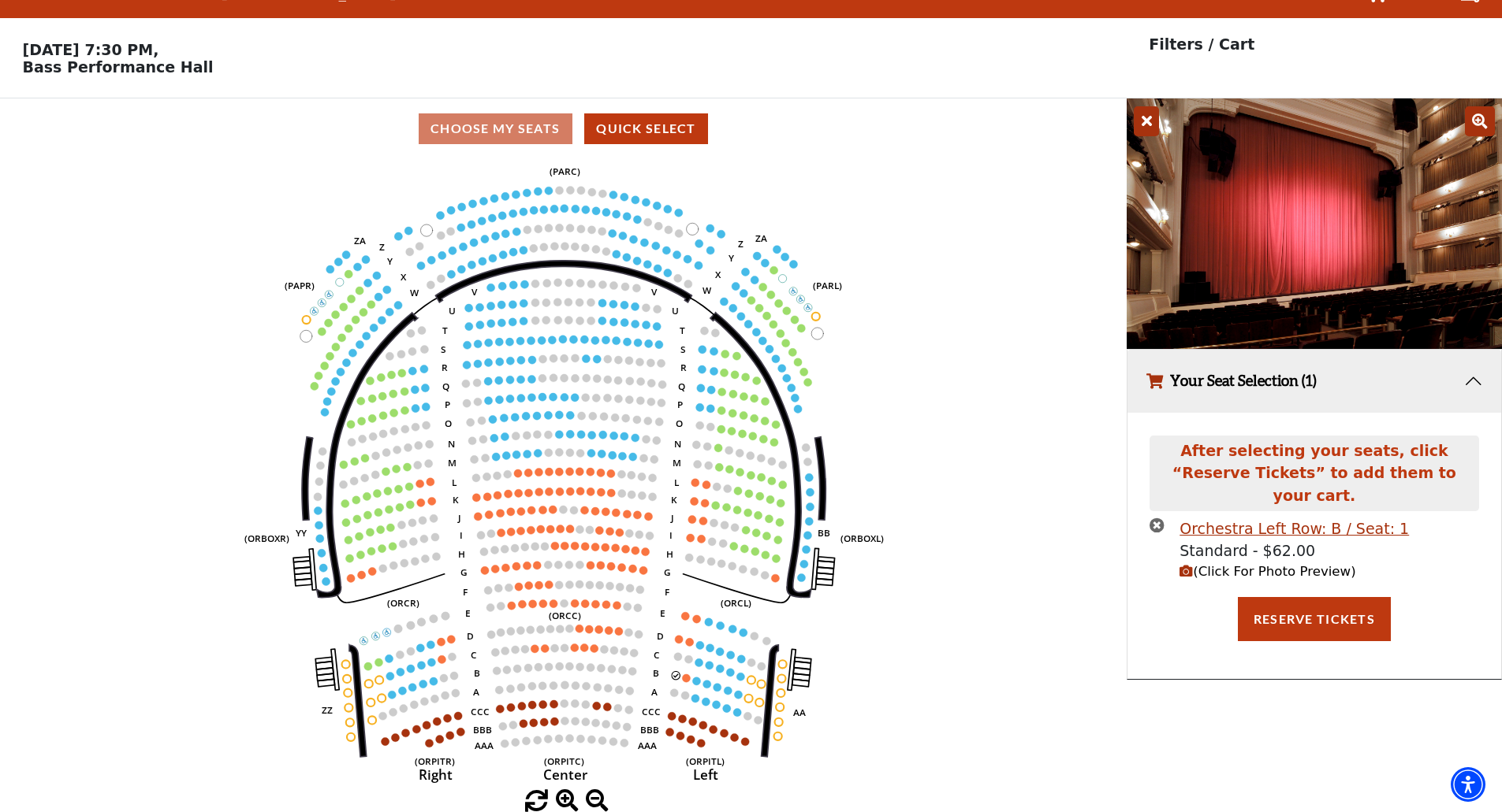
click at [1156, 517] on icon "times-circle" at bounding box center [1156, 524] width 15 height 15
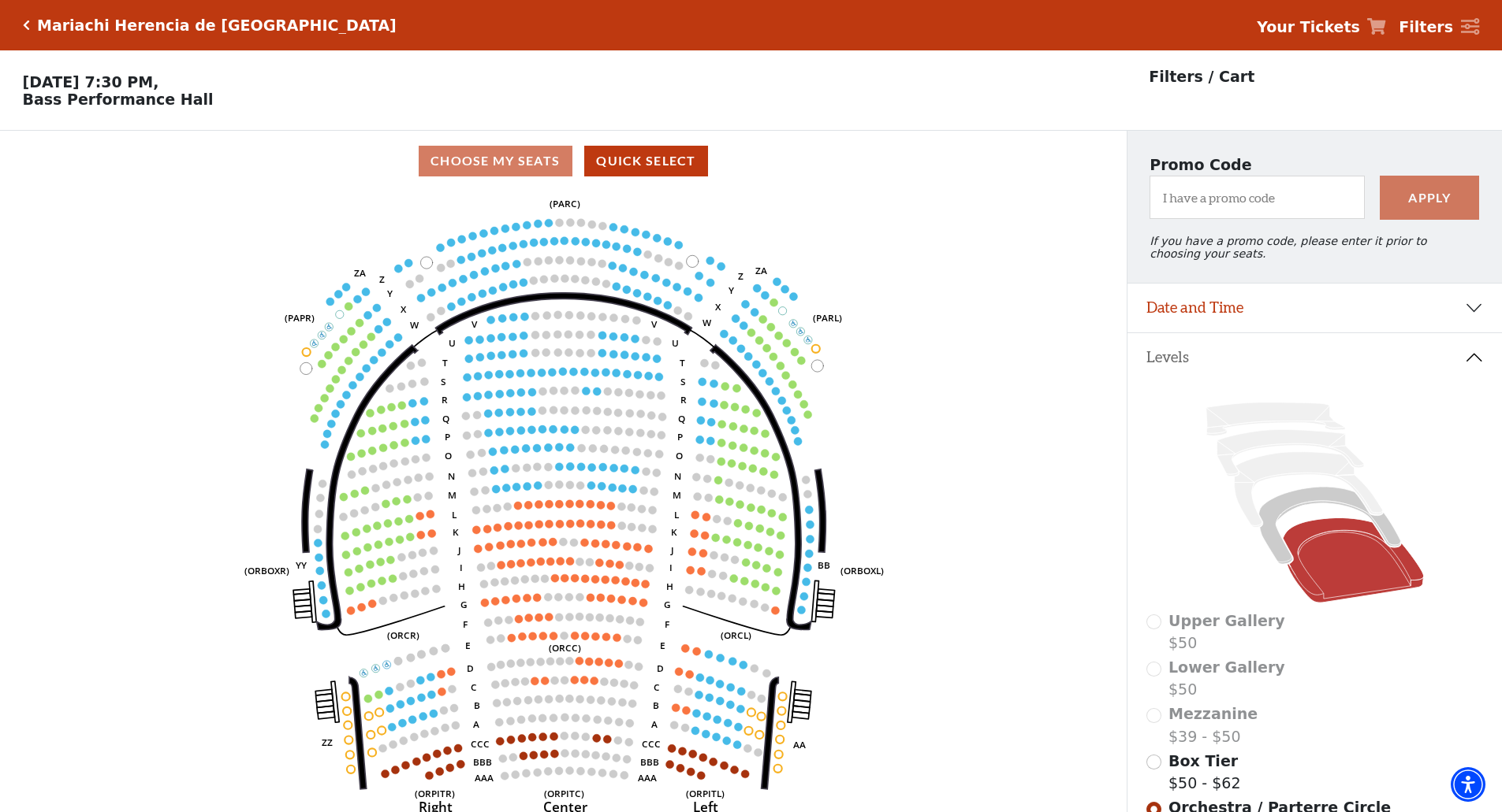
scroll to position [79, 0]
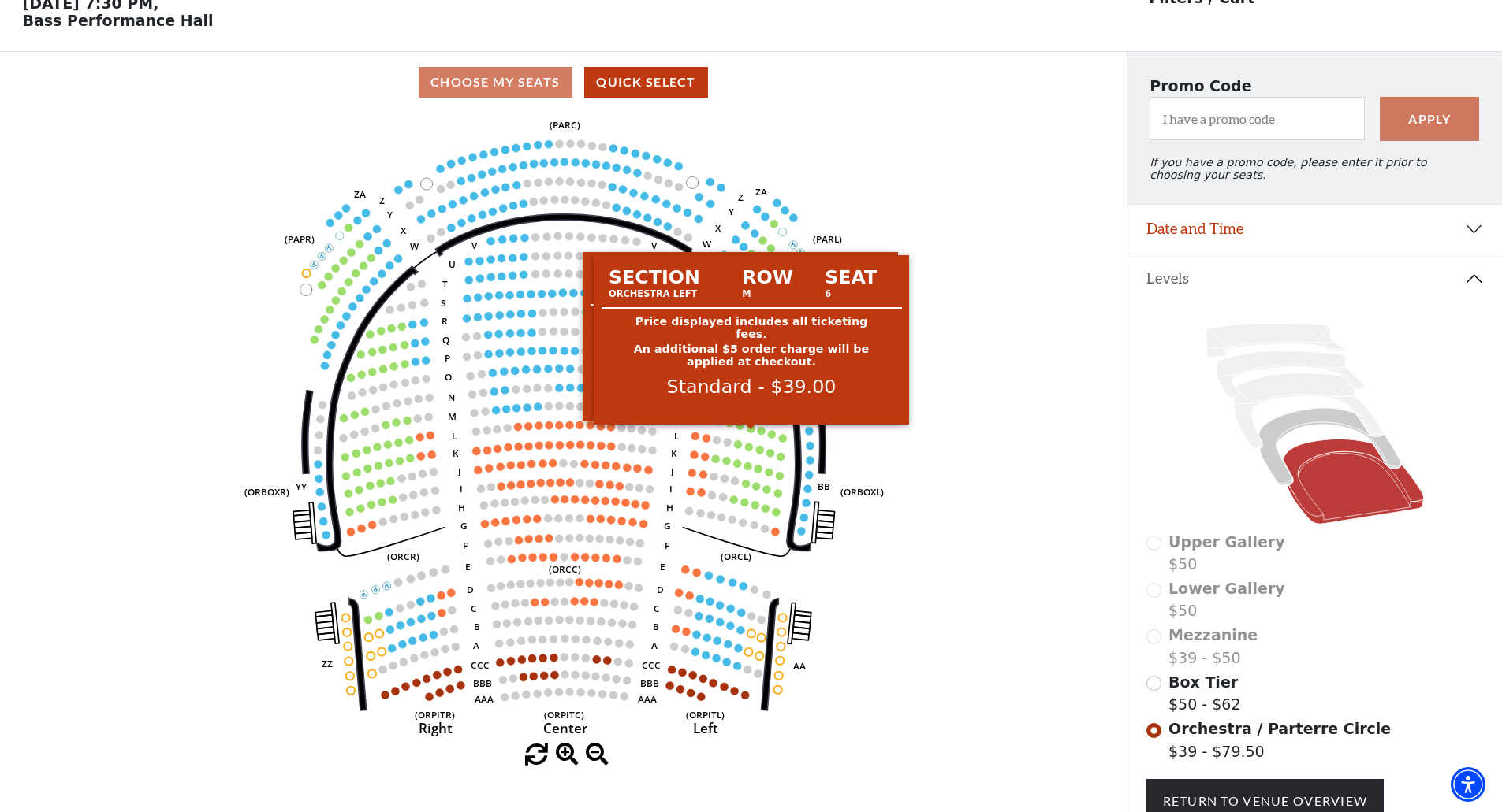
click at [751, 433] on circle at bounding box center [751, 429] width 8 height 8
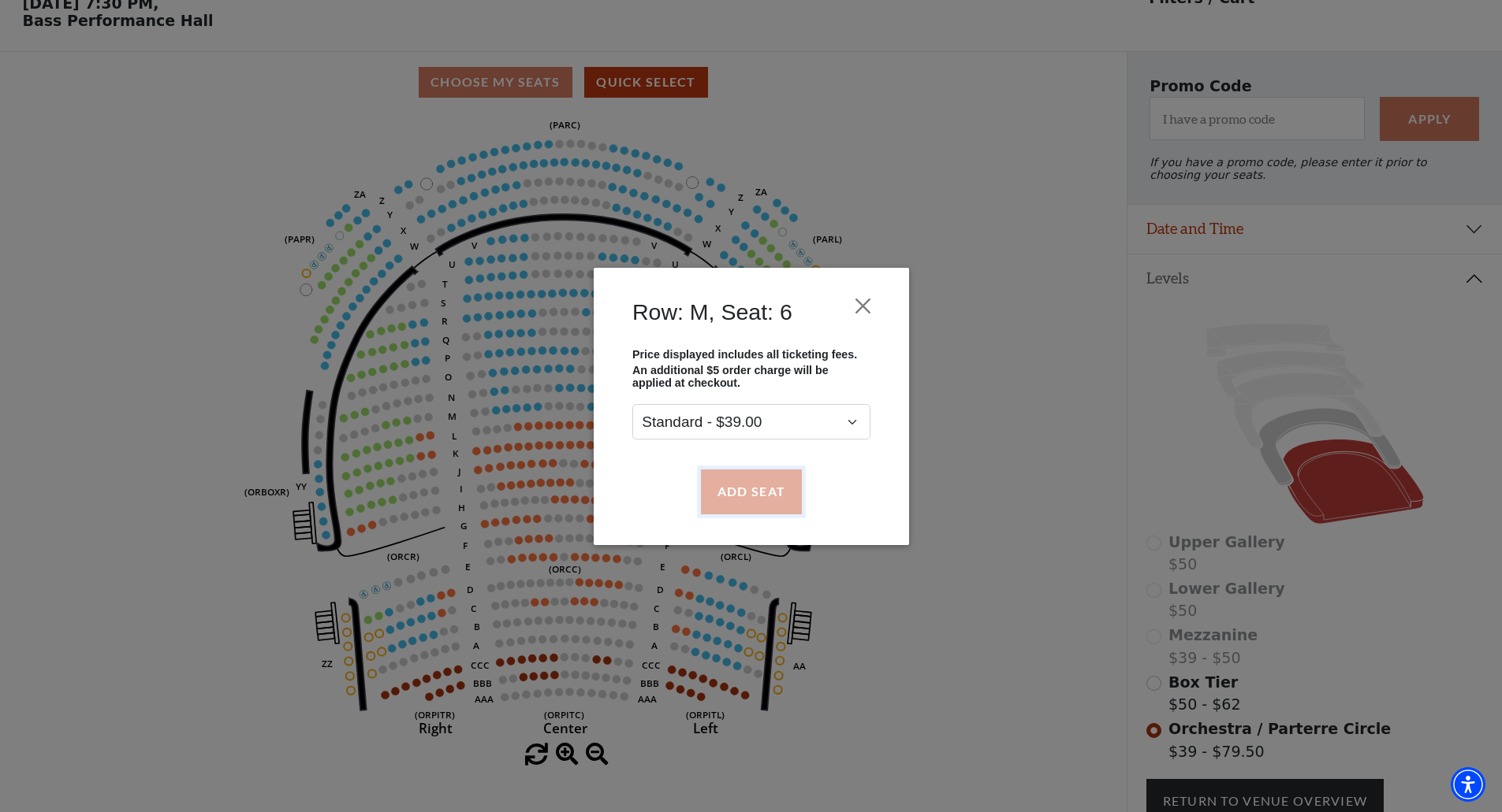
click at [749, 476] on button "Add Seat" at bounding box center [751, 491] width 101 height 44
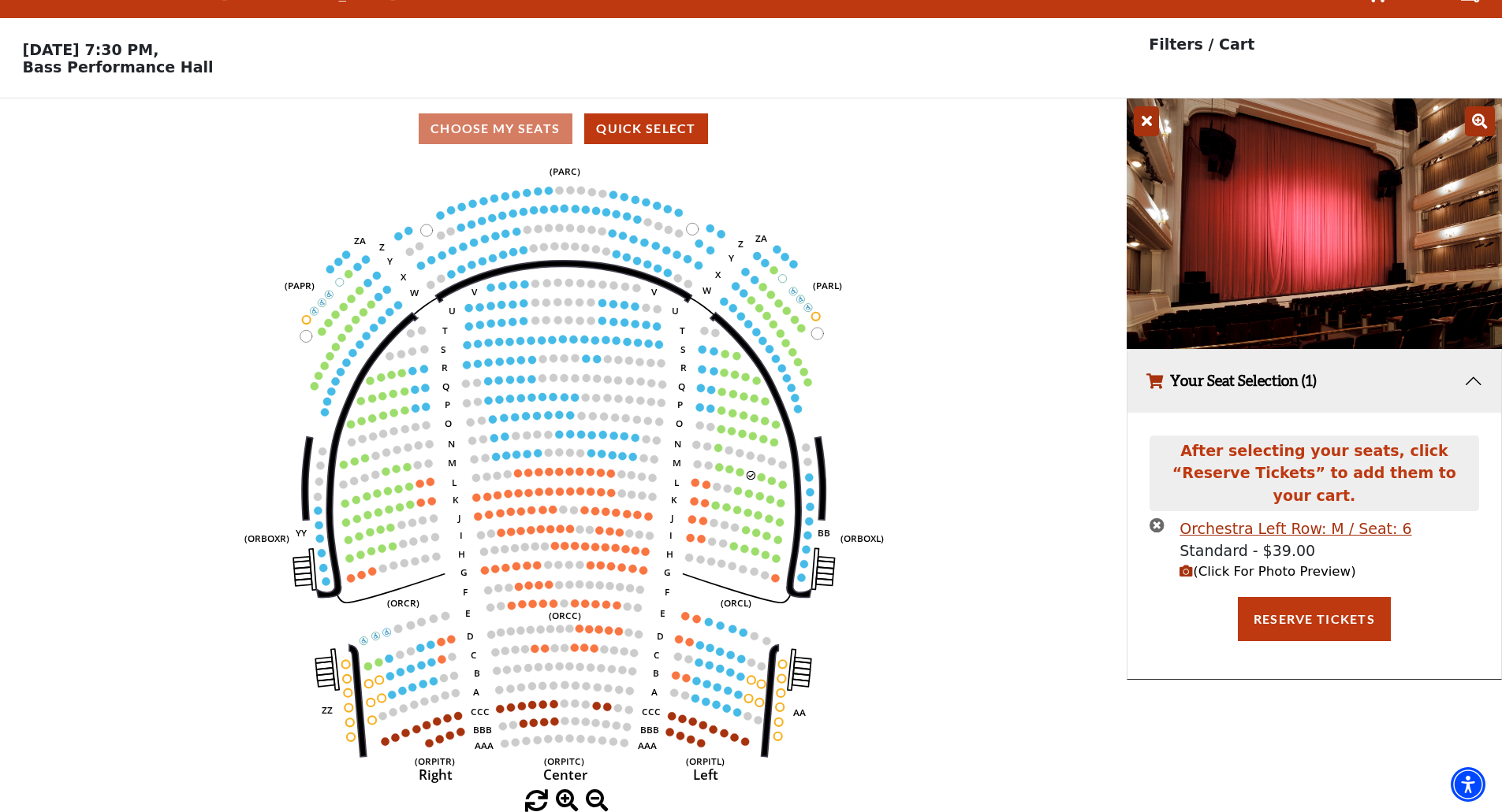
scroll to position [0, 0]
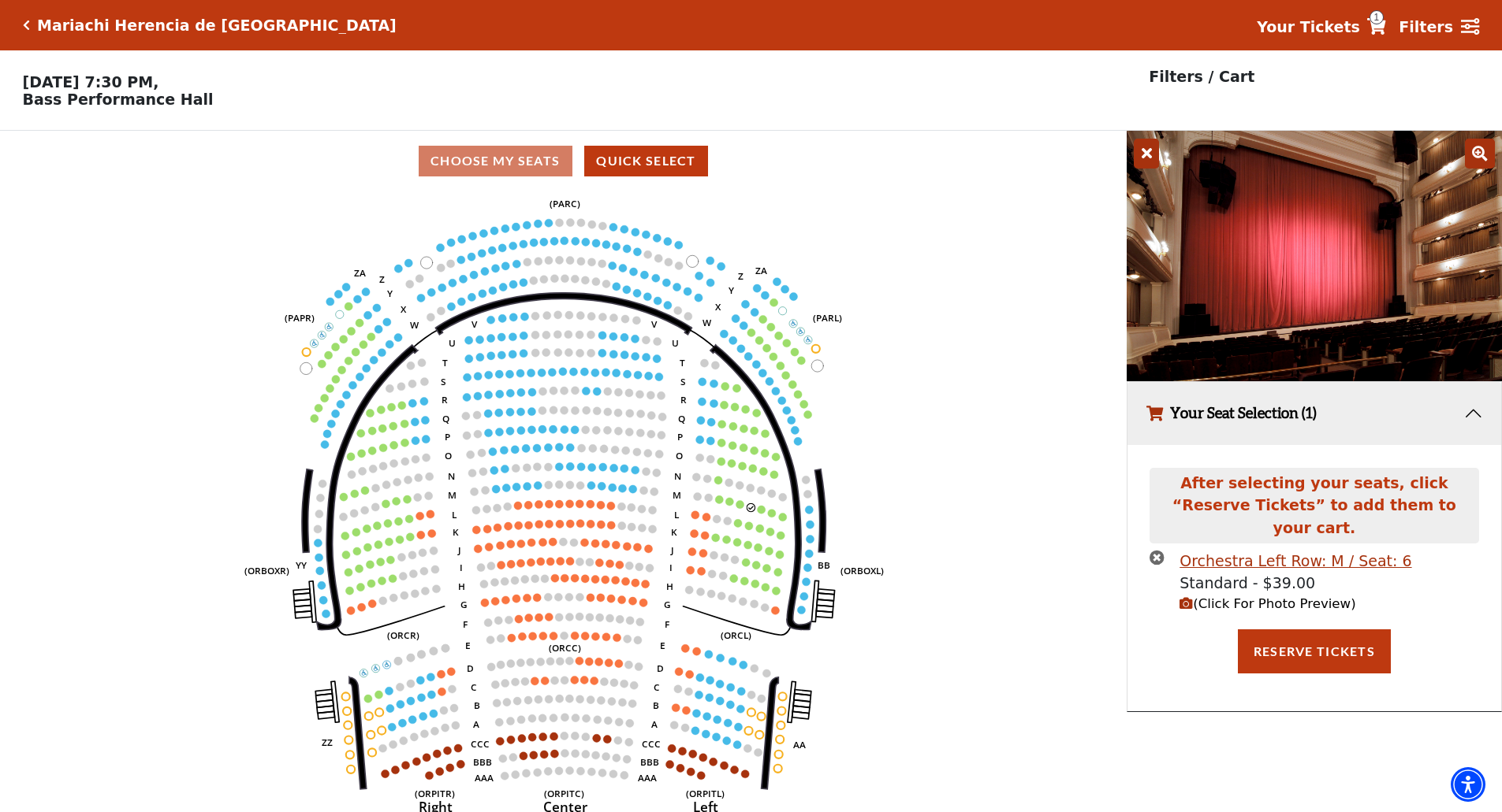
click at [1216, 597] on span "(Click For Photo Preview)" at bounding box center [1267, 604] width 176 height 15
click at [1207, 597] on span "(Click For Photo Preview)" at bounding box center [1267, 604] width 176 height 15
click at [1471, 412] on button "Your Seat Selection (1)" at bounding box center [1314, 413] width 373 height 64
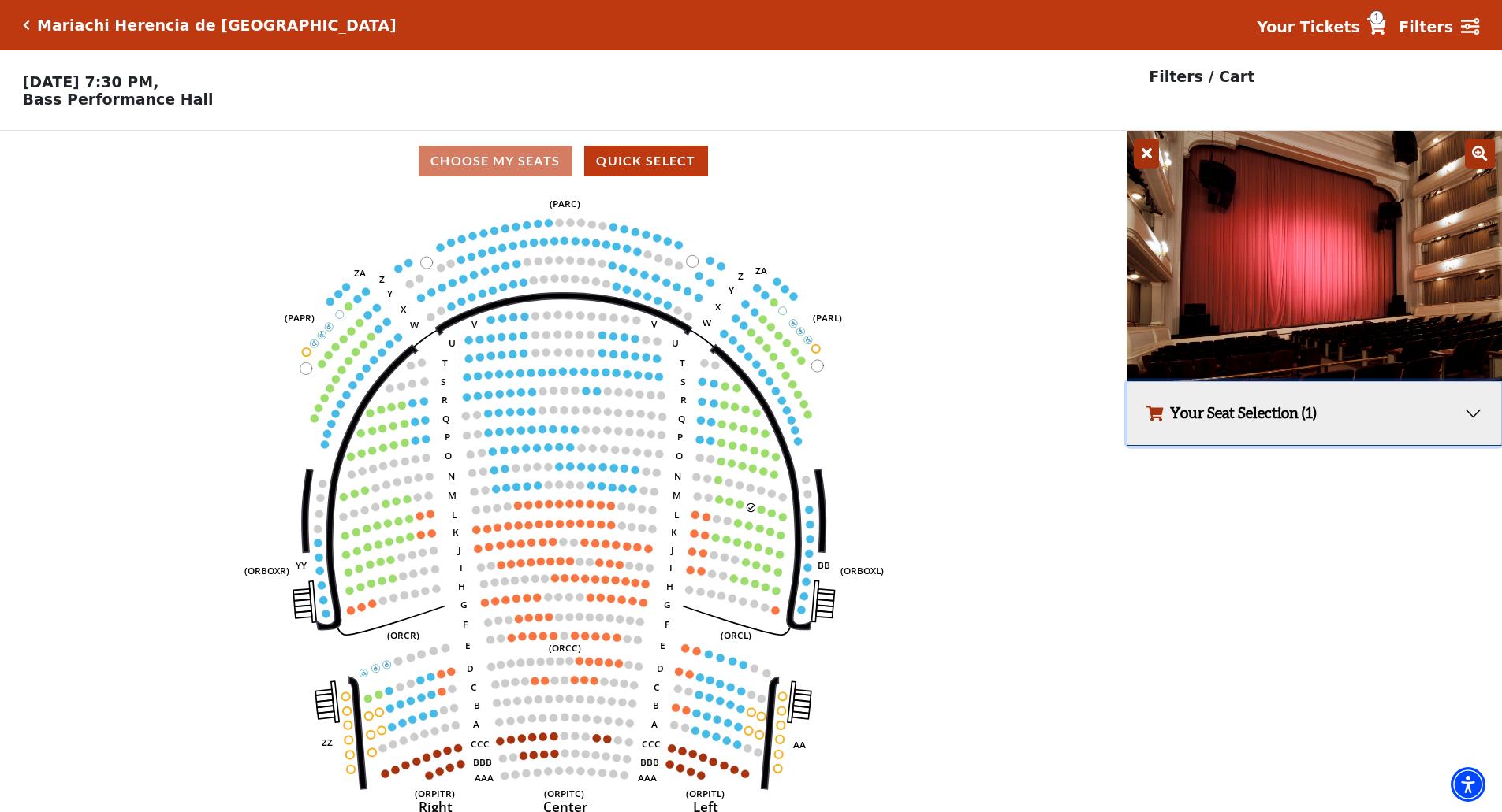
click at [1485, 421] on button "Your Seat Selection (1)" at bounding box center [1314, 413] width 373 height 64
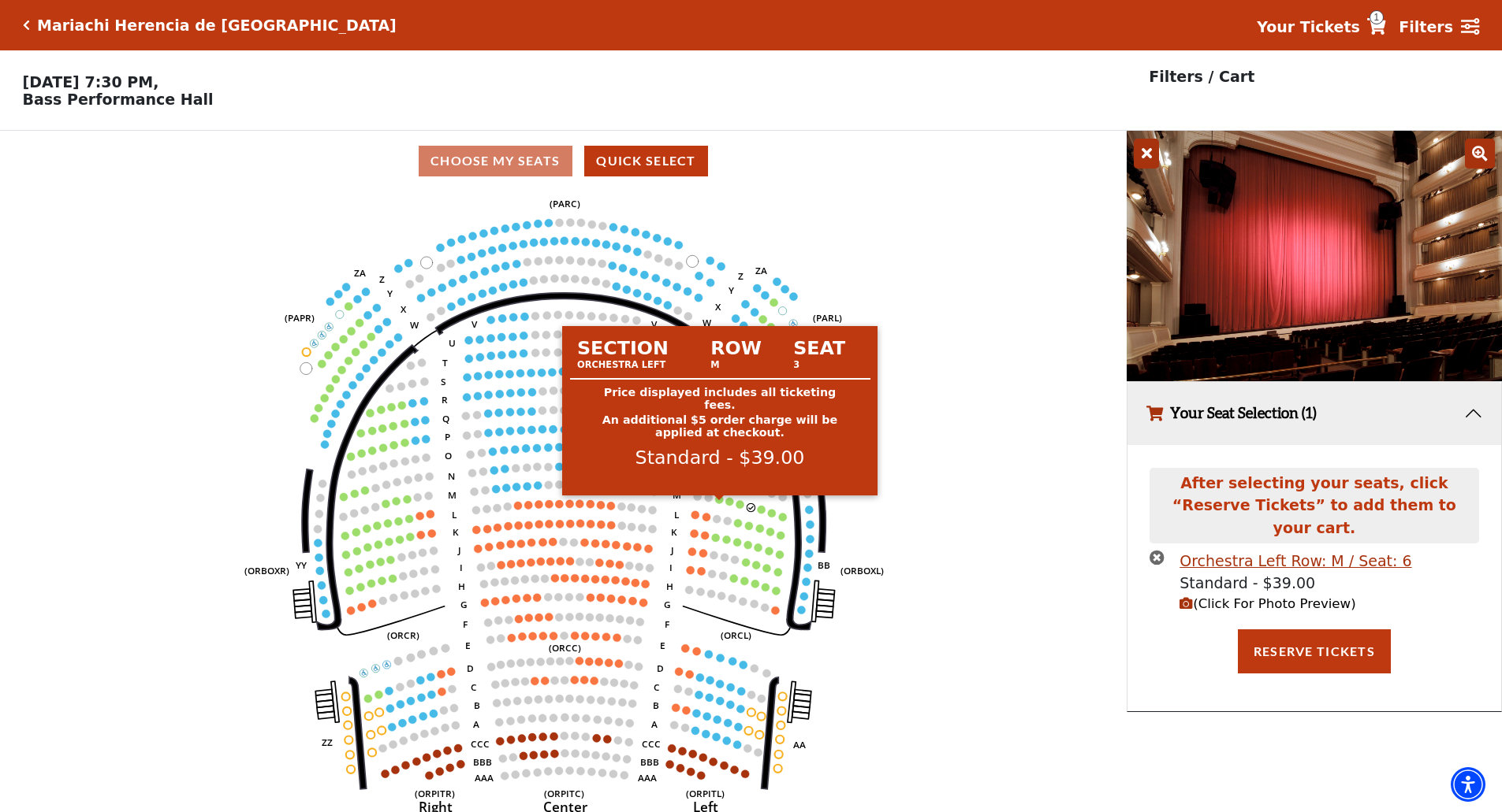
click at [719, 504] on circle at bounding box center [720, 500] width 8 height 8
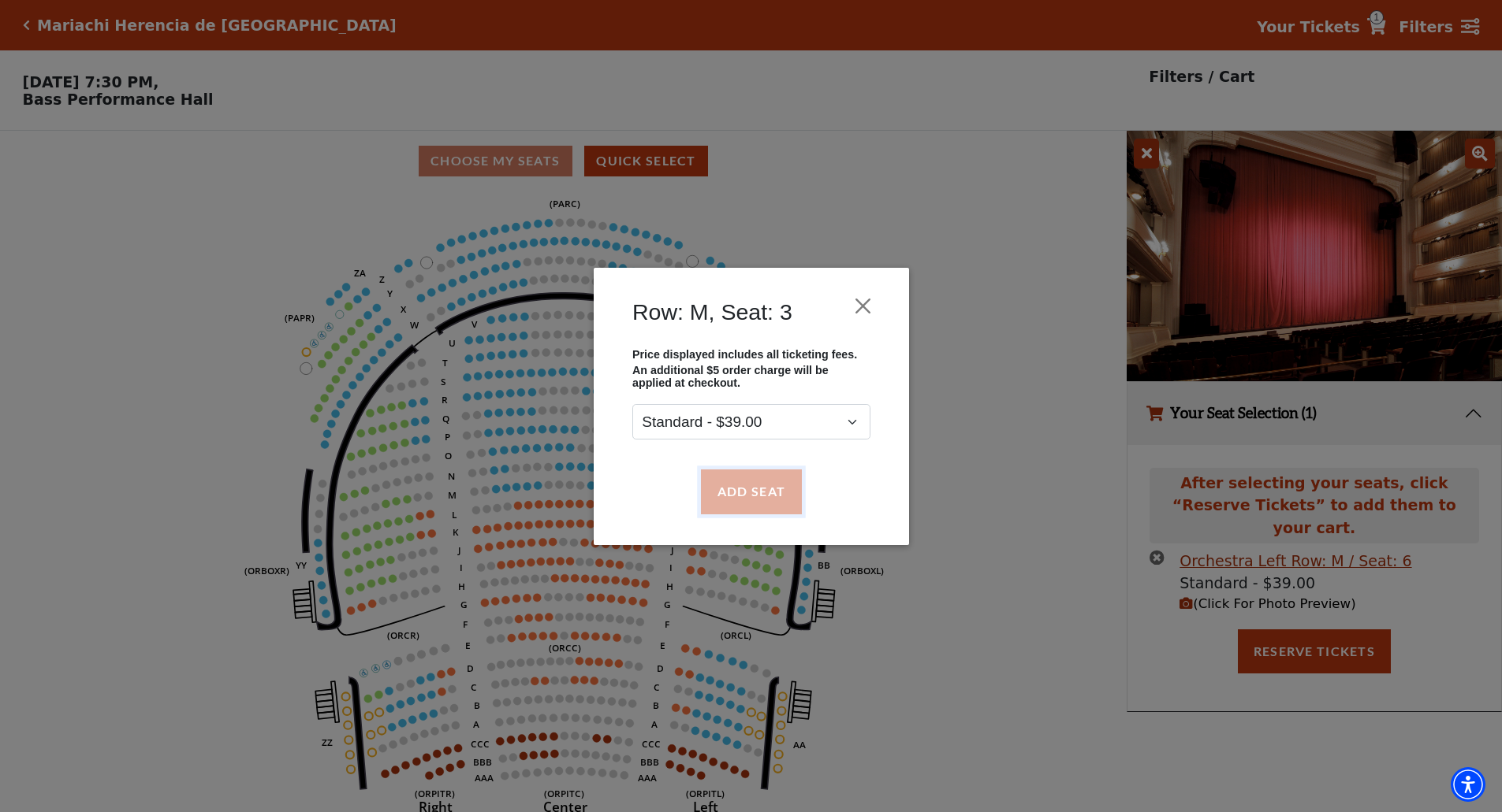
click at [758, 489] on button "Add Seat" at bounding box center [751, 491] width 101 height 44
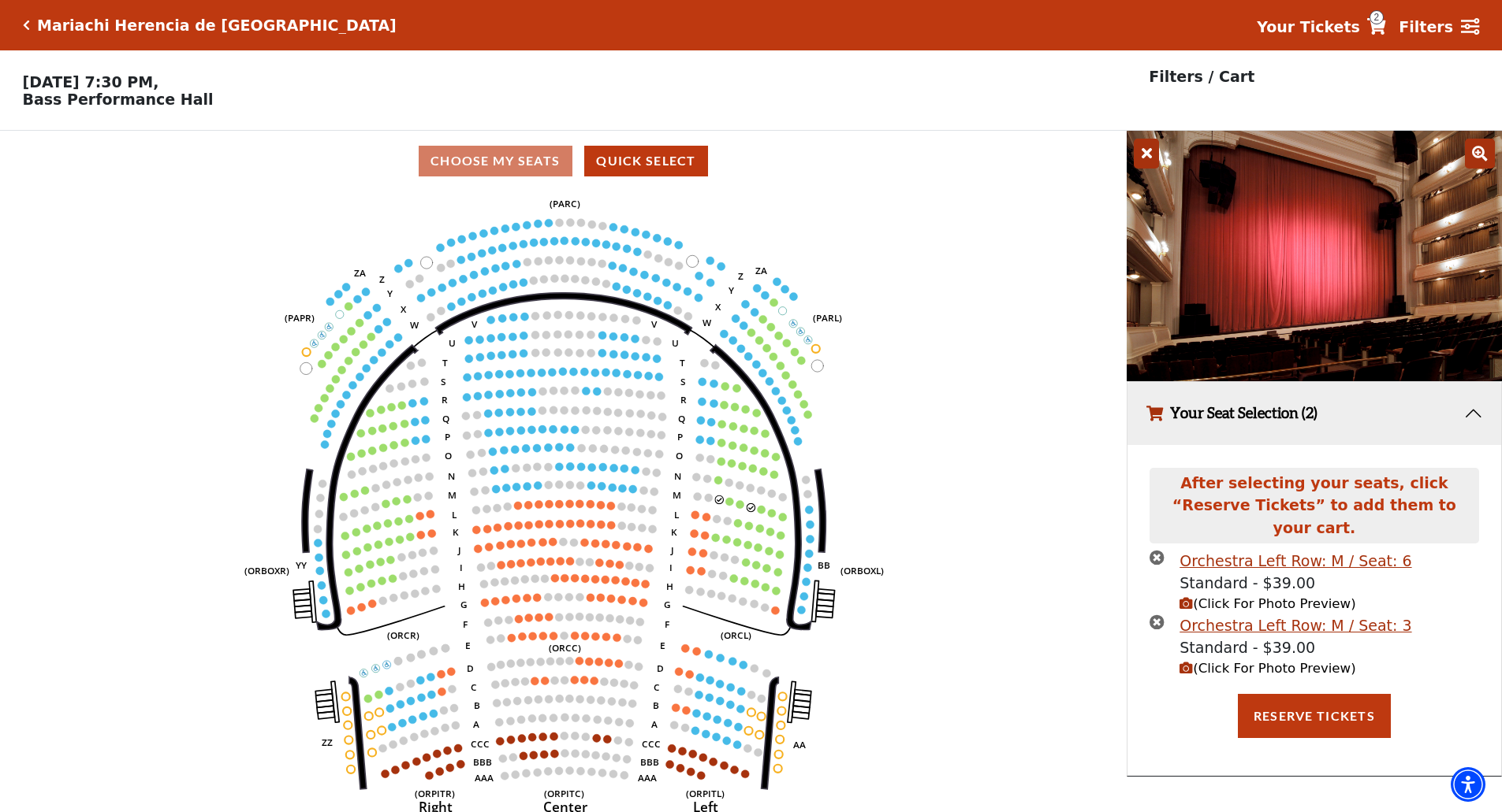
click at [729, 506] on circle at bounding box center [730, 502] width 8 height 8
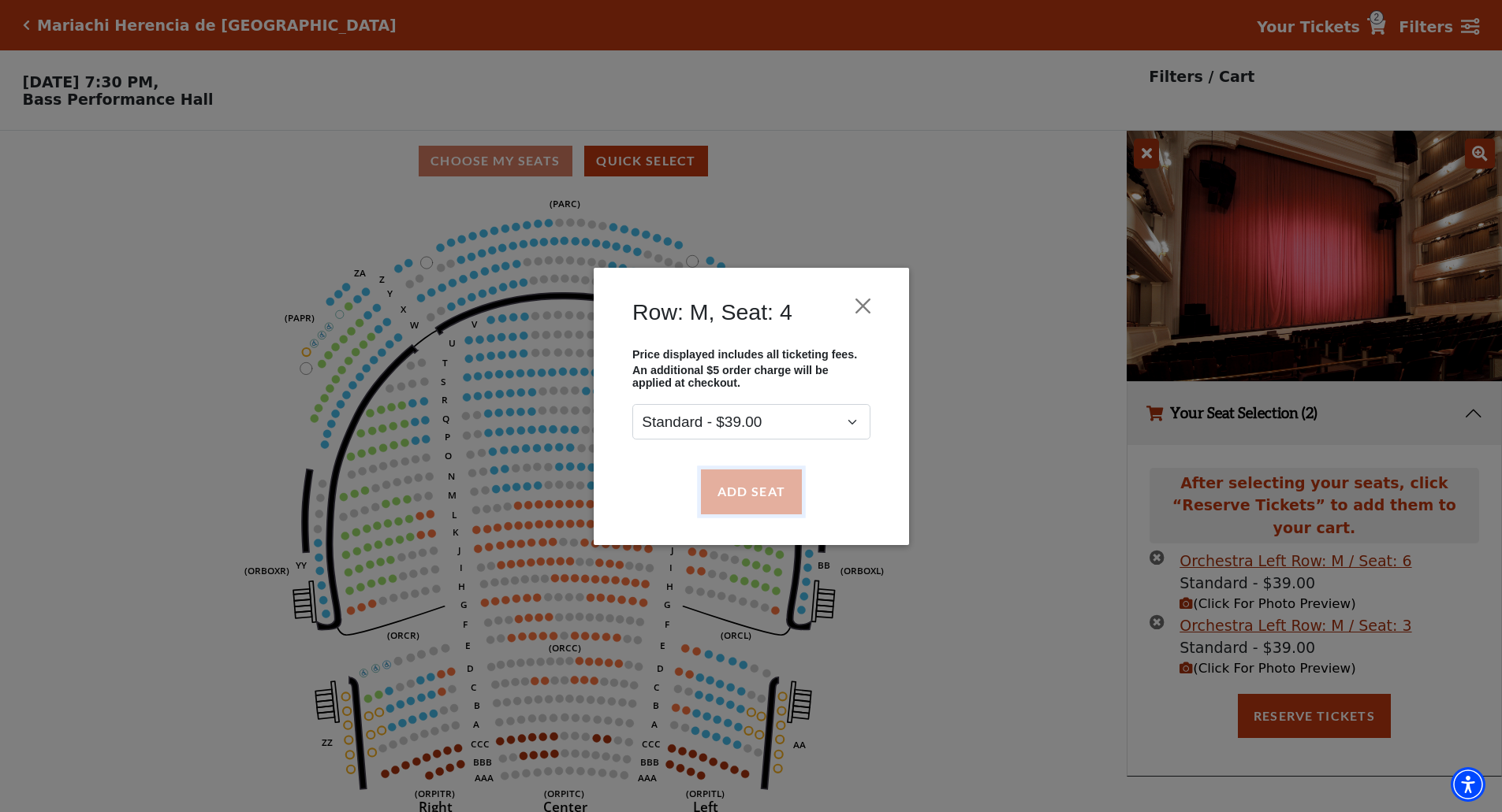
click at [760, 485] on button "Add Seat" at bounding box center [751, 491] width 101 height 44
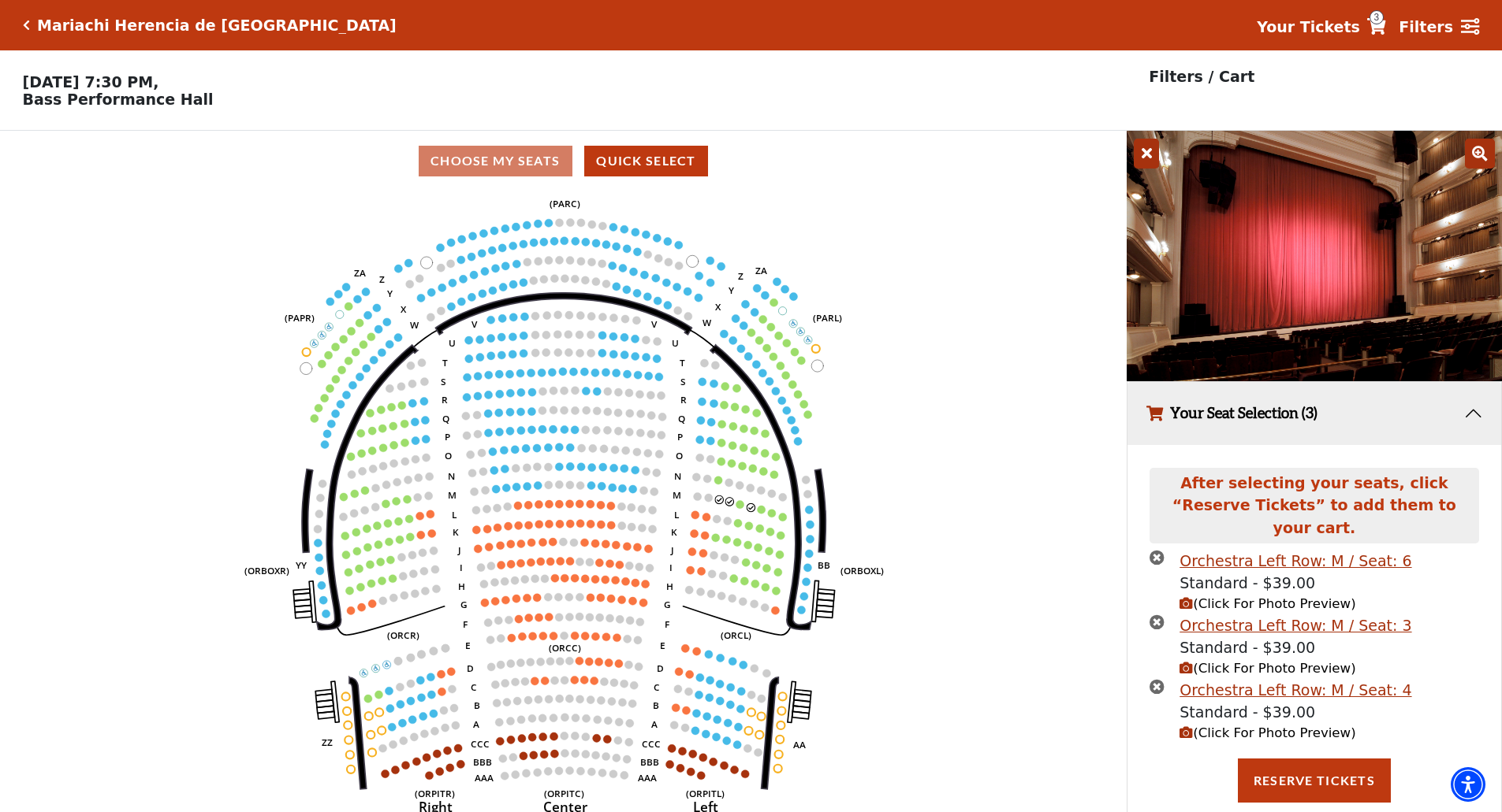
click at [737, 509] on circle at bounding box center [741, 505] width 8 height 8
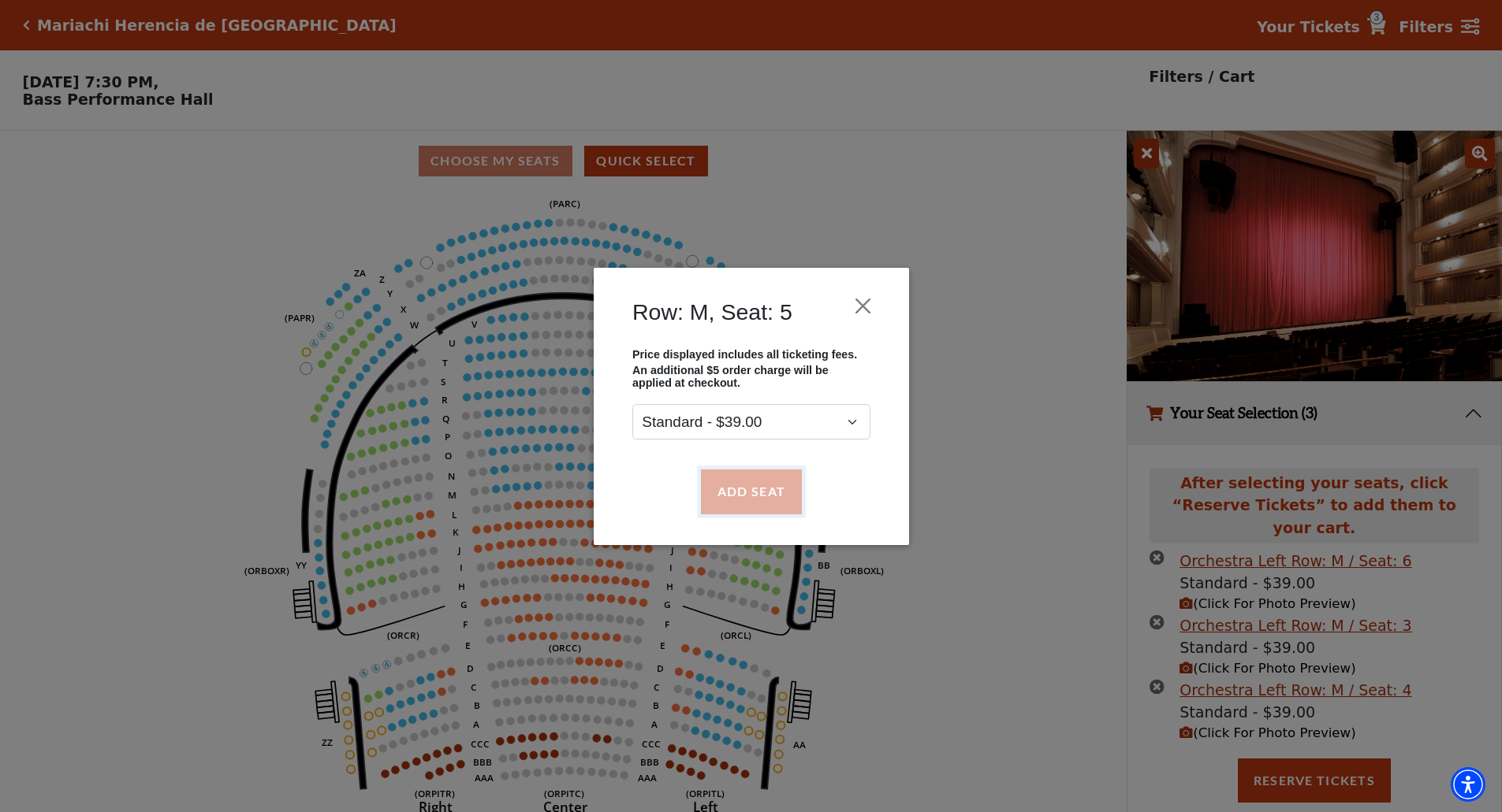
click at [765, 494] on button "Add Seat" at bounding box center [751, 491] width 101 height 44
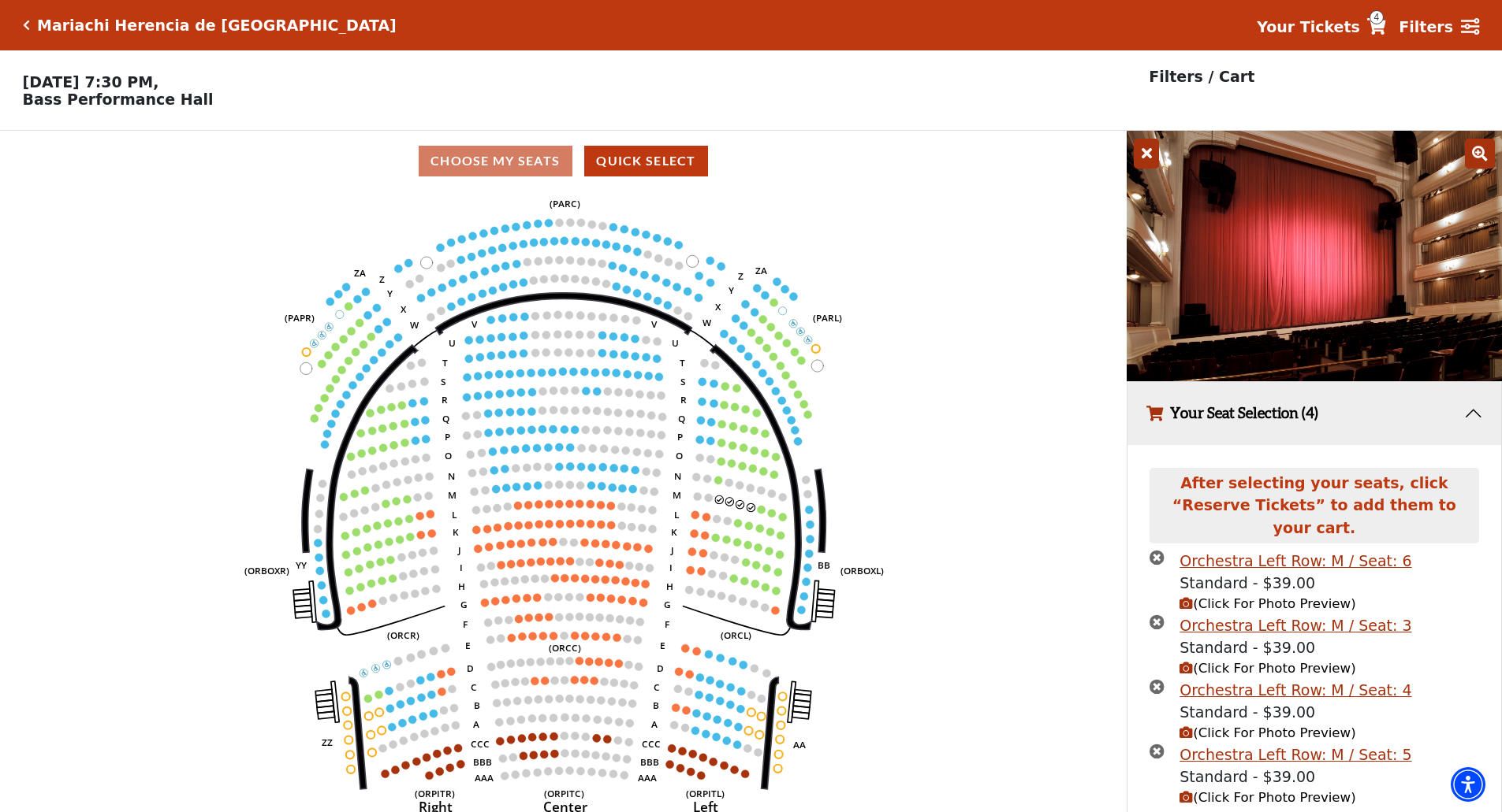
scroll to position [78, 0]
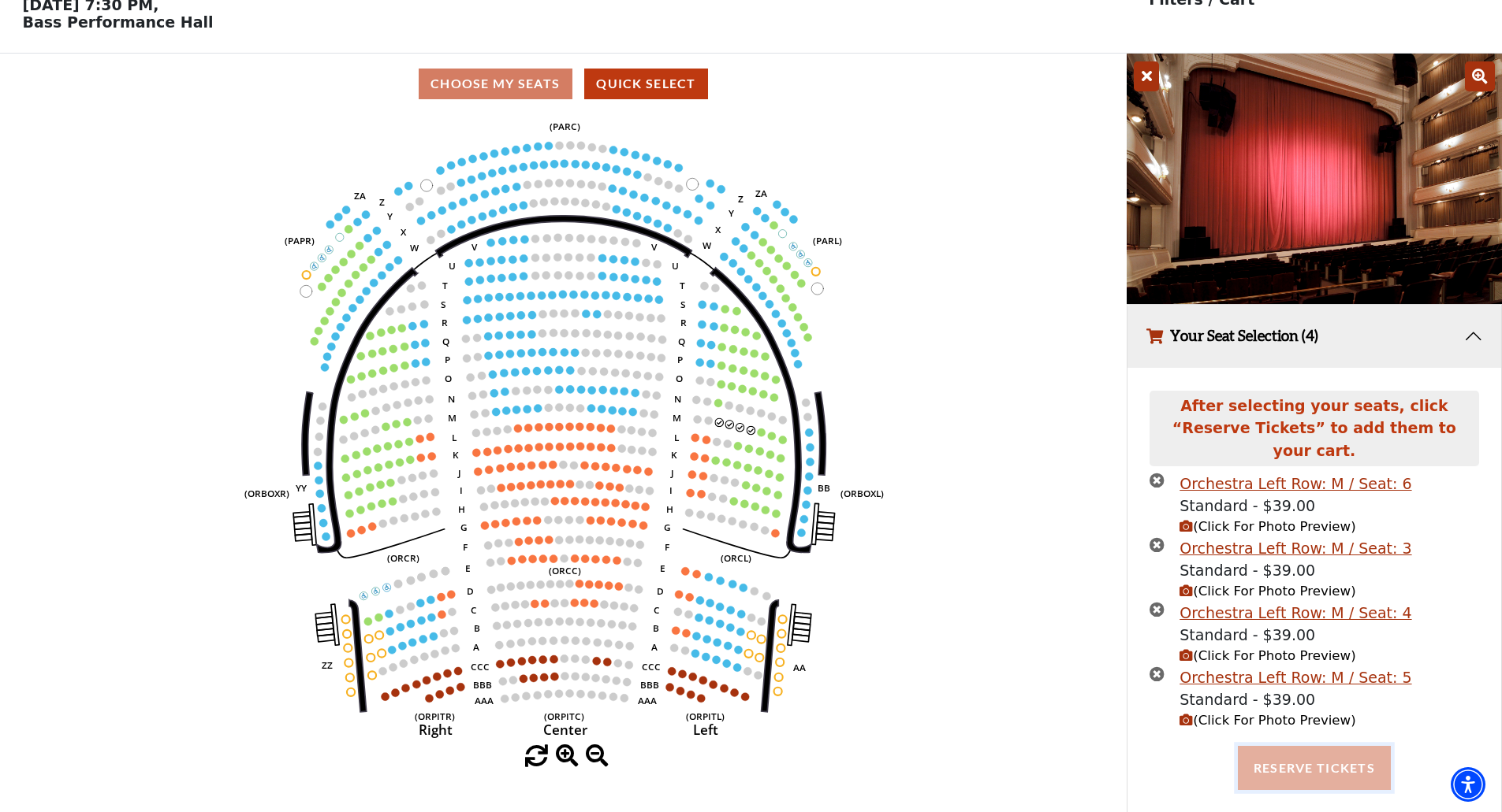
click at [1307, 762] on button "Reserve Tickets" at bounding box center [1314, 768] width 153 height 44
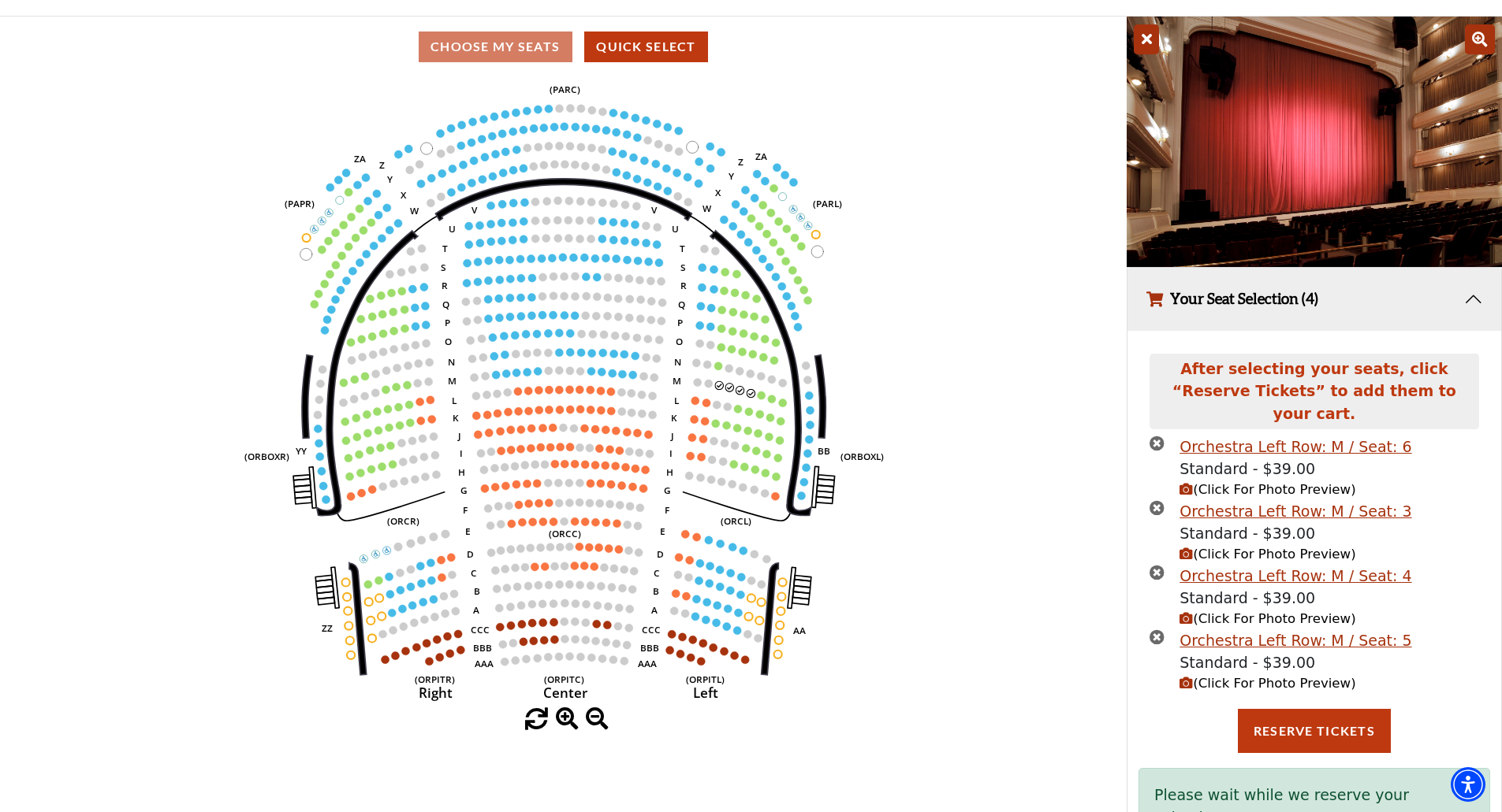
scroll to position [146, 0]
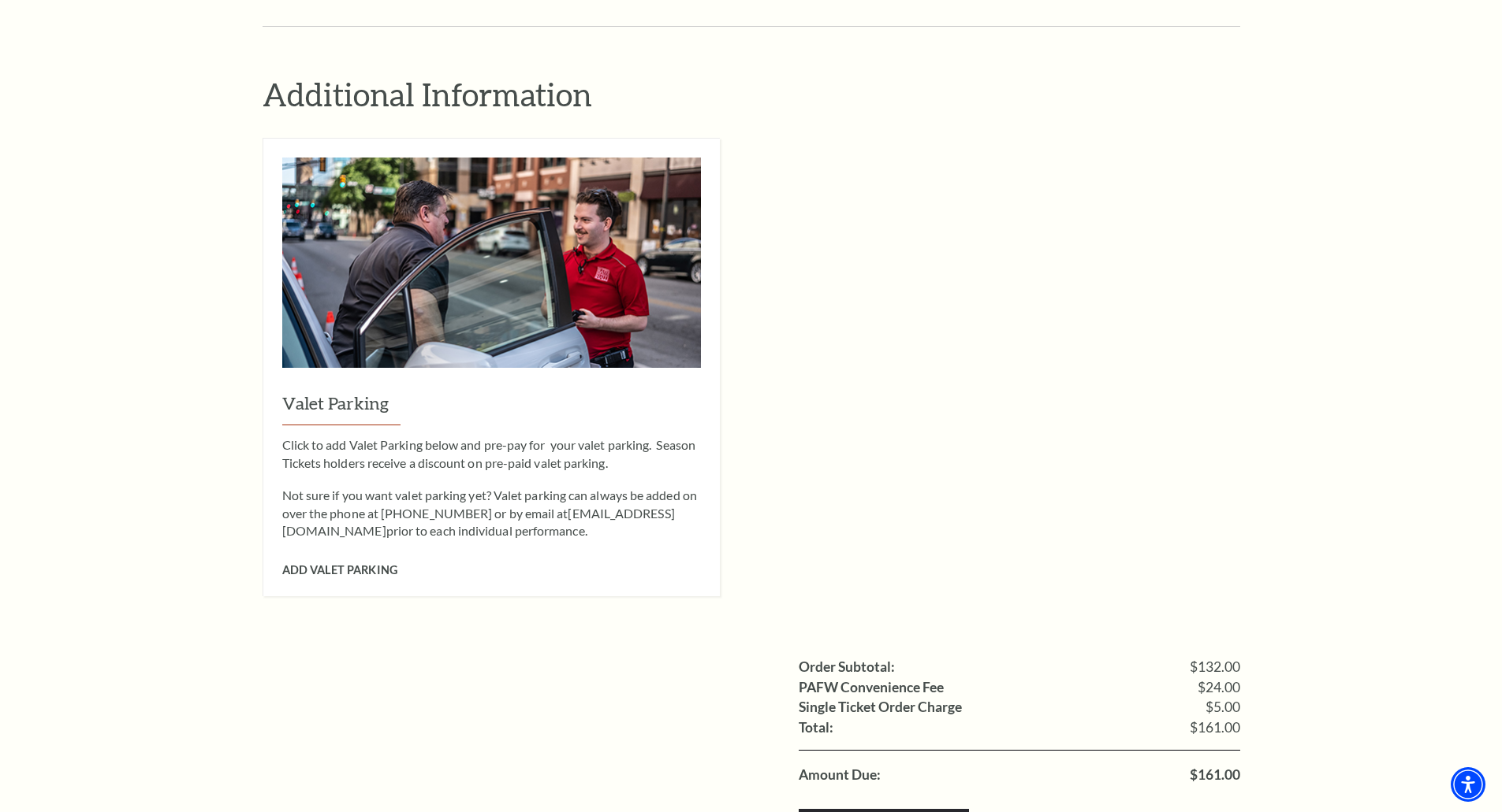
scroll to position [1182, 0]
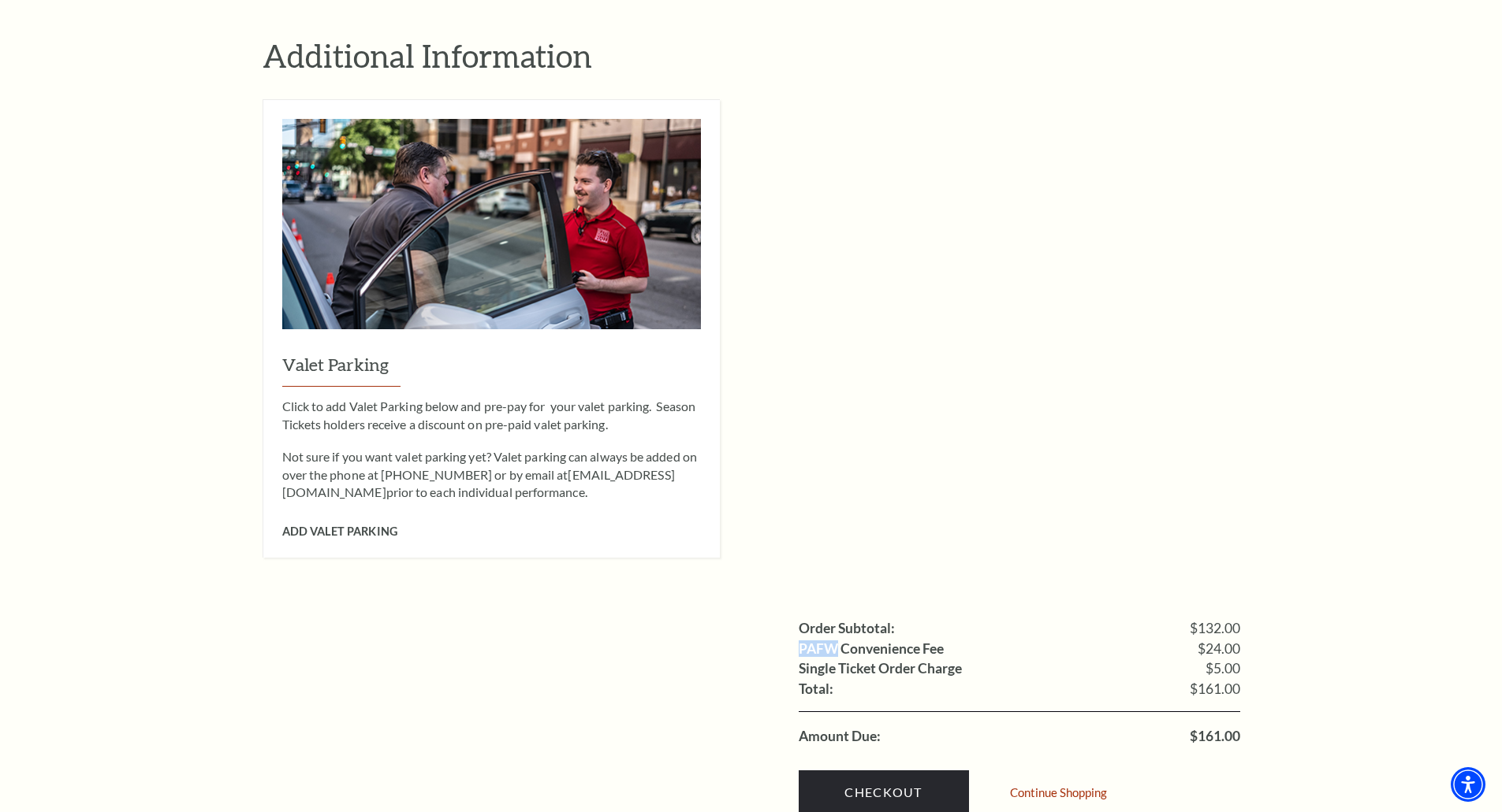
drag, startPoint x: 801, startPoint y: 621, endPoint x: 839, endPoint y: 625, distance: 38.2
click at [839, 642] on label "PAFW Convenience Fee" at bounding box center [871, 649] width 145 height 14
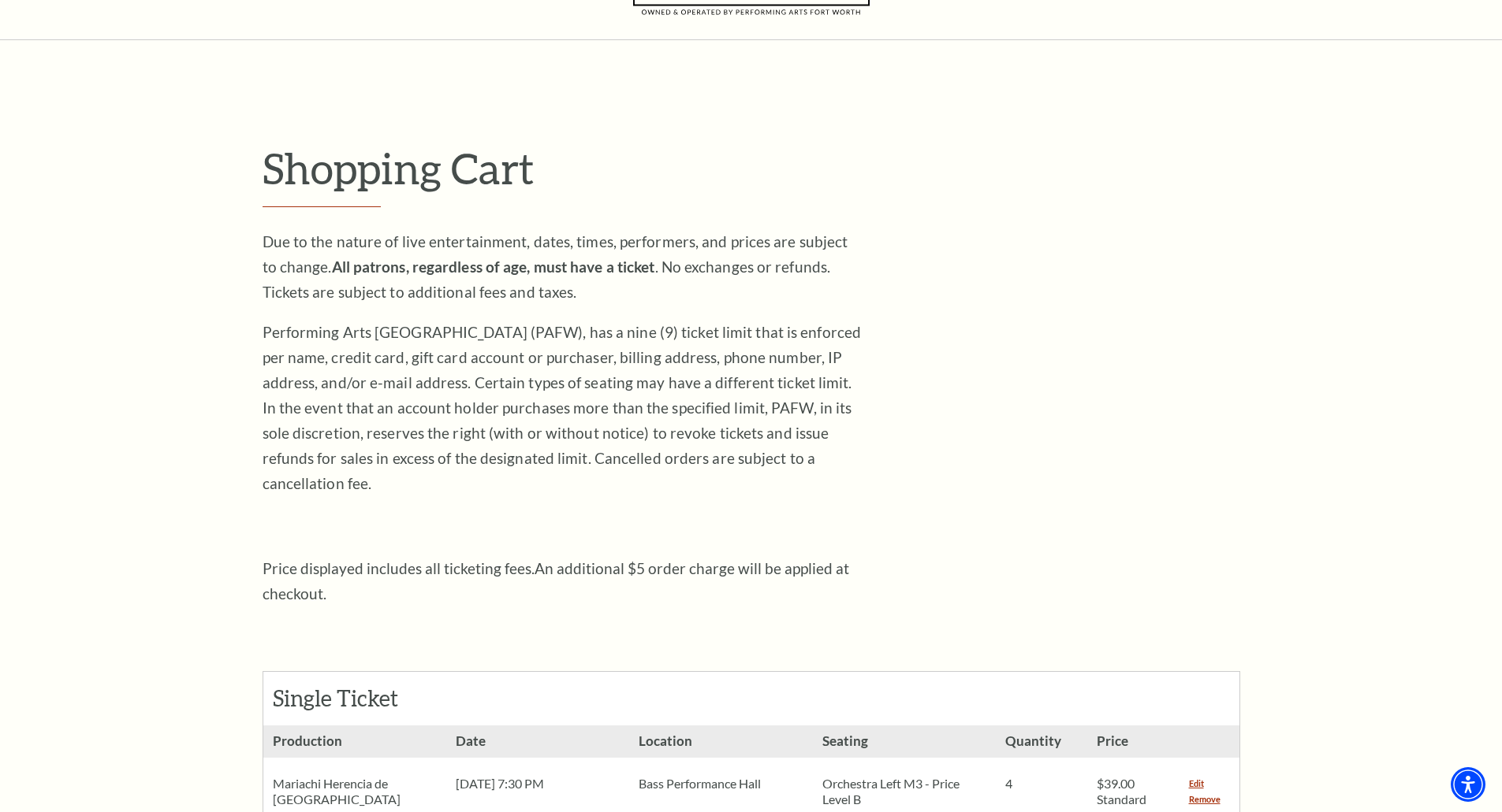
scroll to position [158, 0]
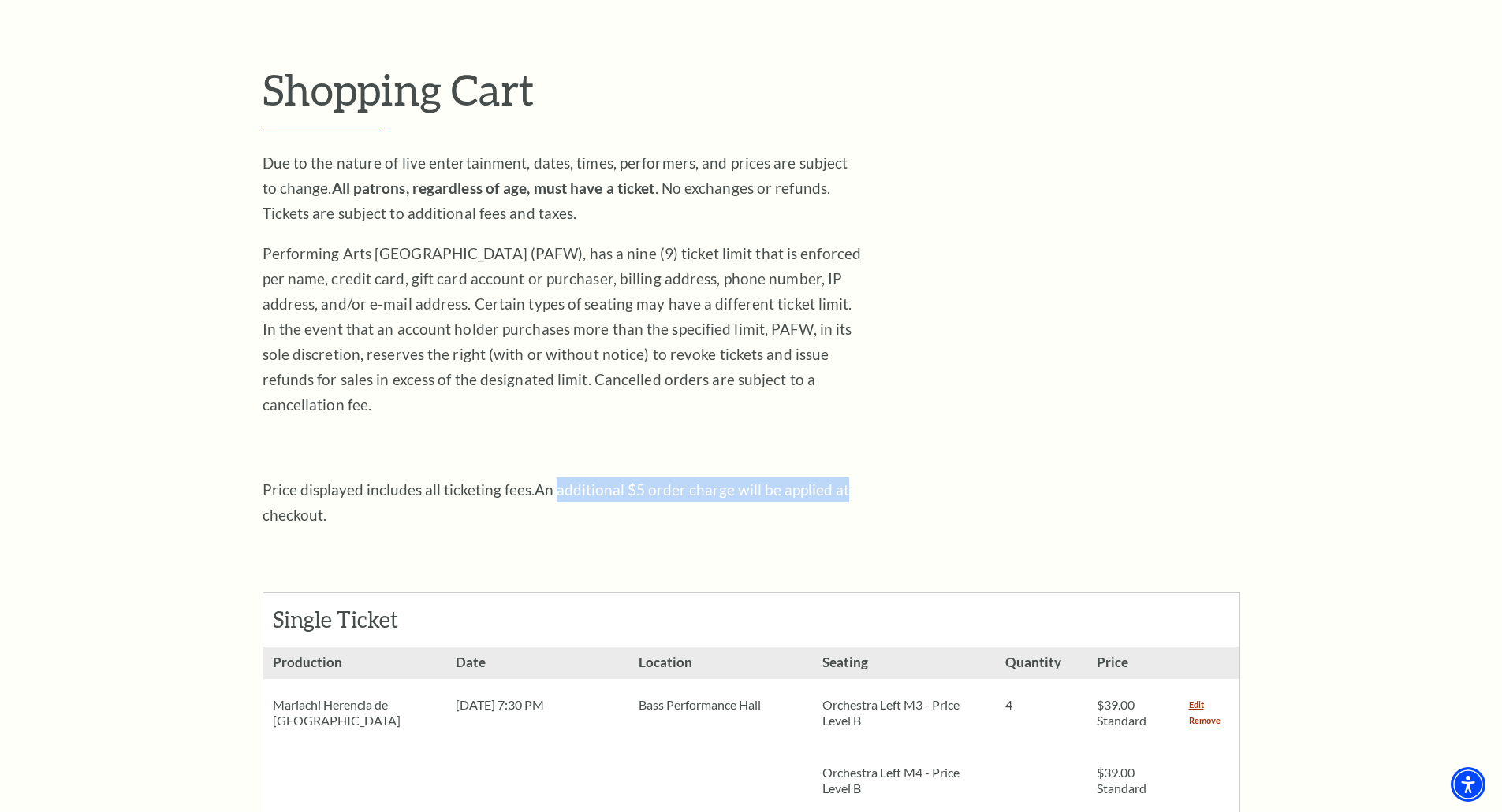
drag, startPoint x: 580, startPoint y: 466, endPoint x: 837, endPoint y: 473, distance: 257.1
click at [842, 477] on p "Price displayed includes all ticketing fees. An additional $5 order charge will…" at bounding box center [562, 502] width 599 height 50
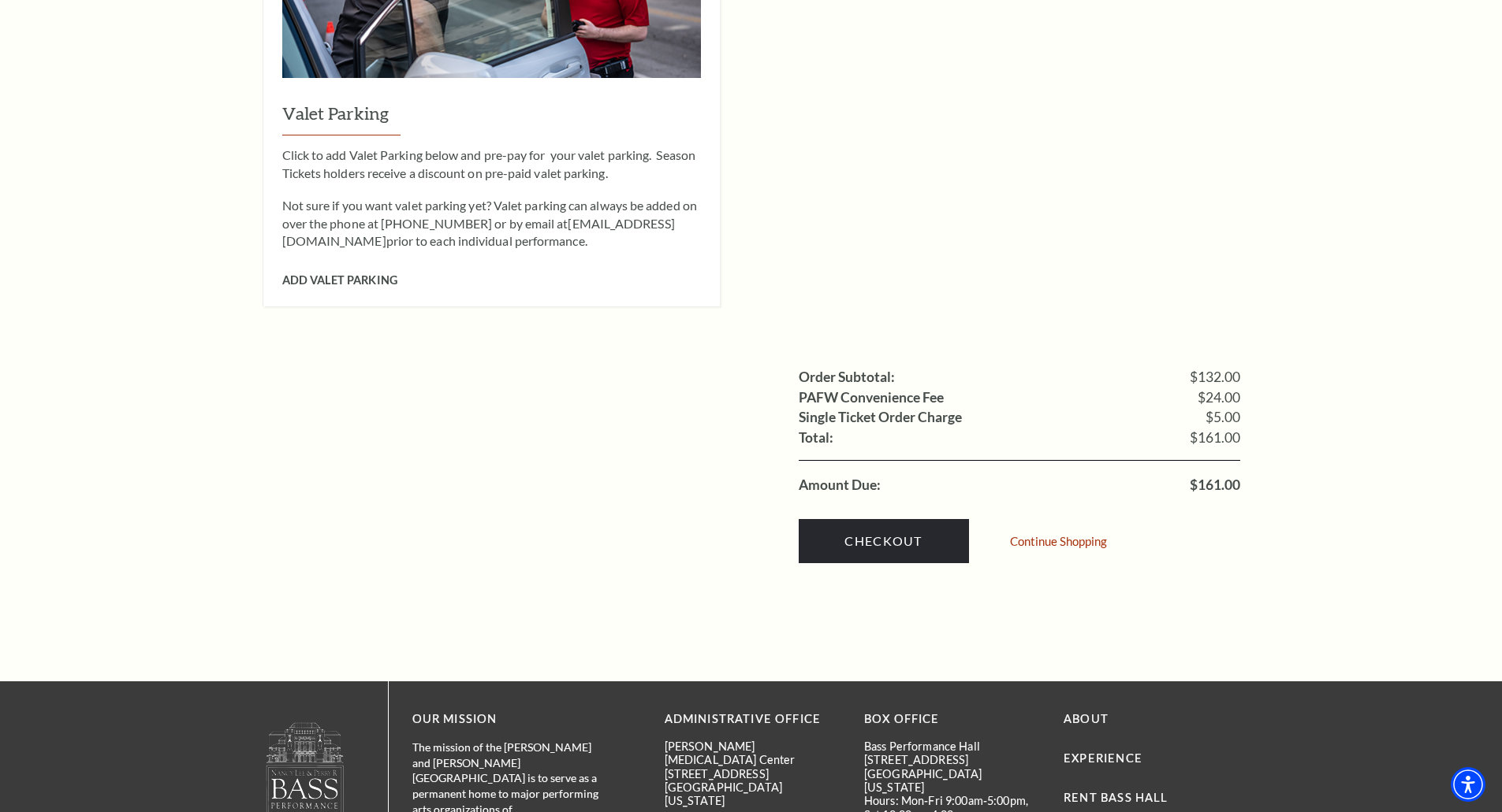
scroll to position [1435, 0]
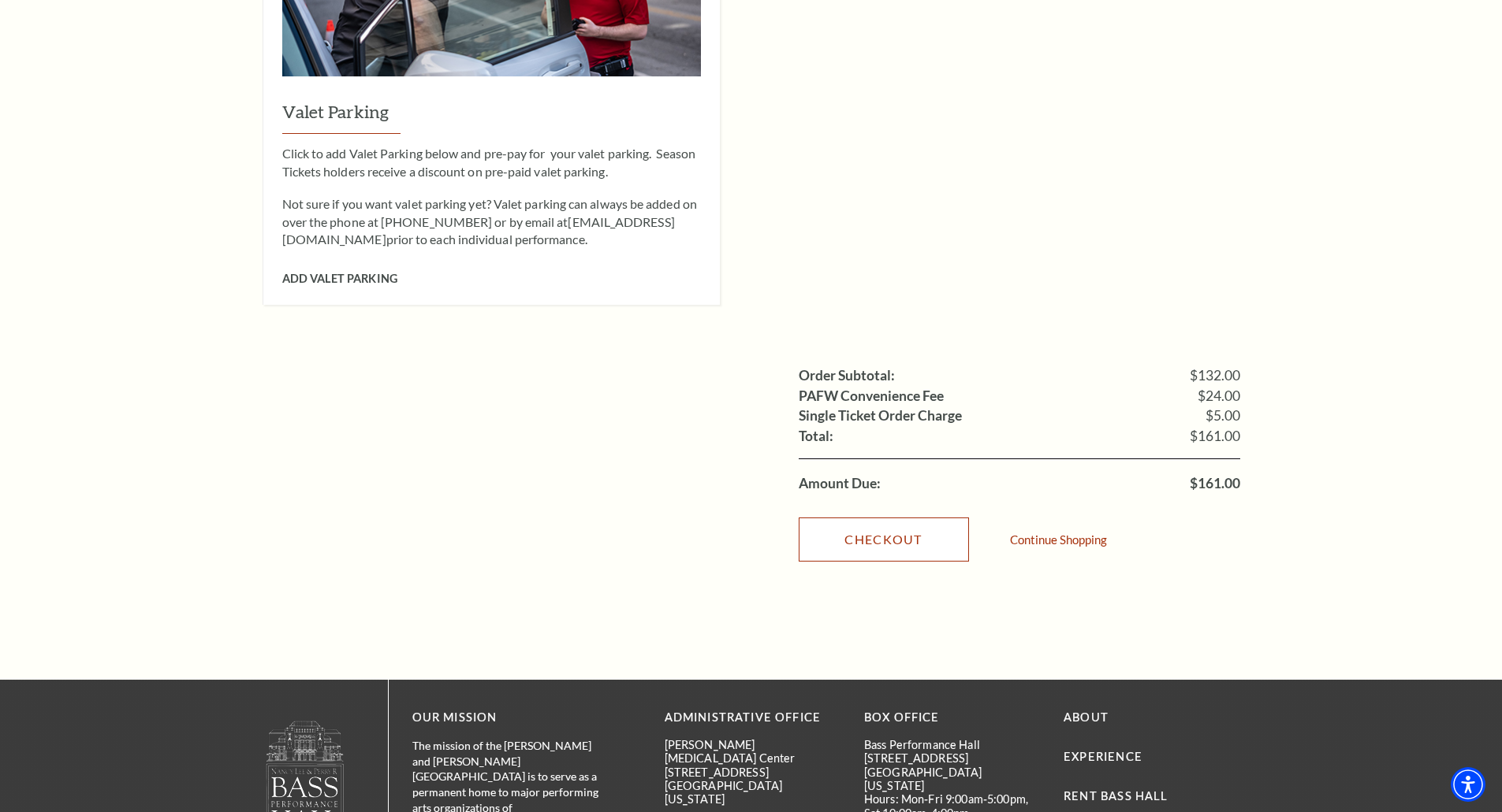
click at [922, 521] on link "Checkout" at bounding box center [883, 539] width 170 height 44
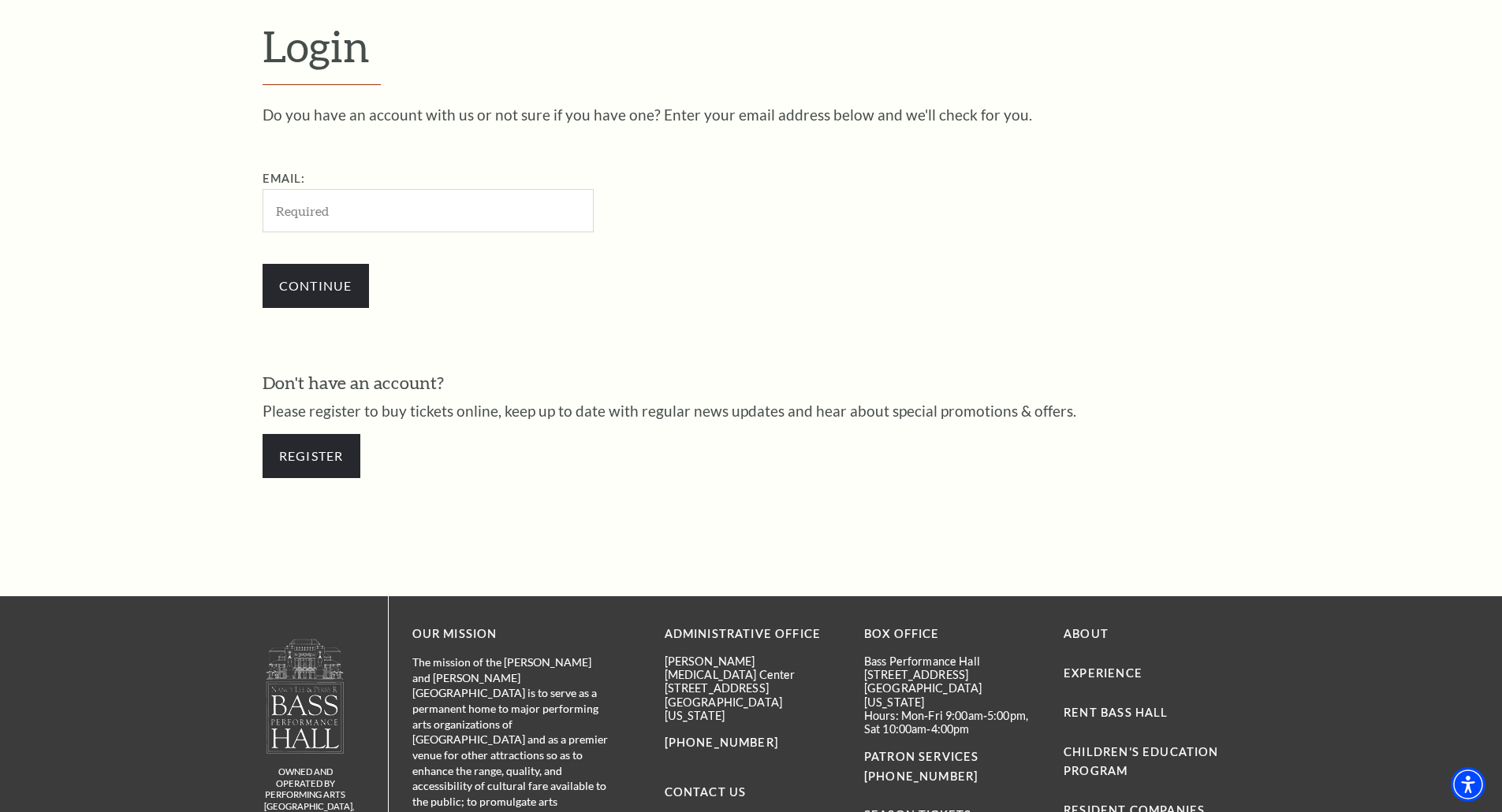
scroll to position [527, 0]
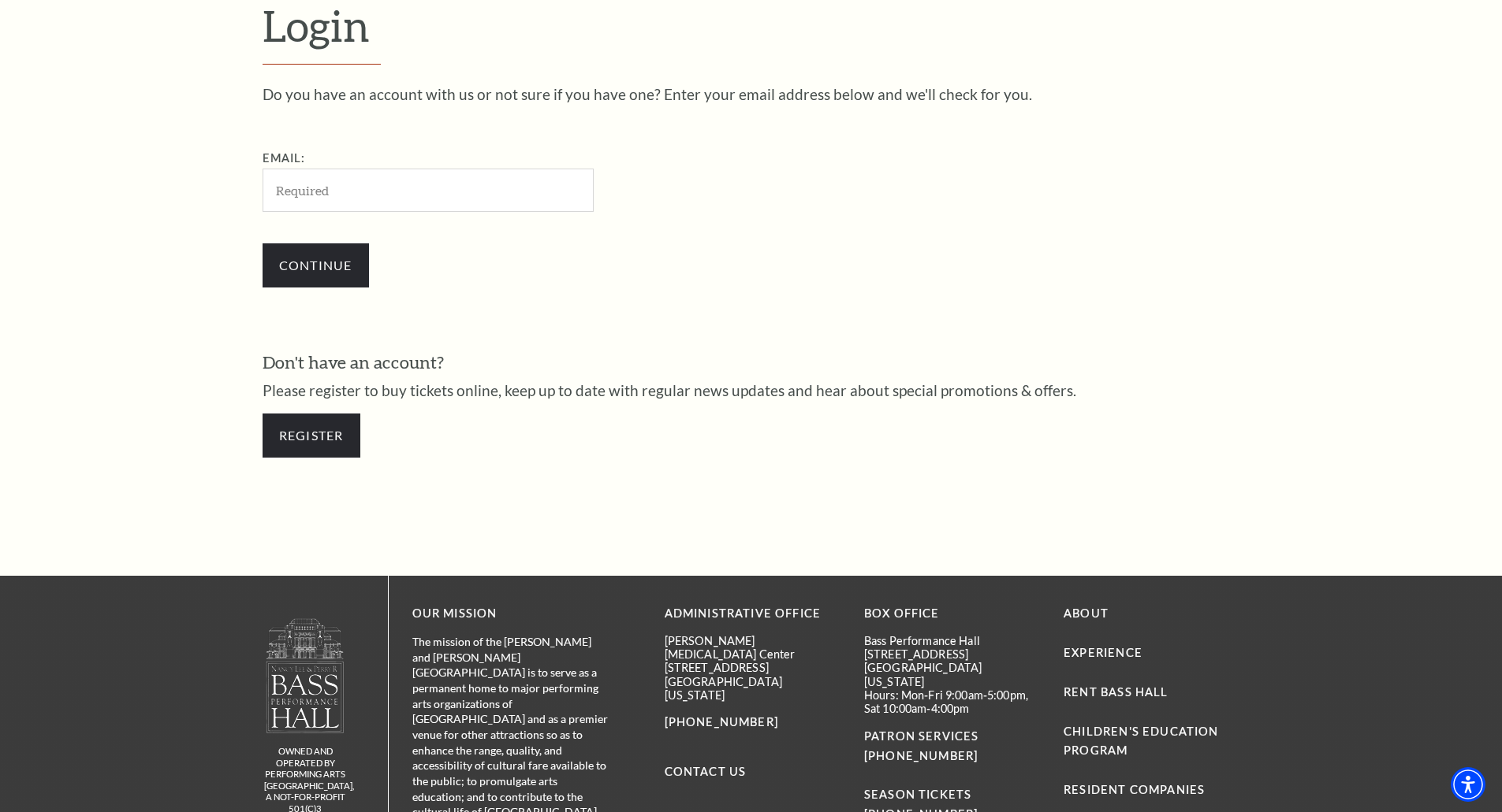
click at [354, 193] on input "Email:" at bounding box center [427, 190] width 331 height 43
type input "wwl1mlh@gmail.com"
click at [342, 261] on input "Continue" at bounding box center [315, 265] width 106 height 44
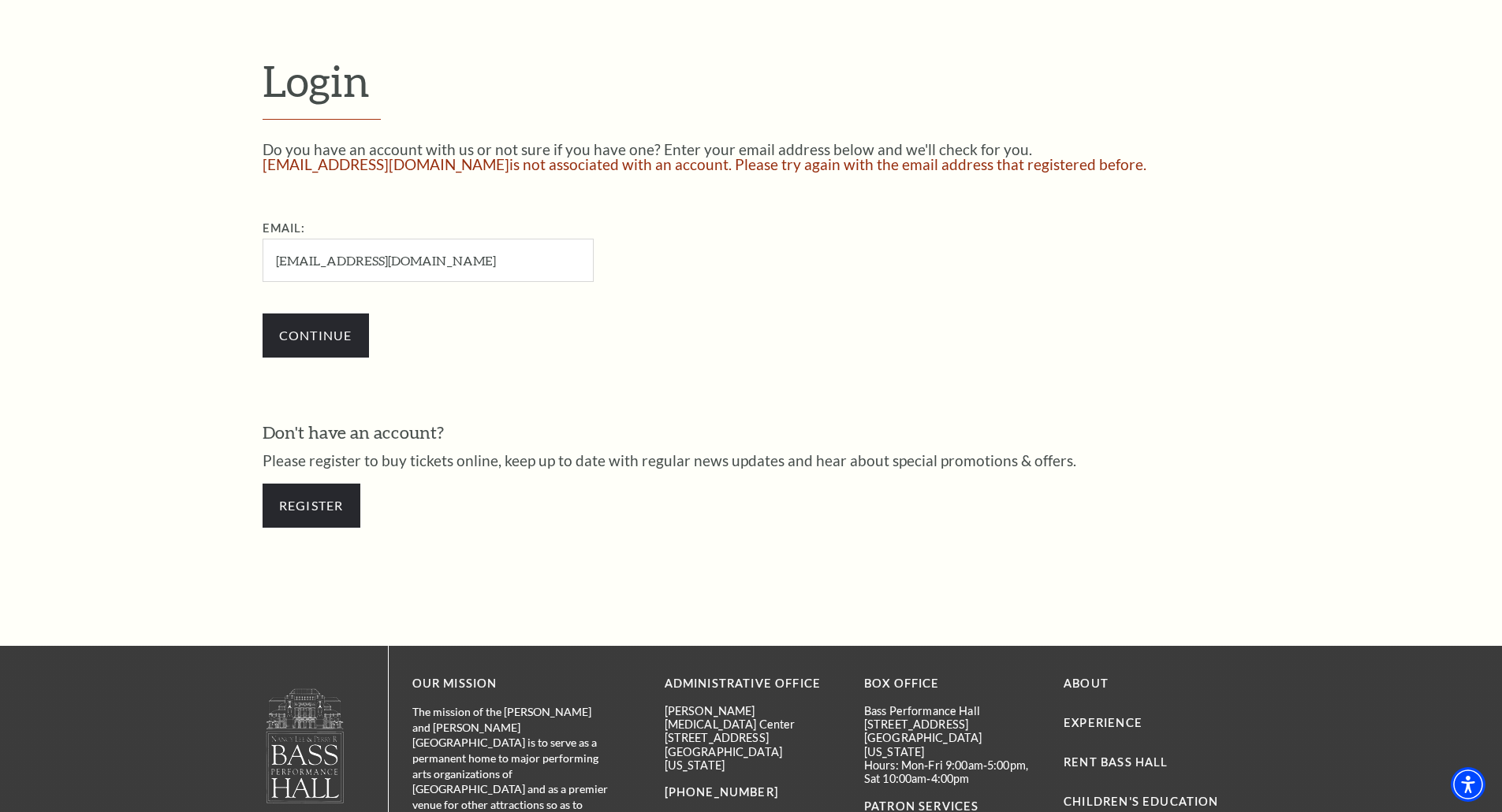
scroll to position [473, 0]
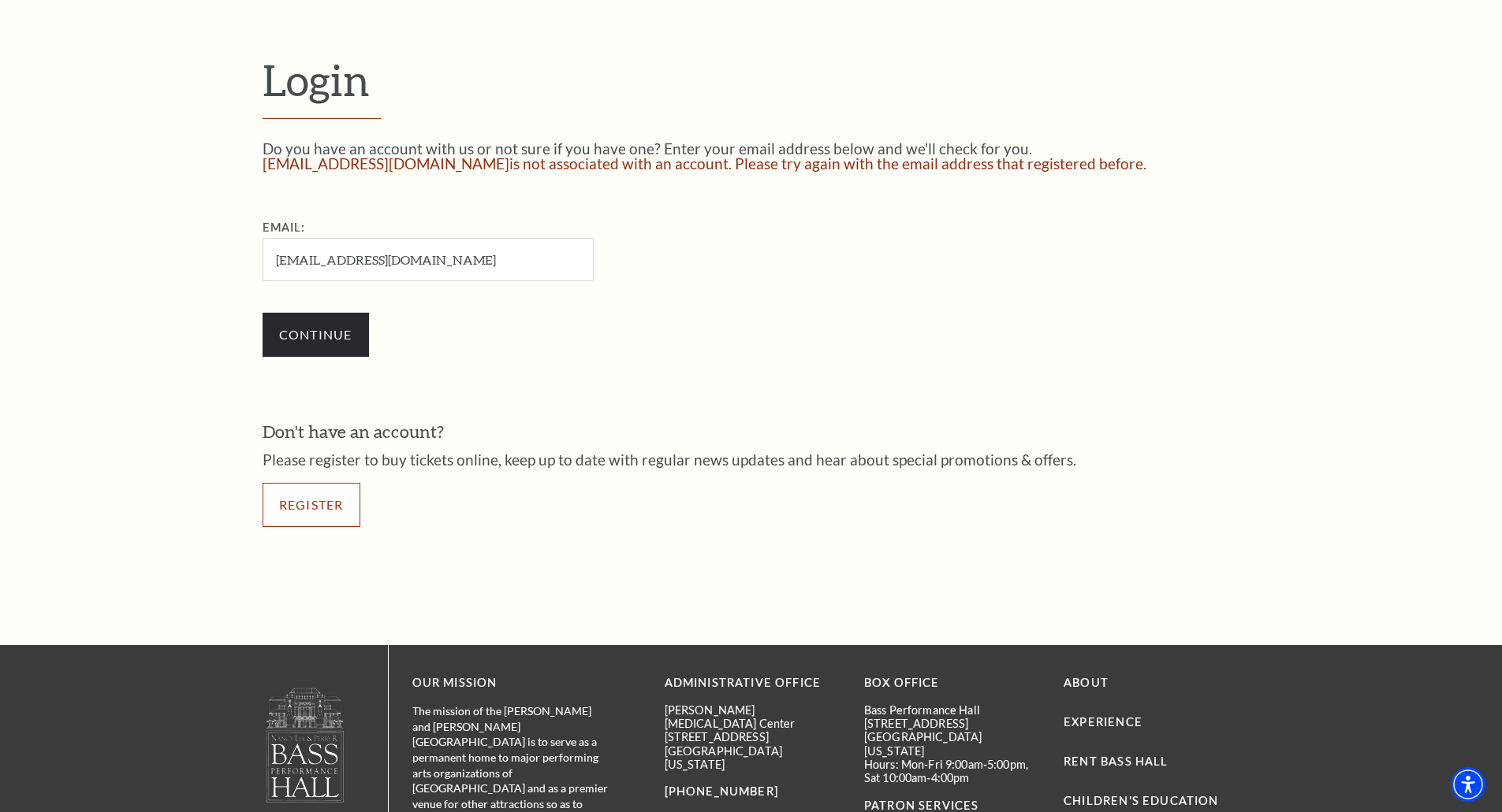
click at [313, 513] on link "Register" at bounding box center [311, 505] width 98 height 44
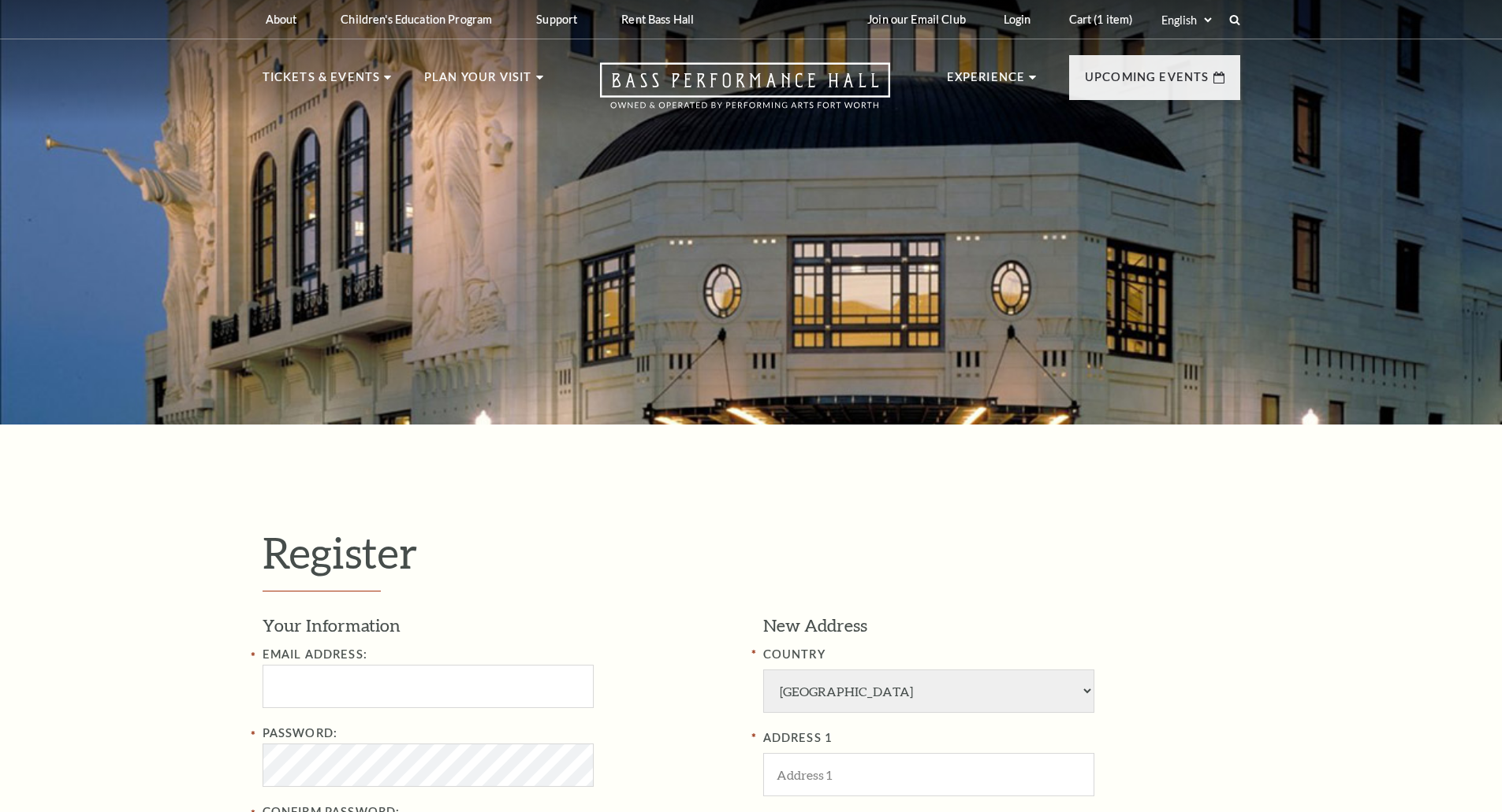
select select "1"
select select "[GEOGRAPHIC_DATA]"
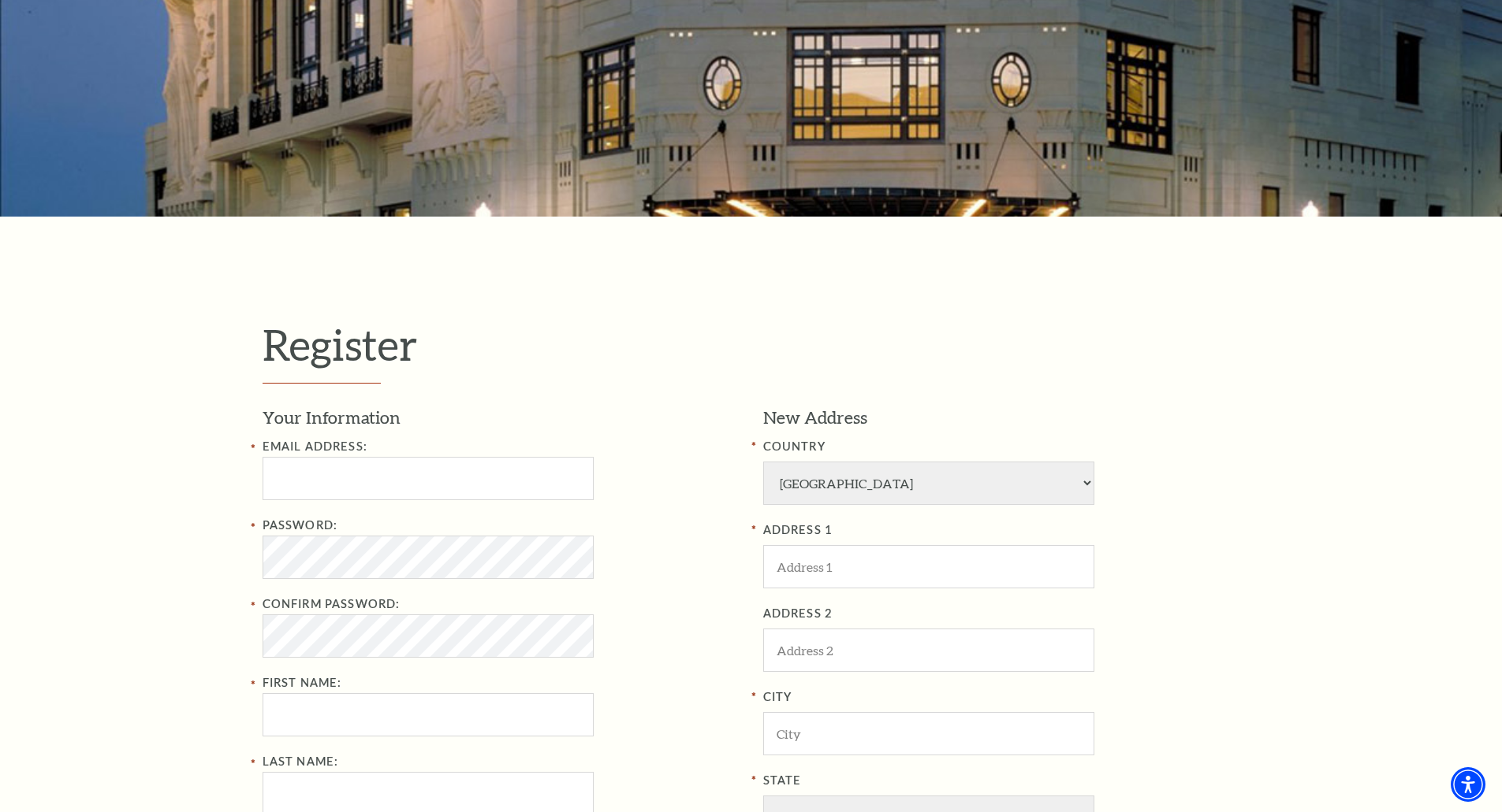
scroll to position [237, 0]
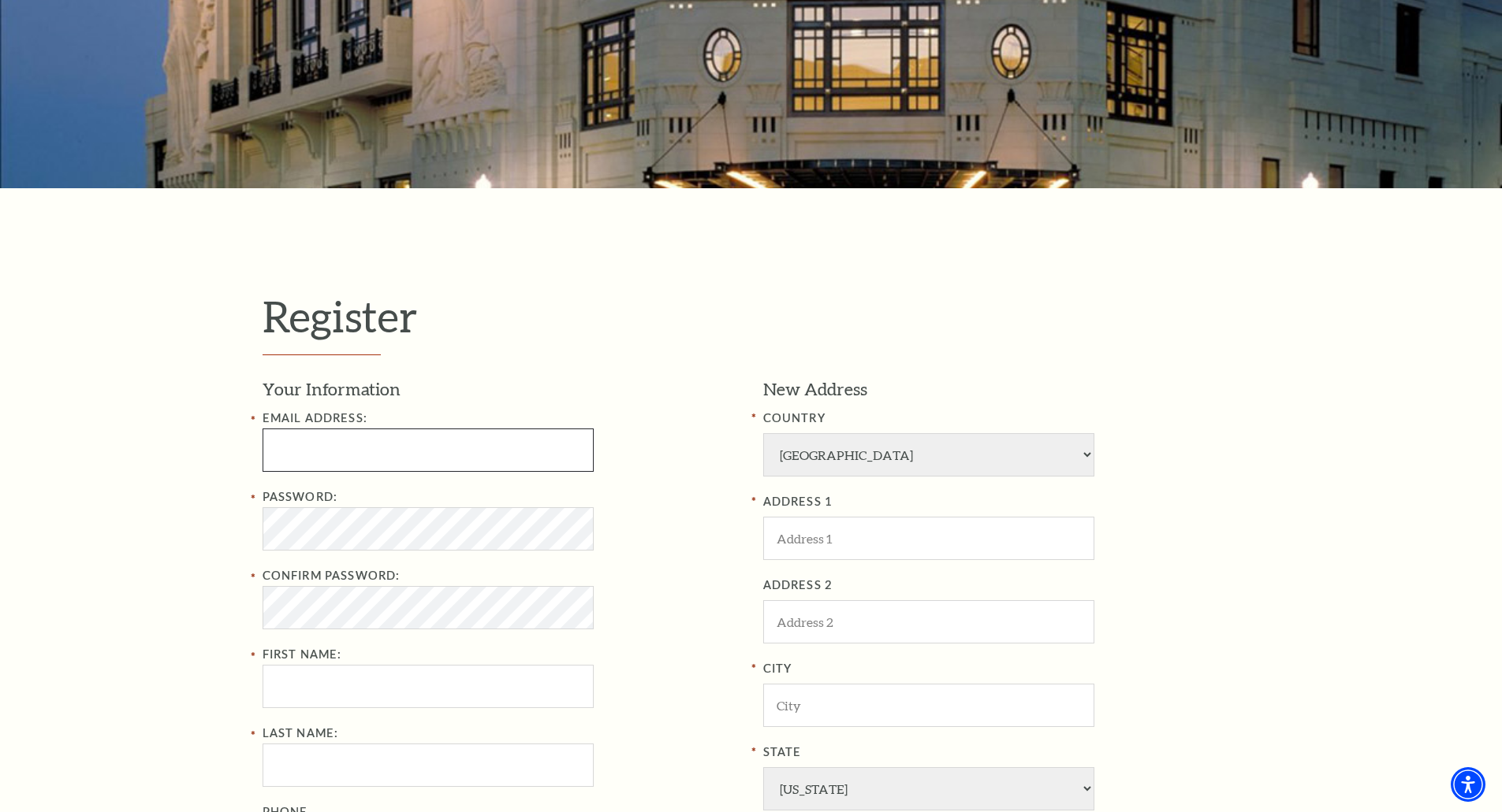
click at [362, 438] on input "Email Address:" at bounding box center [427, 451] width 331 height 43
type input "[EMAIL_ADDRESS][DOMAIN_NAME]"
type input "[PERSON_NAME]"
type input "2149085571"
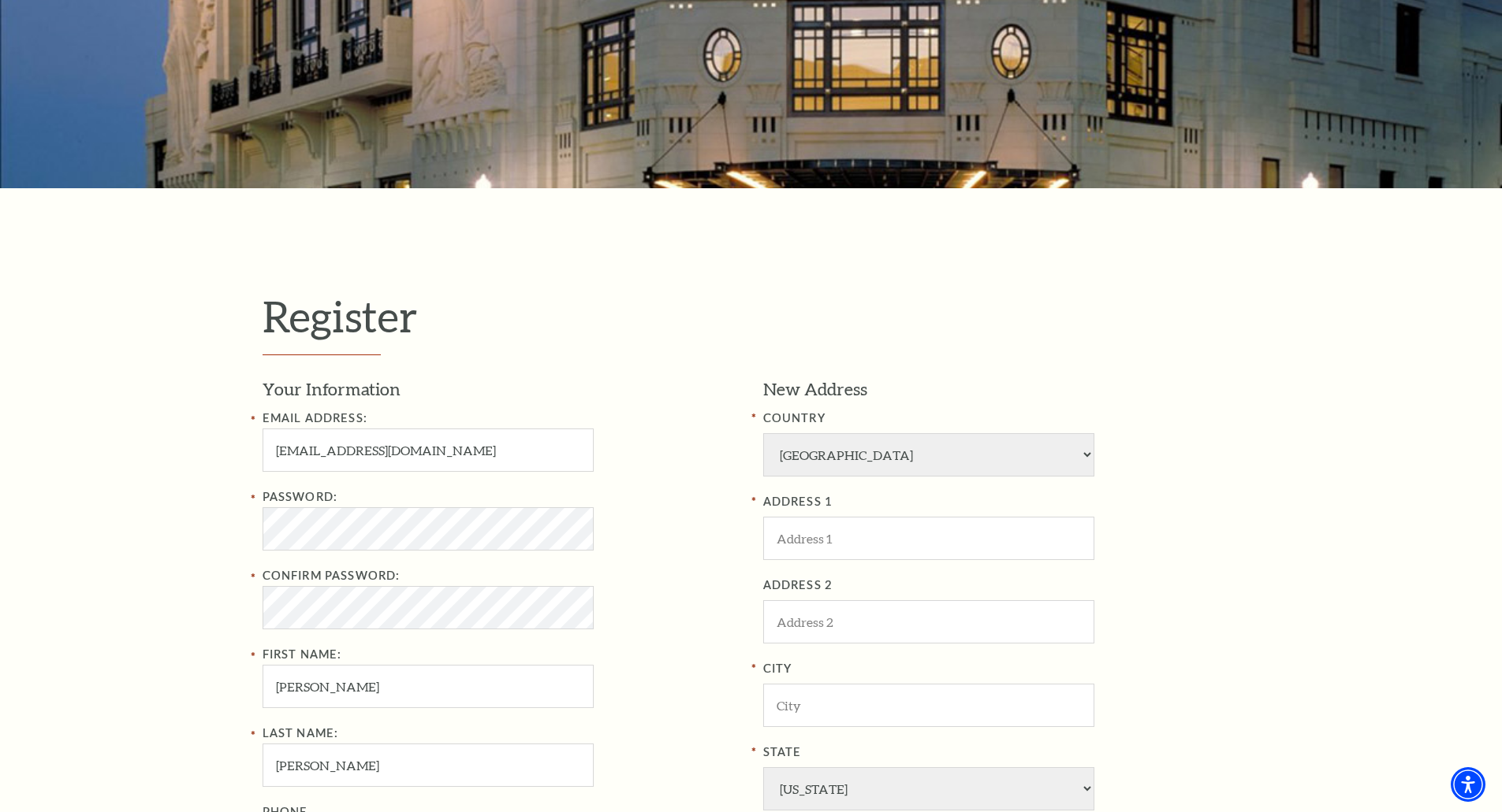
type input "[STREET_ADDRESS]"
type input "[GEOGRAPHIC_DATA]"
type input "75052"
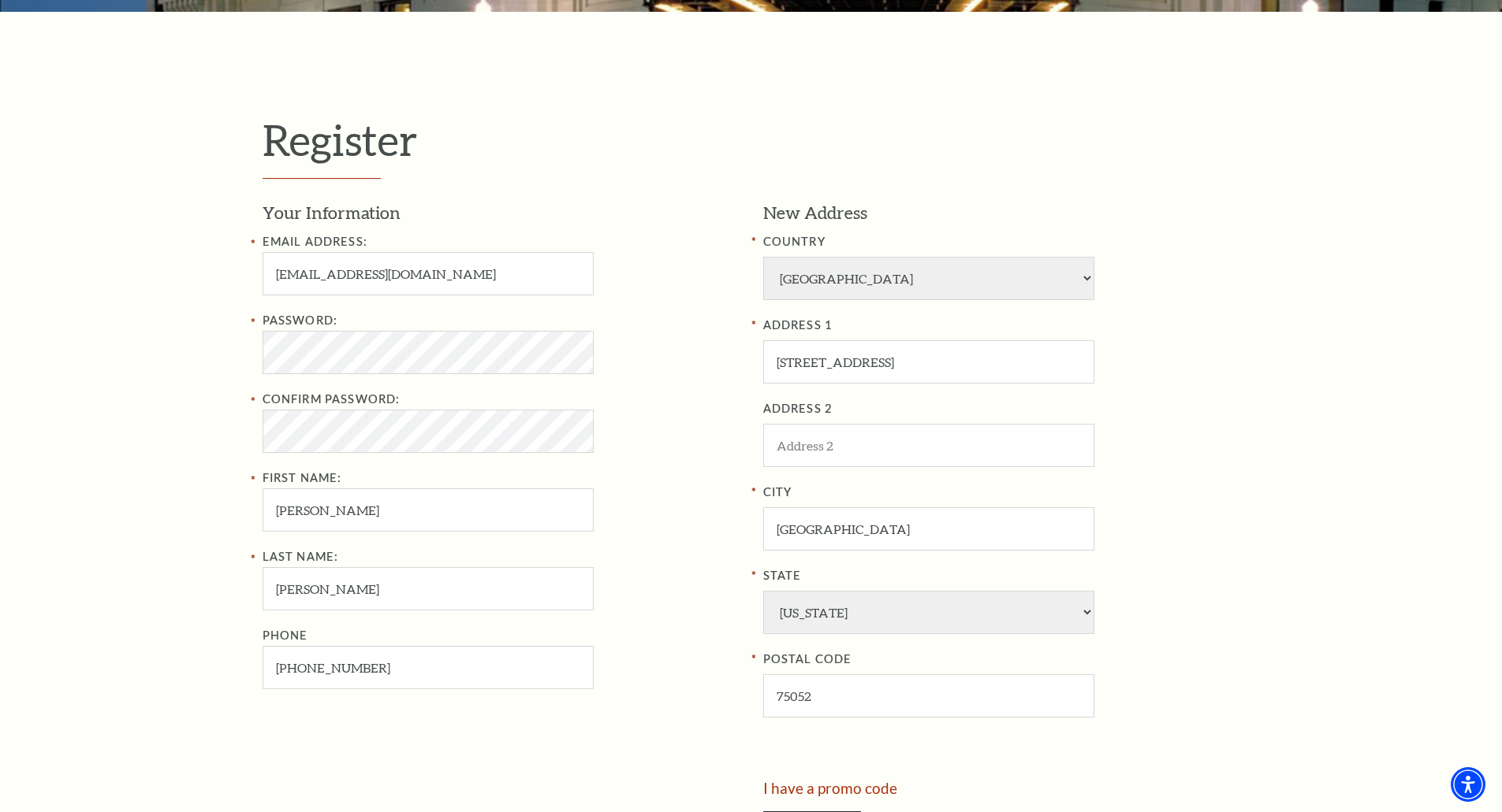
scroll to position [473, 0]
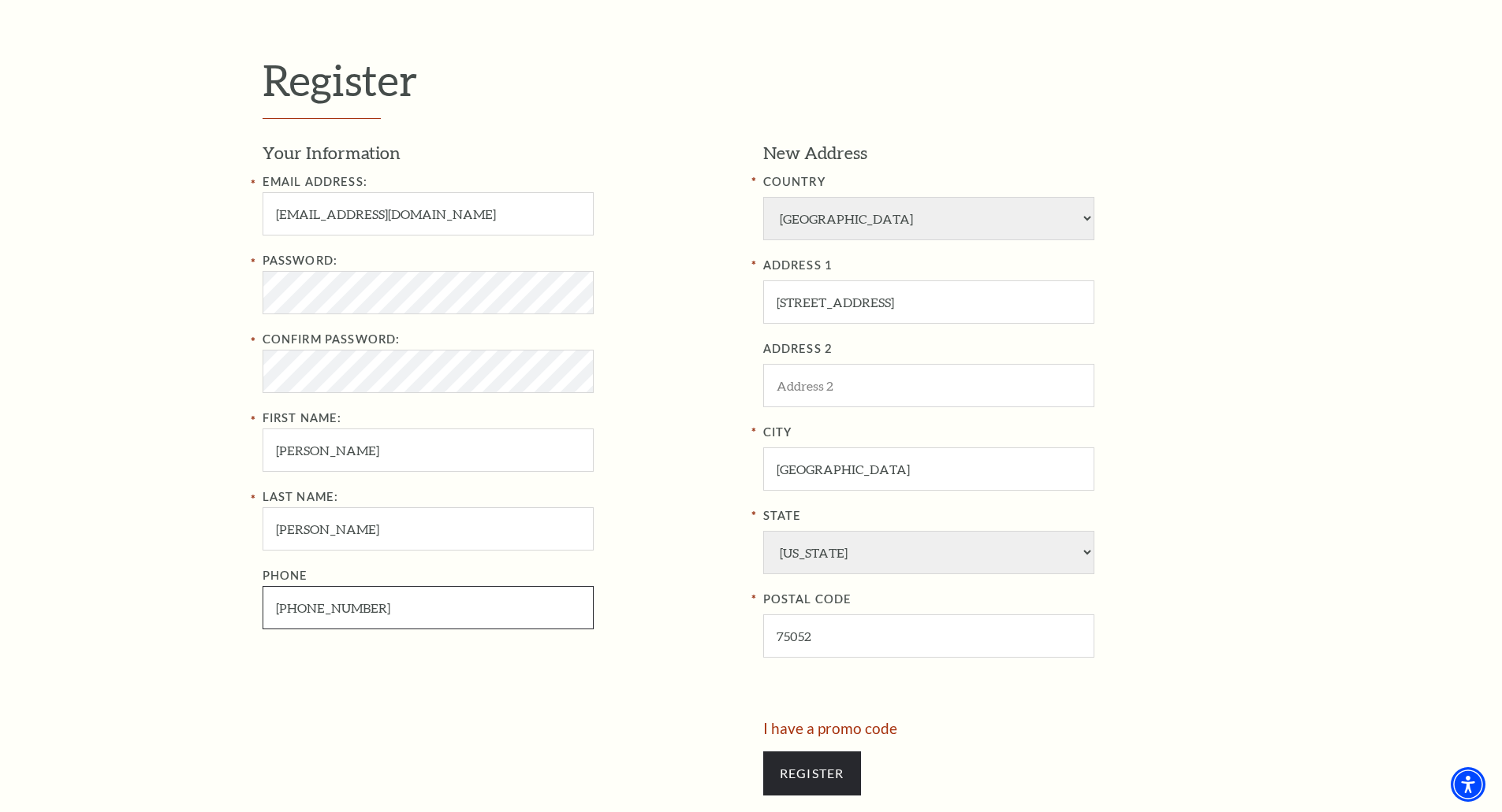
drag, startPoint x: 360, startPoint y: 611, endPoint x: 298, endPoint y: 607, distance: 62.1
click at [298, 607] on input "[PHONE_NUMBER]" at bounding box center [427, 608] width 331 height 43
type input "[PHONE_NUMBER]"
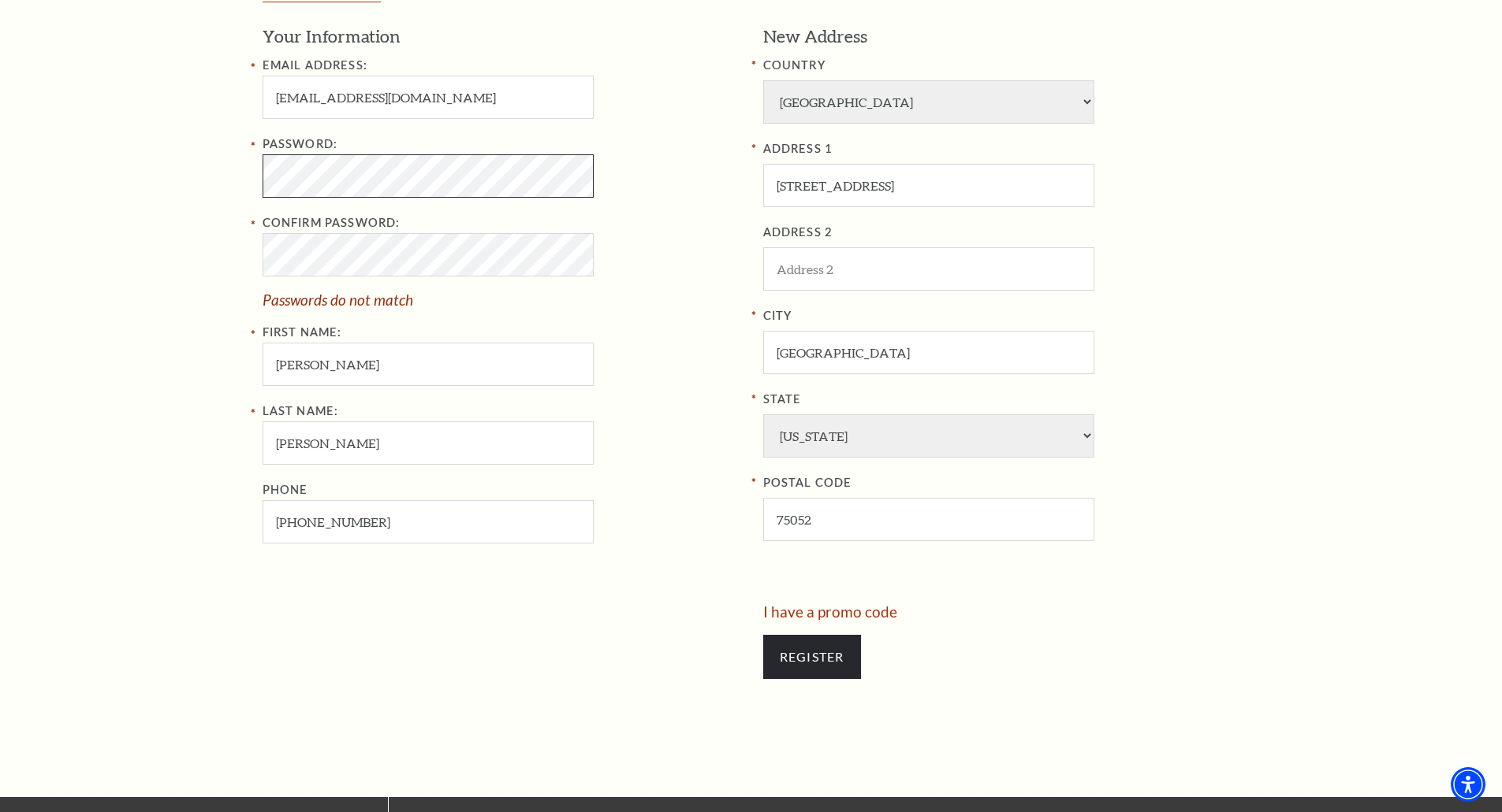
scroll to position [552, 0]
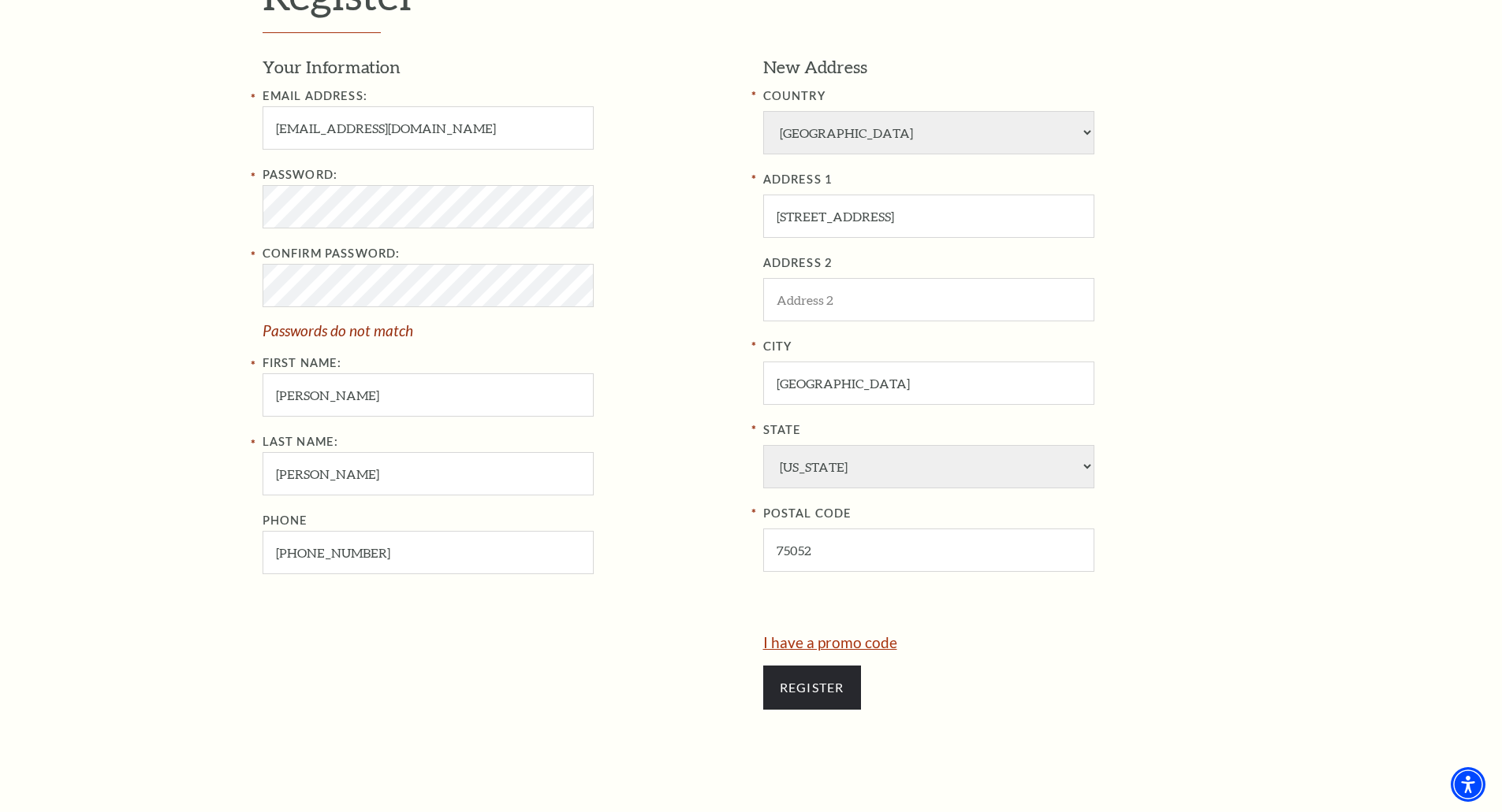
click at [804, 643] on link "I have a promo code" at bounding box center [830, 642] width 134 height 18
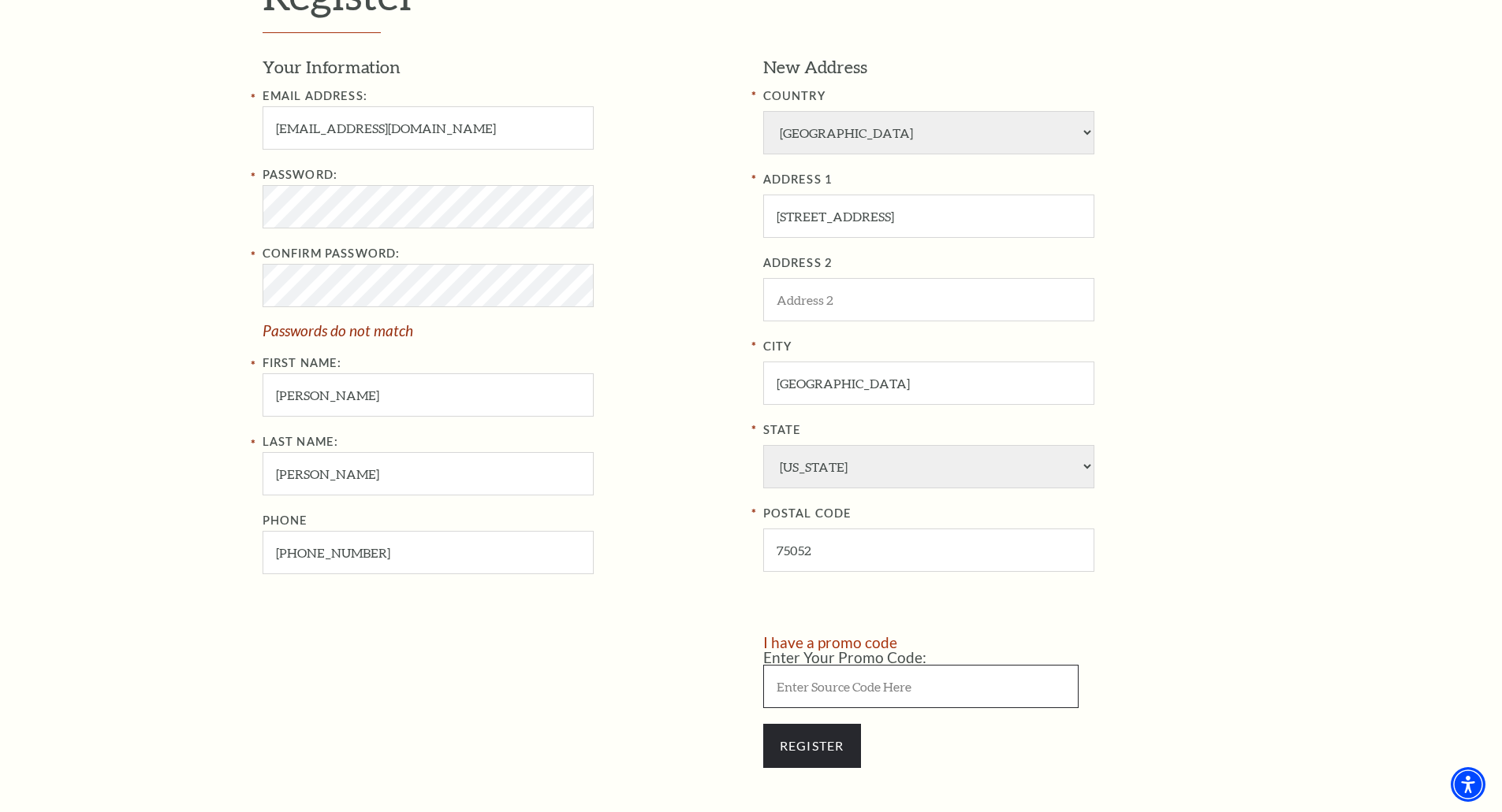
click at [822, 683] on input "Enter Your Promo Code:" at bounding box center [920, 686] width 315 height 43
type input "save30"
click at [837, 748] on input "Register" at bounding box center [812, 746] width 98 height 44
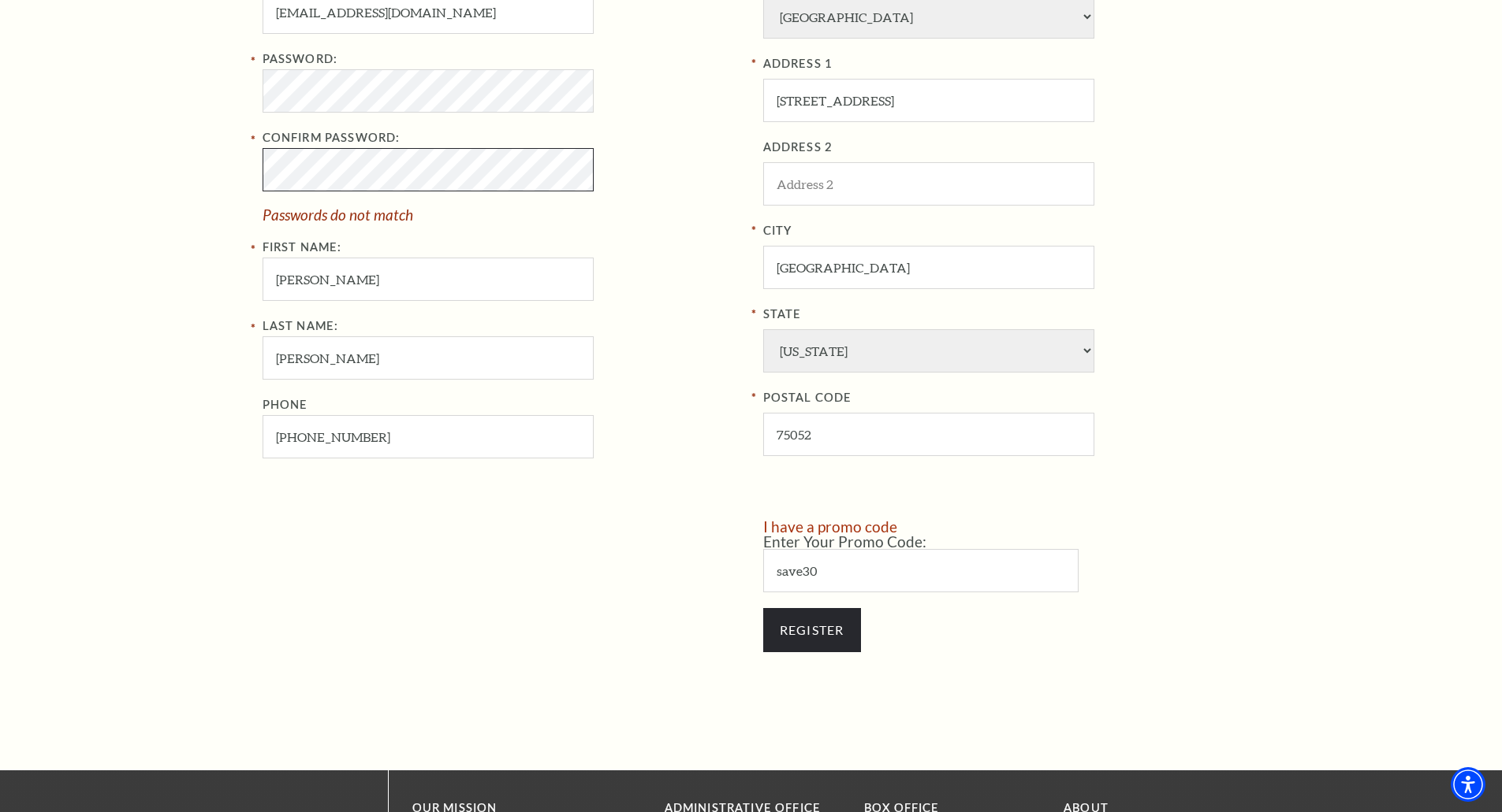
scroll to position [630, 0]
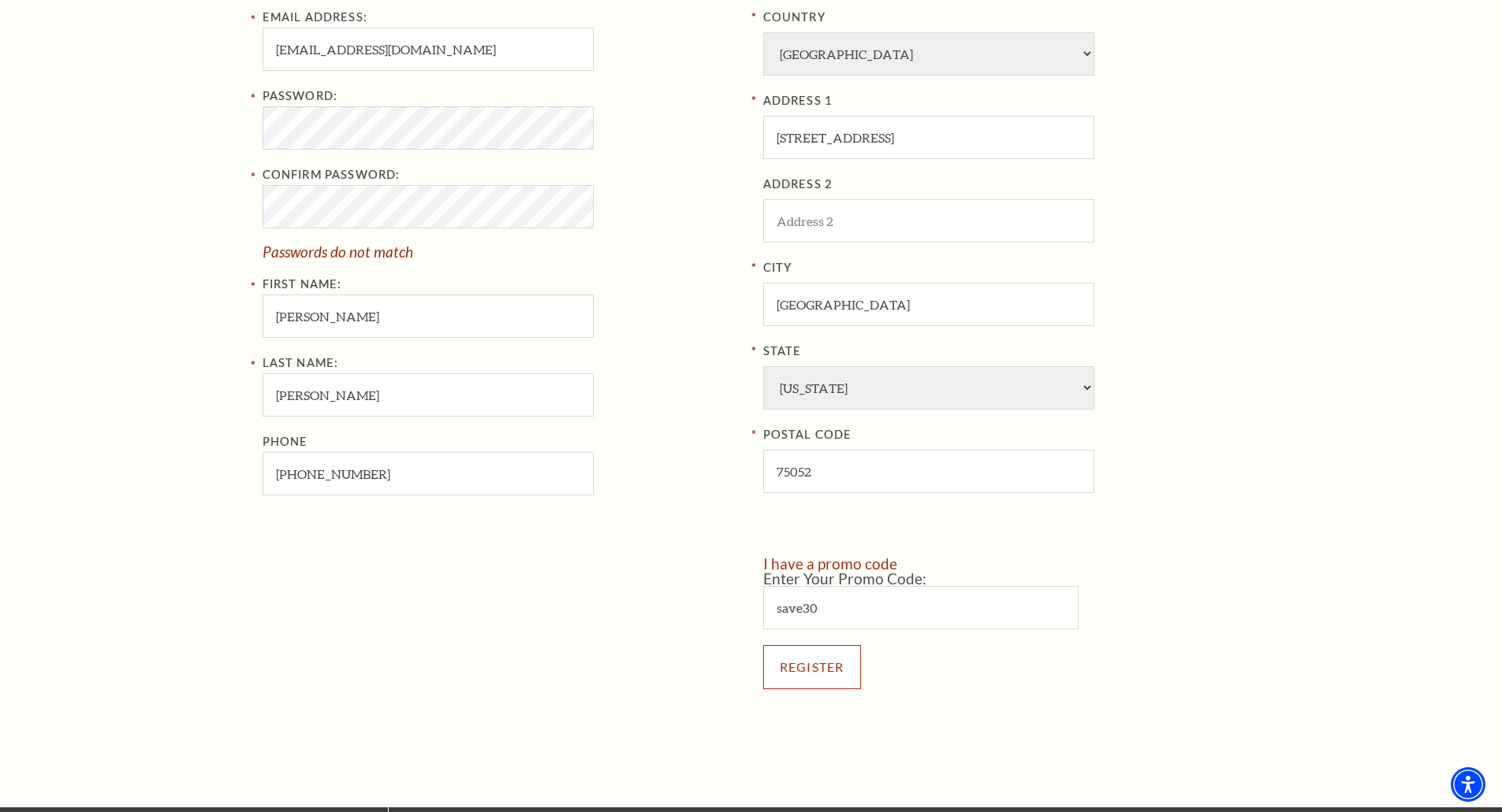
click at [825, 667] on input "Register" at bounding box center [812, 667] width 98 height 44
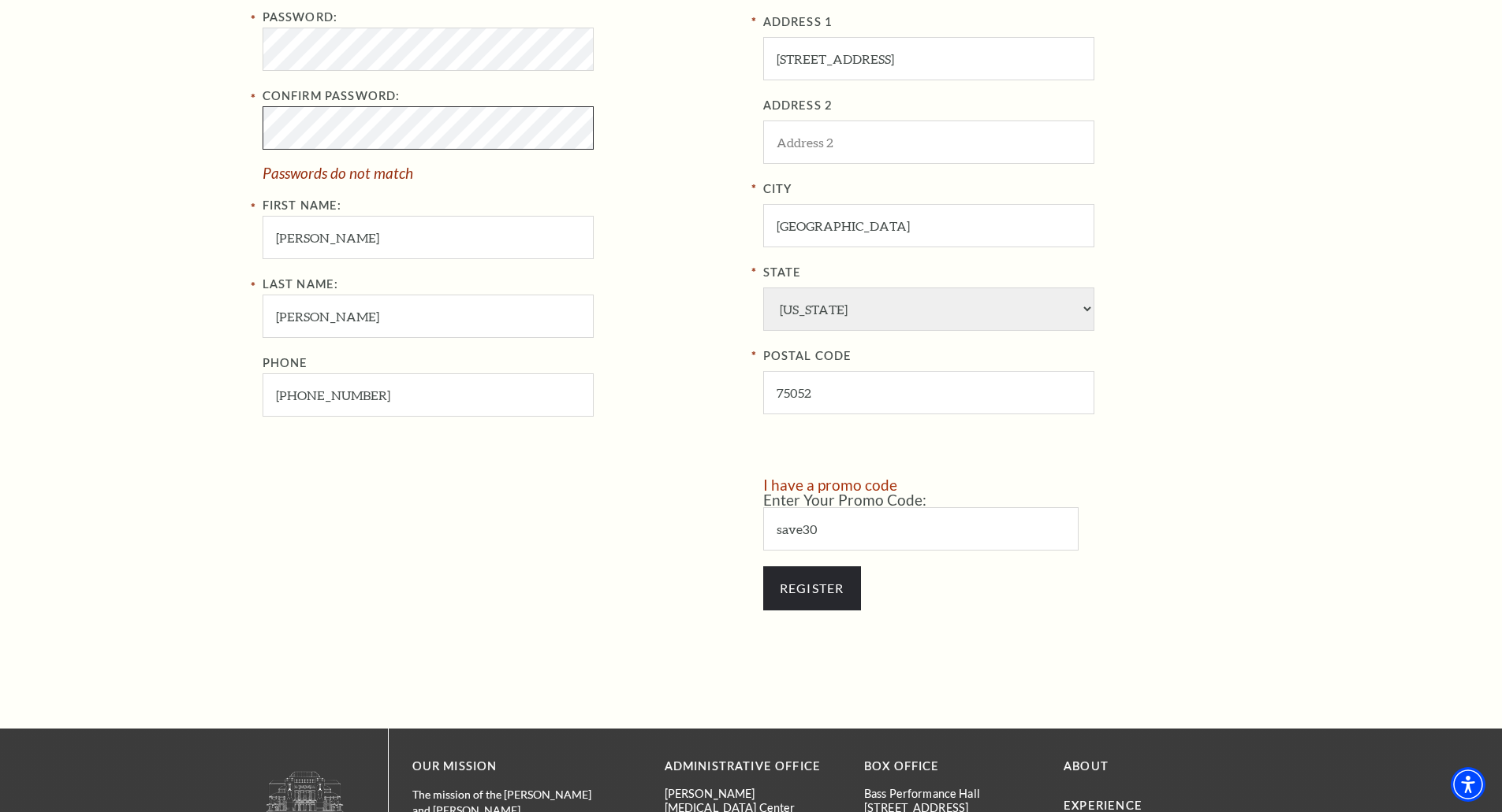
scroll to position [1024, 0]
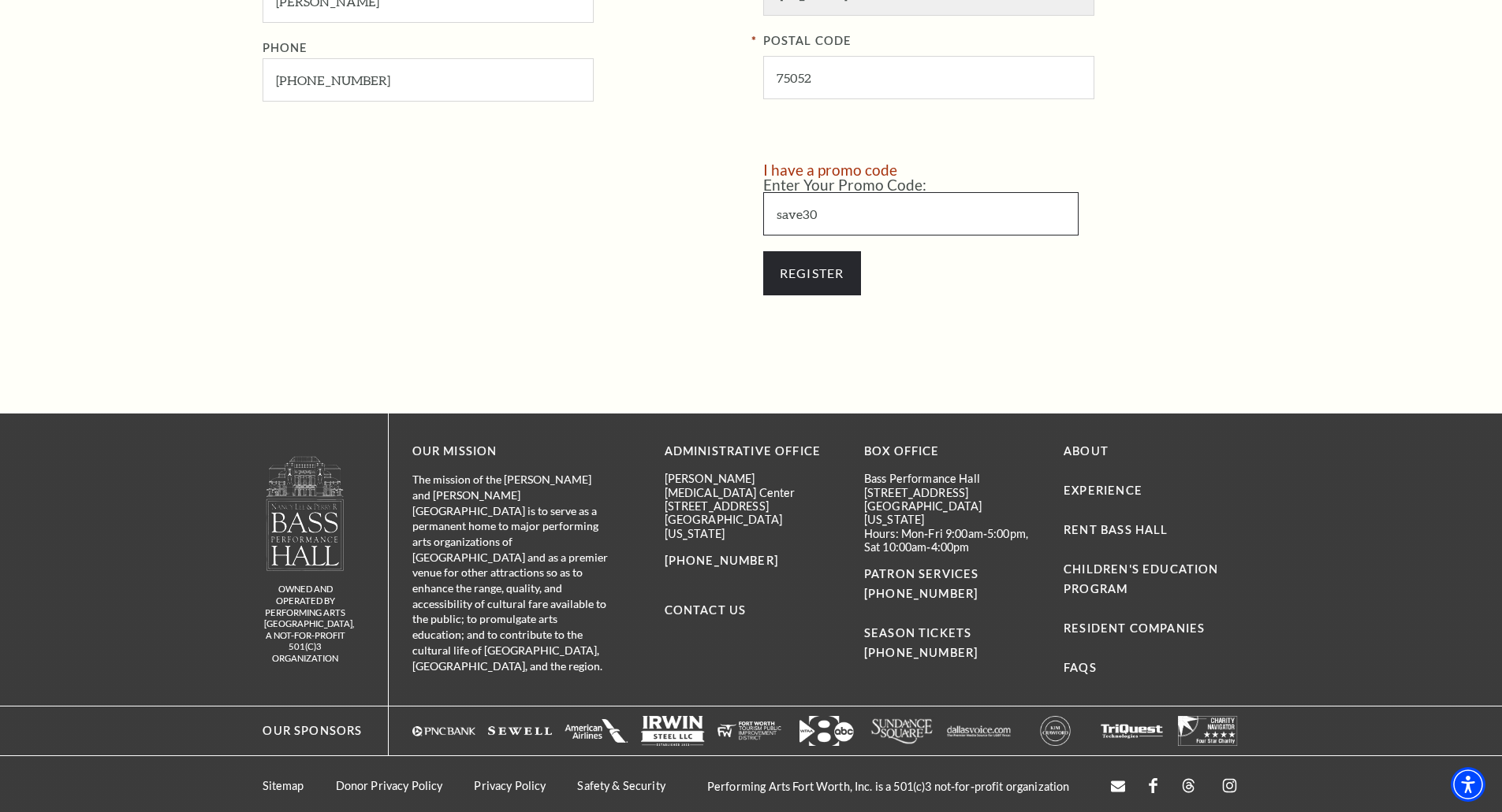
click at [825, 213] on input "save30" at bounding box center [920, 214] width 315 height 43
drag, startPoint x: 825, startPoint y: 213, endPoint x: 763, endPoint y: 217, distance: 62.1
click at [753, 214] on div "I have a promo code Enter Your Promo Code: save30 Register" at bounding box center [996, 237] width 489 height 149
click at [815, 210] on input "Enter Your Promo Code:" at bounding box center [920, 214] width 315 height 43
type input "SAVE30"
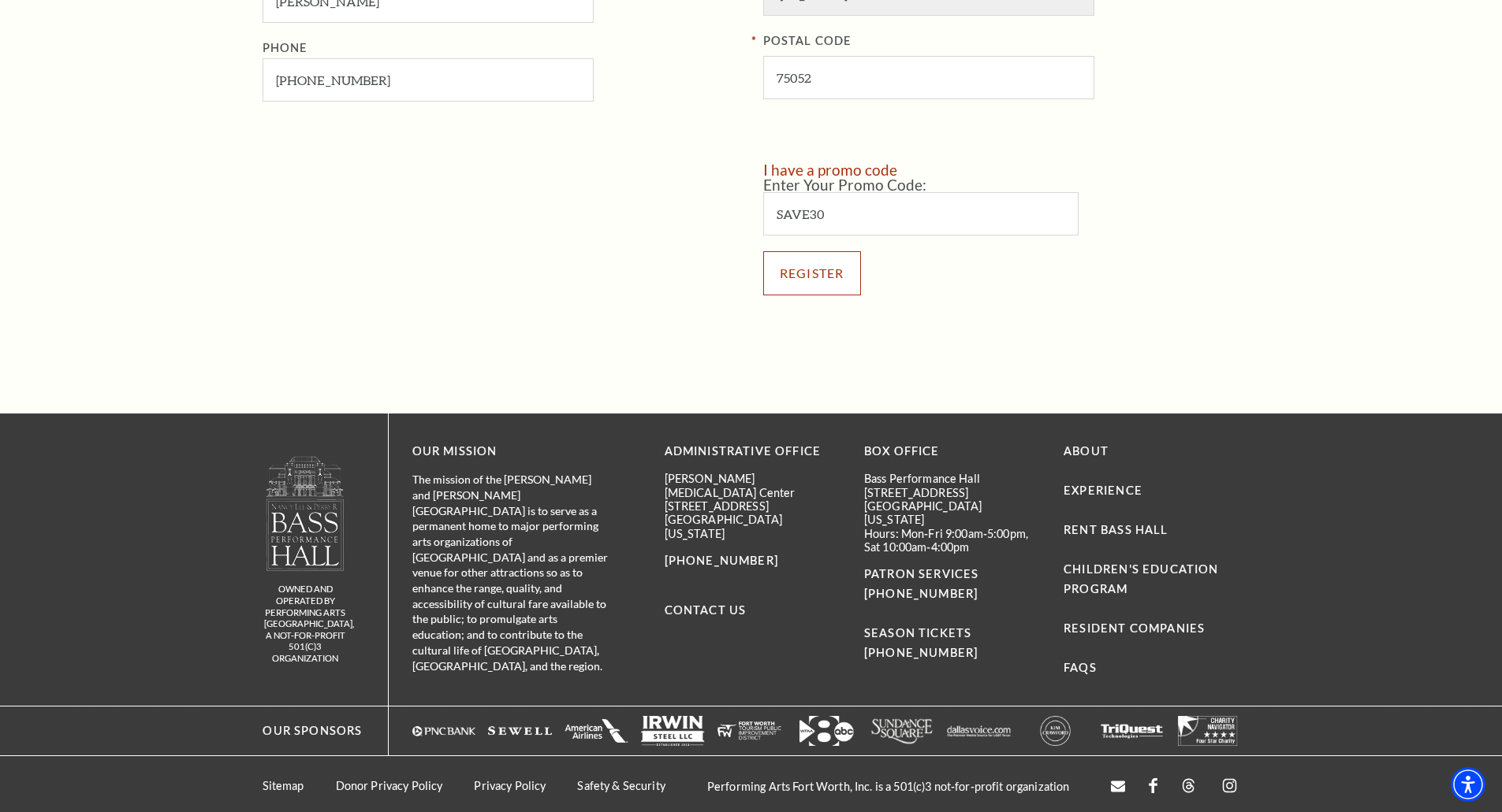
click at [806, 263] on input "Register" at bounding box center [812, 273] width 98 height 44
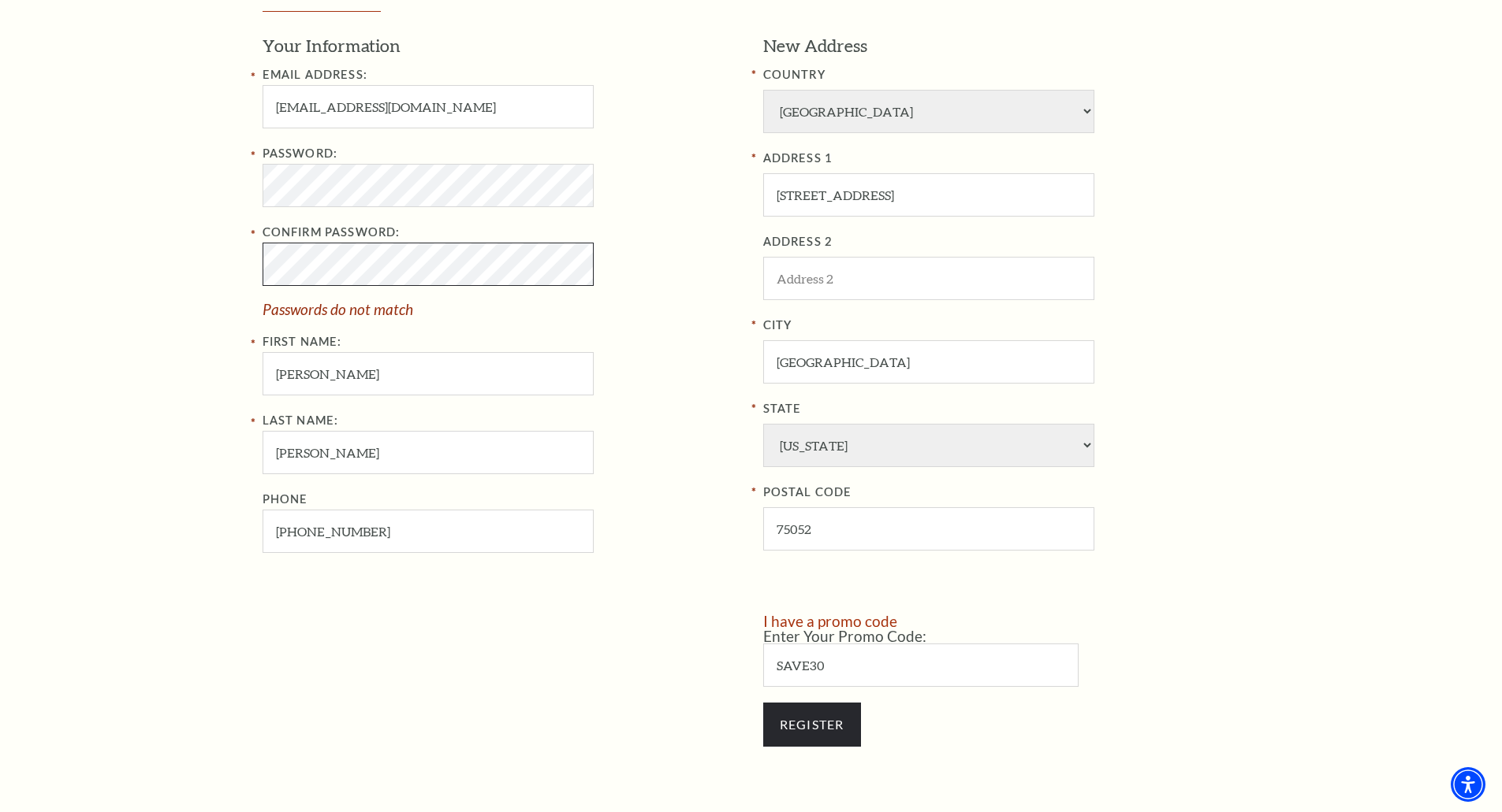
scroll to position [589, 0]
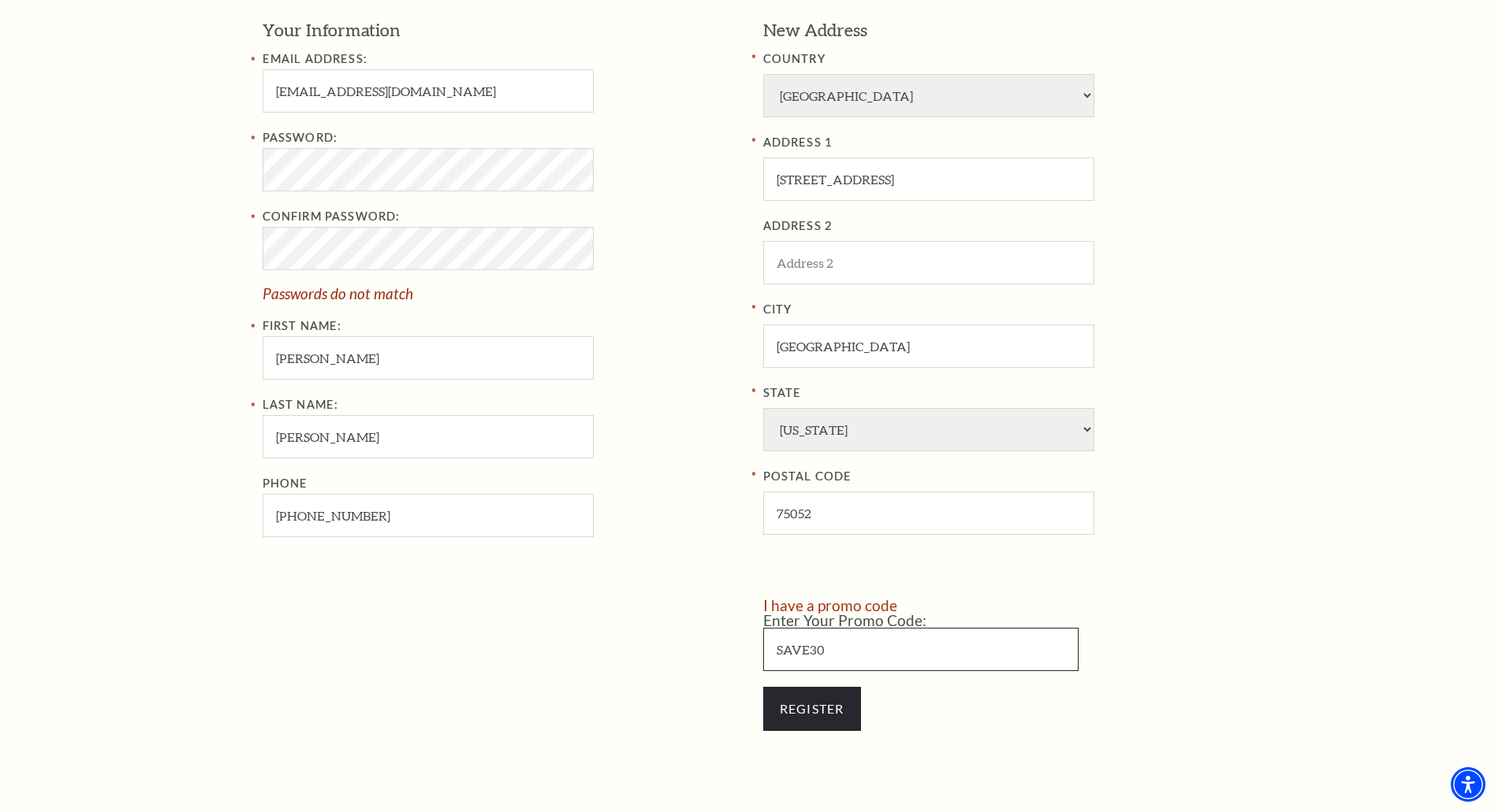
drag, startPoint x: 854, startPoint y: 656, endPoint x: 759, endPoint y: 653, distance: 95.0
click at [759, 653] on div "I have a promo code Enter Your Promo Code: SAVE30 Register" at bounding box center [996, 673] width 489 height 149
click at [242, 173] on div "Register Your Information Email Address: wwl1mlh@gmail.com Password: Confirm Pa…" at bounding box center [751, 339] width 1502 height 1020
click at [209, 247] on div "Register Your Information Email Address: wwl1mlh@gmail.com Password: Confirm Pa…" at bounding box center [751, 339] width 1502 height 1020
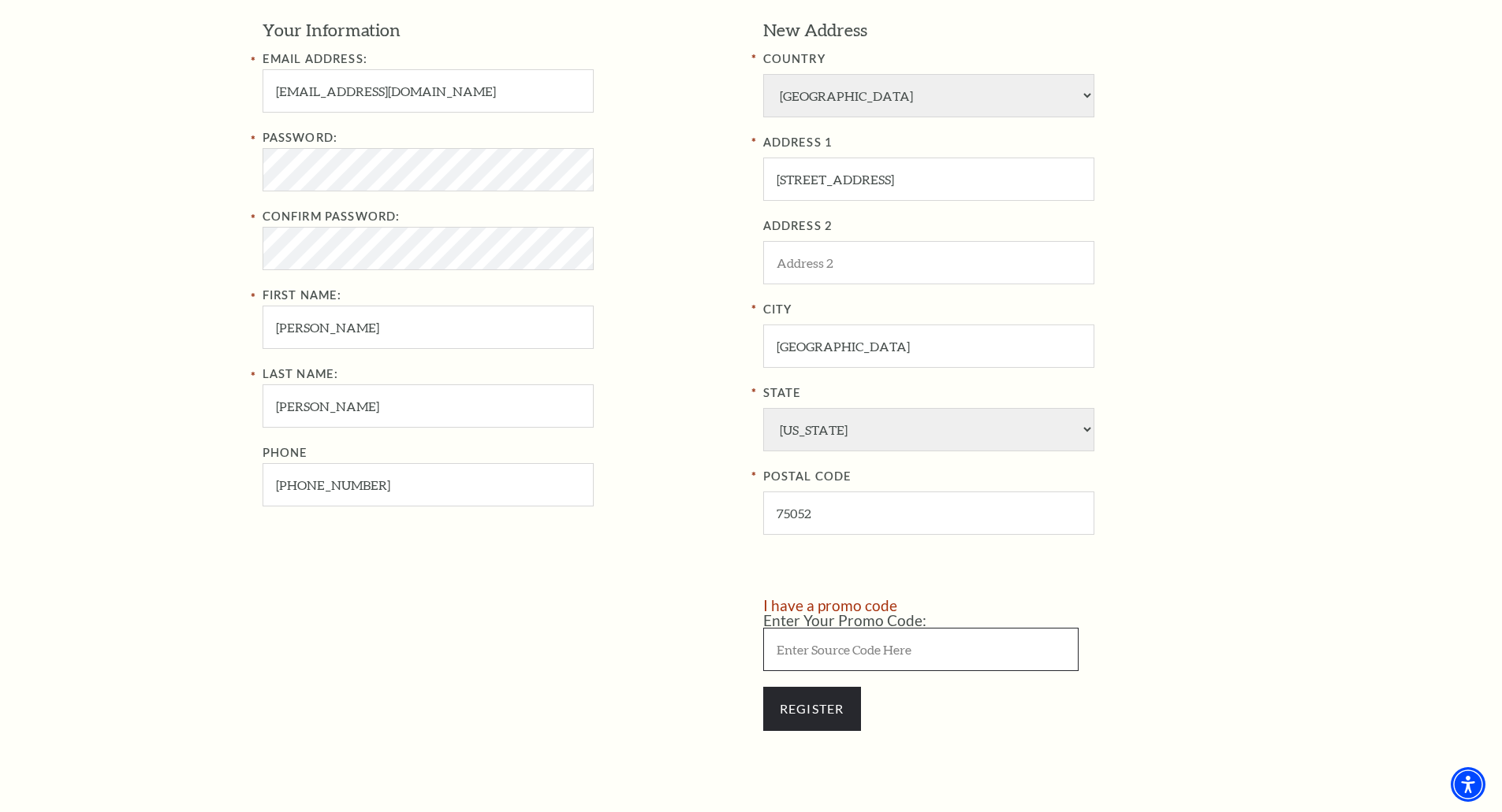
click at [829, 639] on input "Enter Your Promo Code:" at bounding box center [920, 650] width 315 height 43
click at [832, 653] on input "Enter Your Promo Code:" at bounding box center [920, 650] width 315 height 43
type input "save30"
click at [810, 700] on input "Register" at bounding box center [812, 709] width 98 height 44
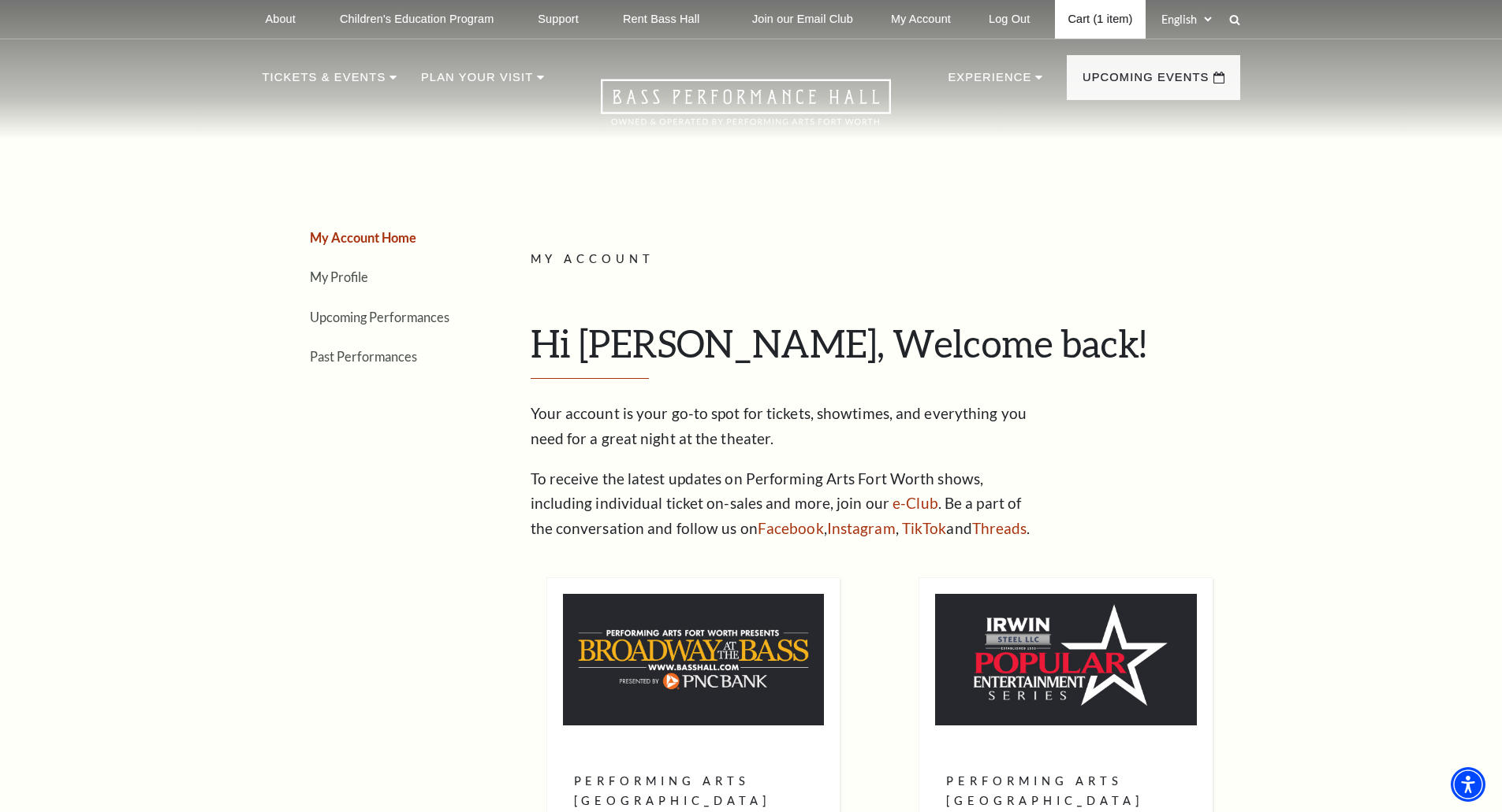
click at [1092, 22] on link "Cart (1 item)" at bounding box center [1099, 19] width 89 height 38
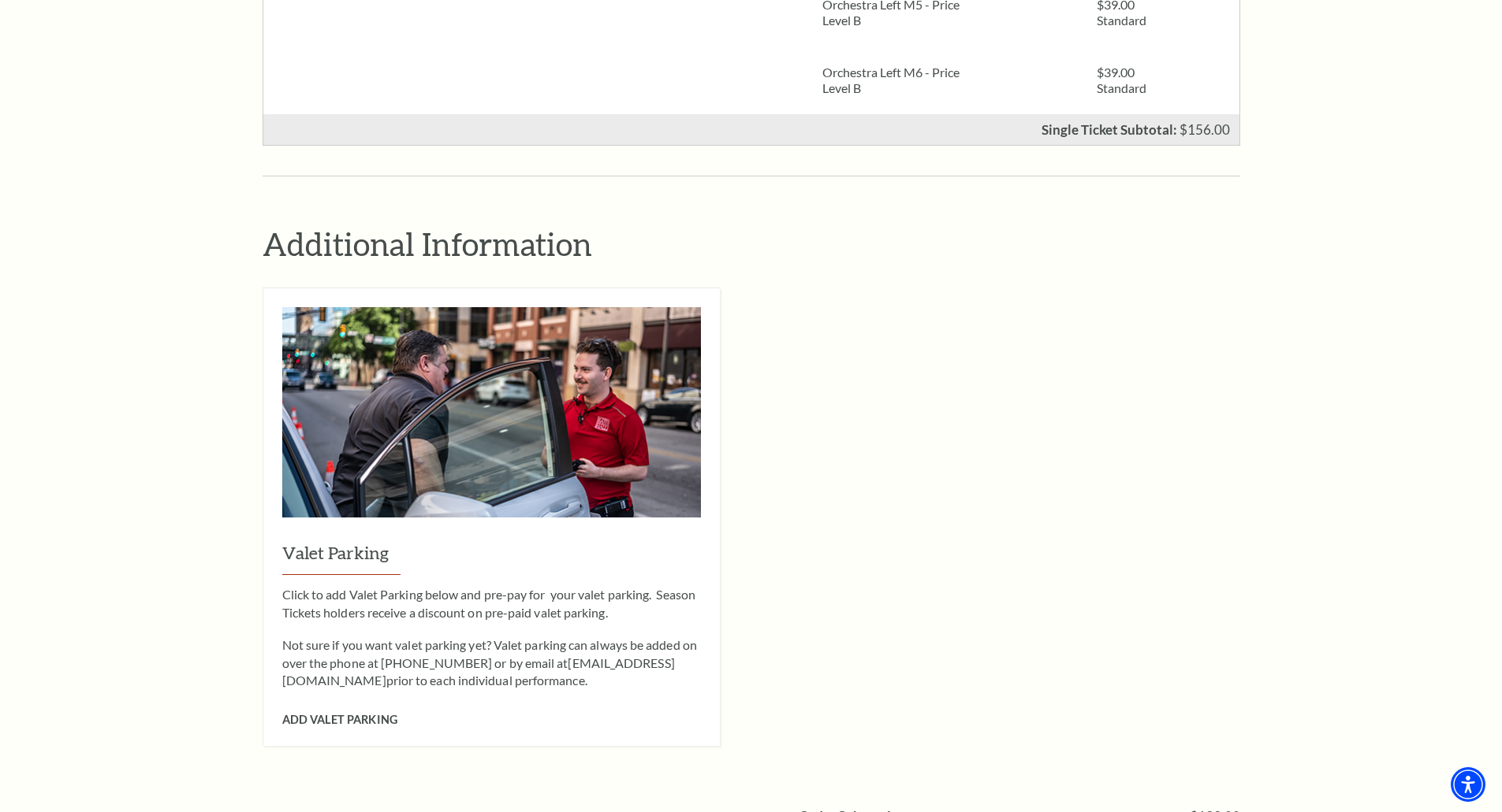
scroll to position [1182, 0]
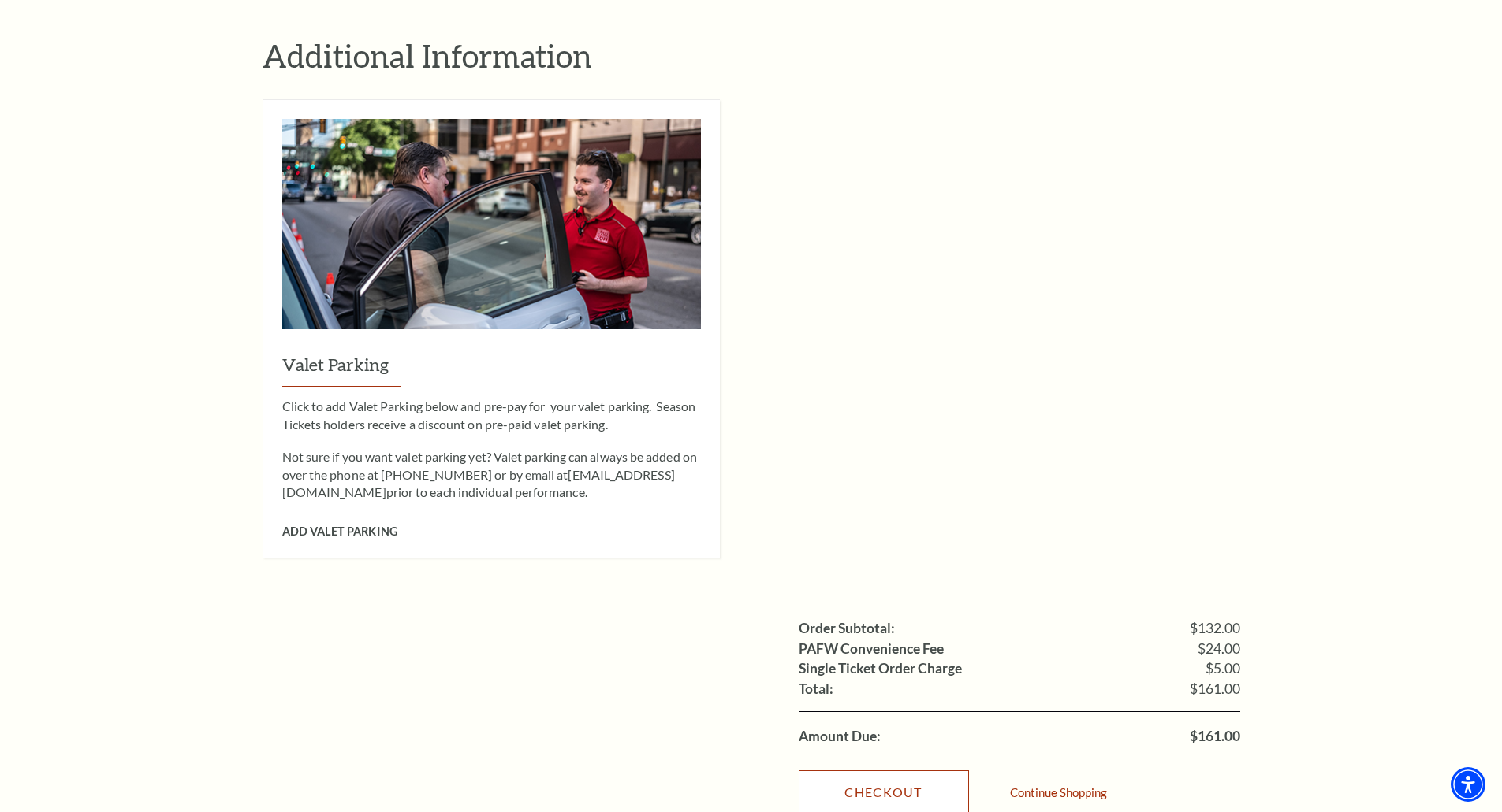
click at [950, 771] on link "Checkout" at bounding box center [883, 792] width 170 height 44
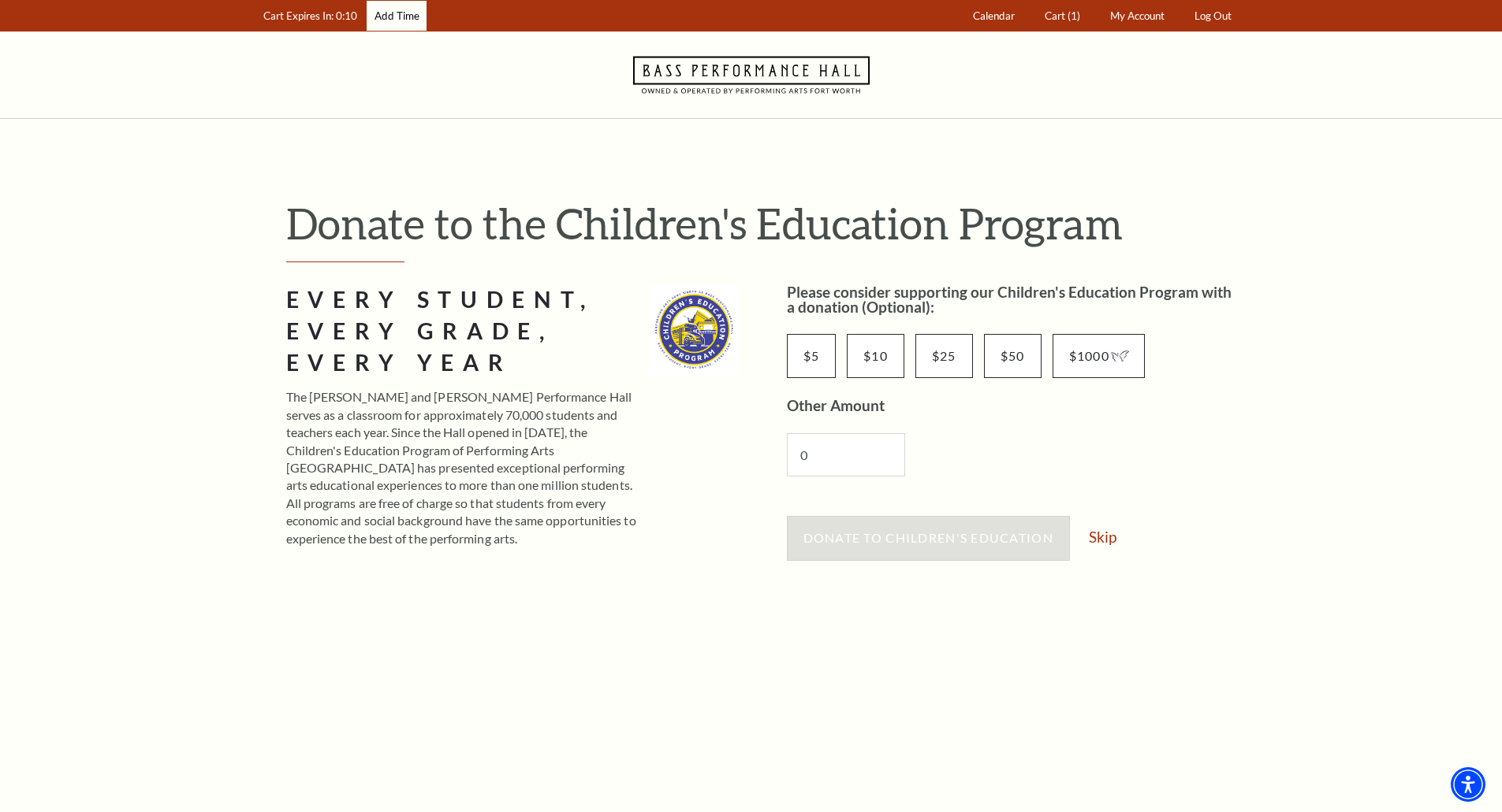
click at [385, 13] on link "Add Time" at bounding box center [396, 16] width 60 height 30
click at [1104, 537] on link "Skip" at bounding box center [1102, 536] width 28 height 15
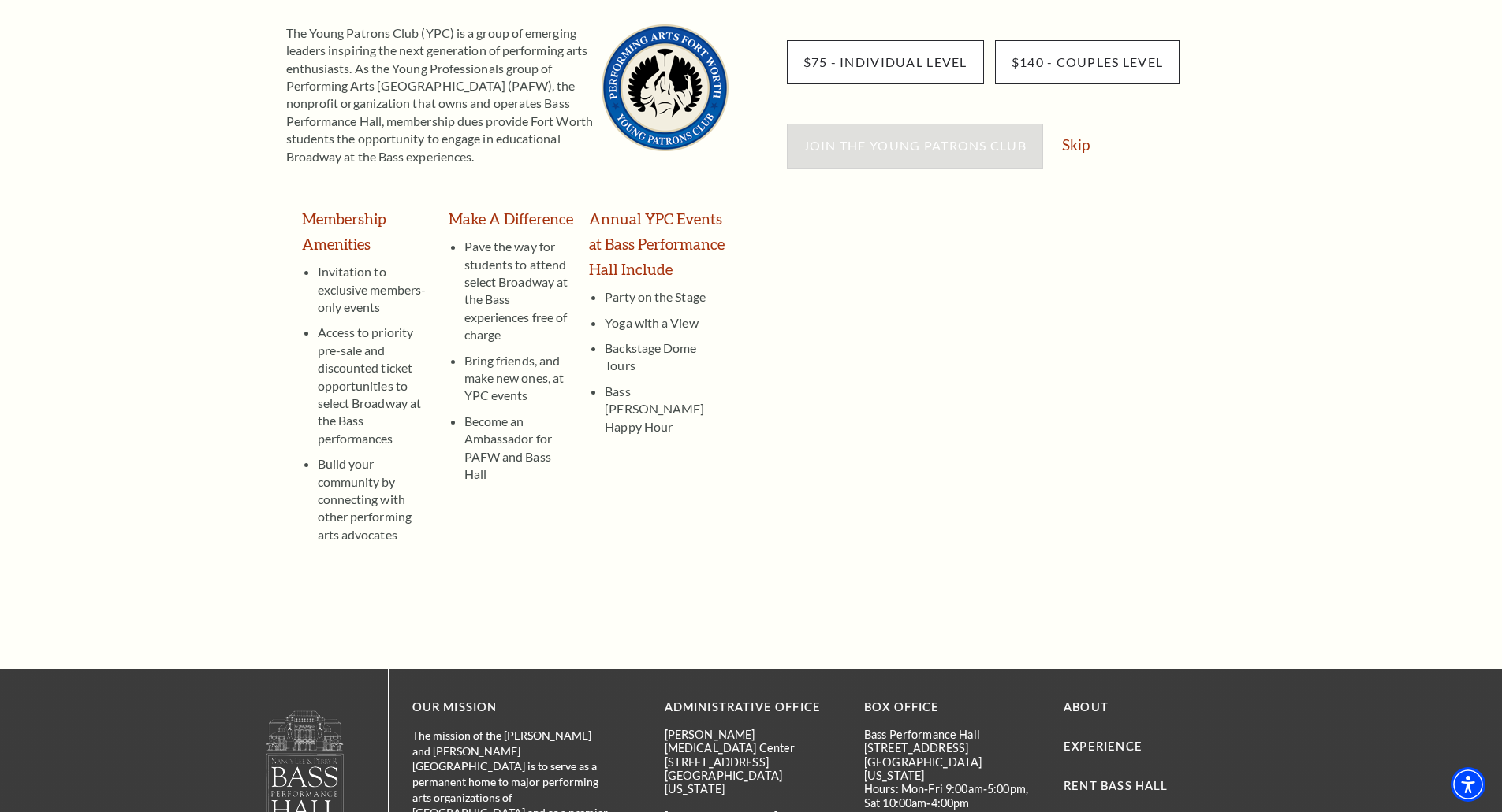
scroll to position [315, 0]
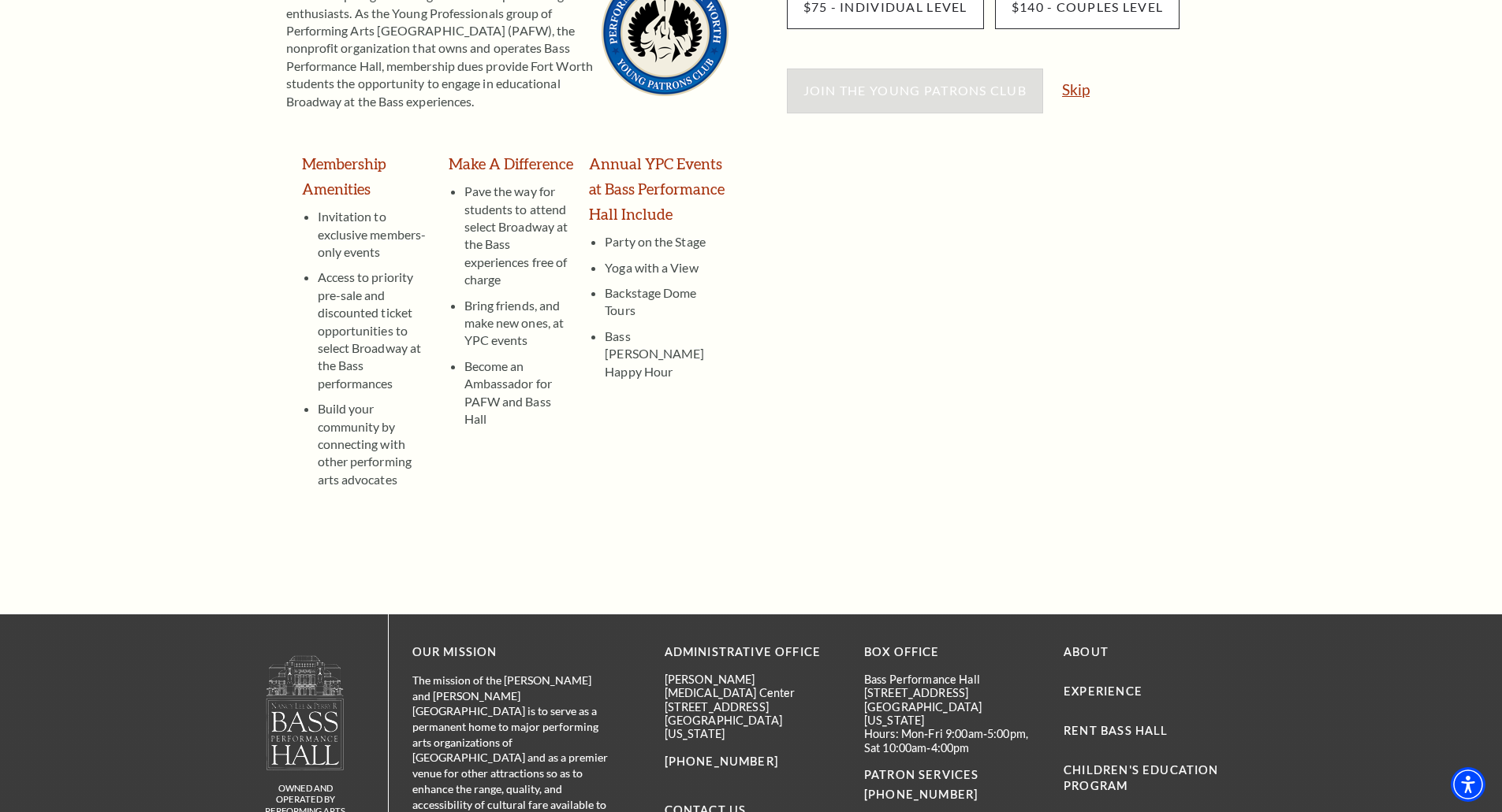
click at [1077, 96] on link "Skip" at bounding box center [1076, 88] width 28 height 15
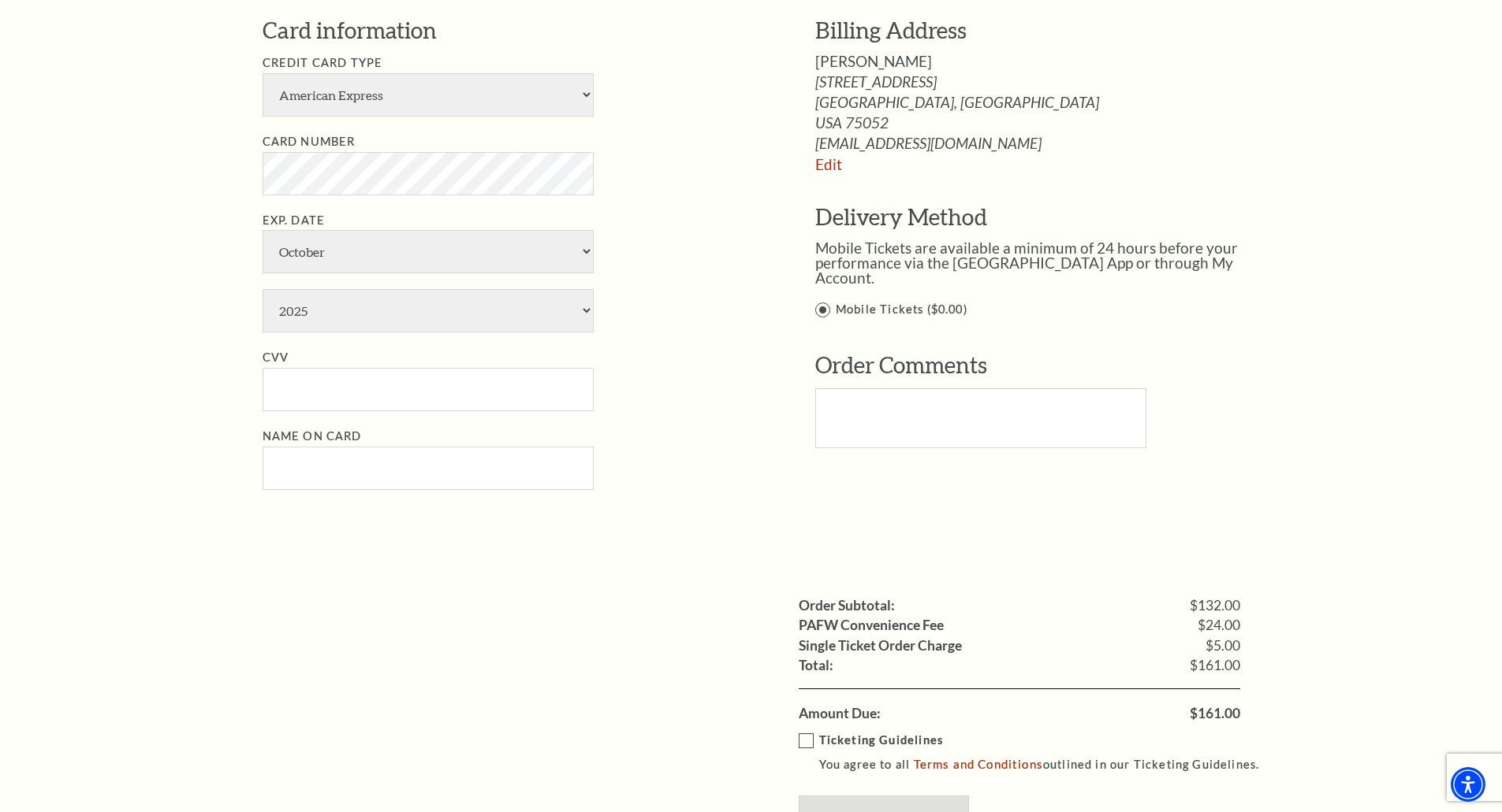
scroll to position [1024, 0]
